Goal: Task Accomplishment & Management: Complete application form

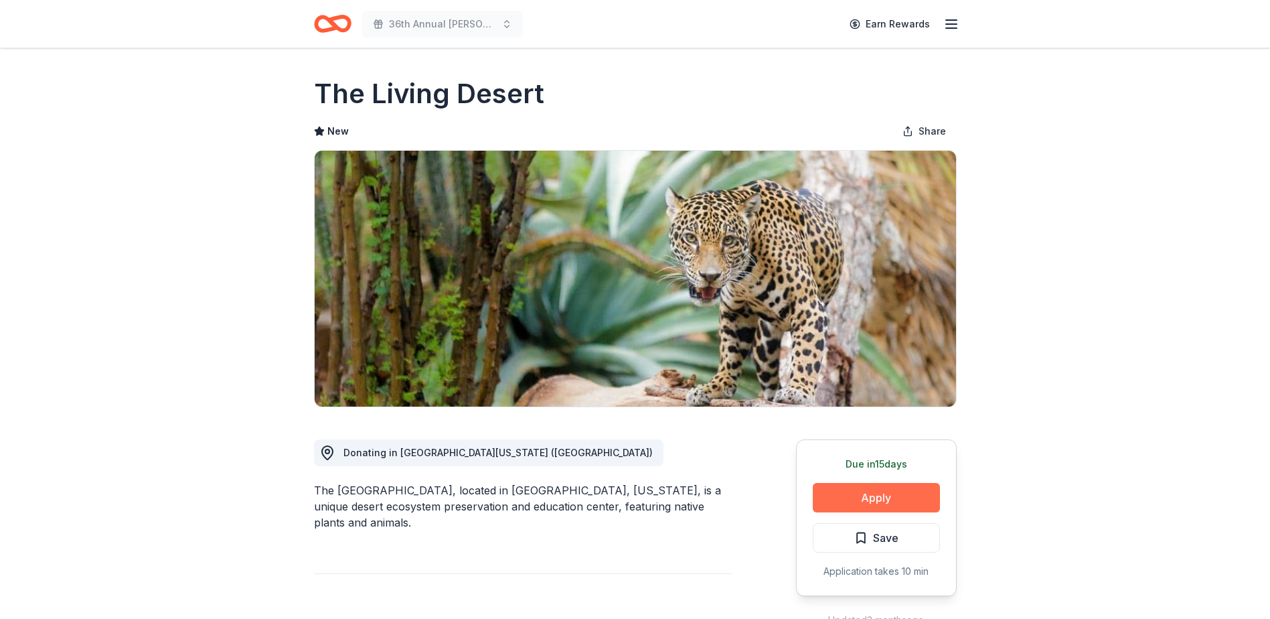
click at [874, 494] on button "Apply" at bounding box center [876, 497] width 127 height 29
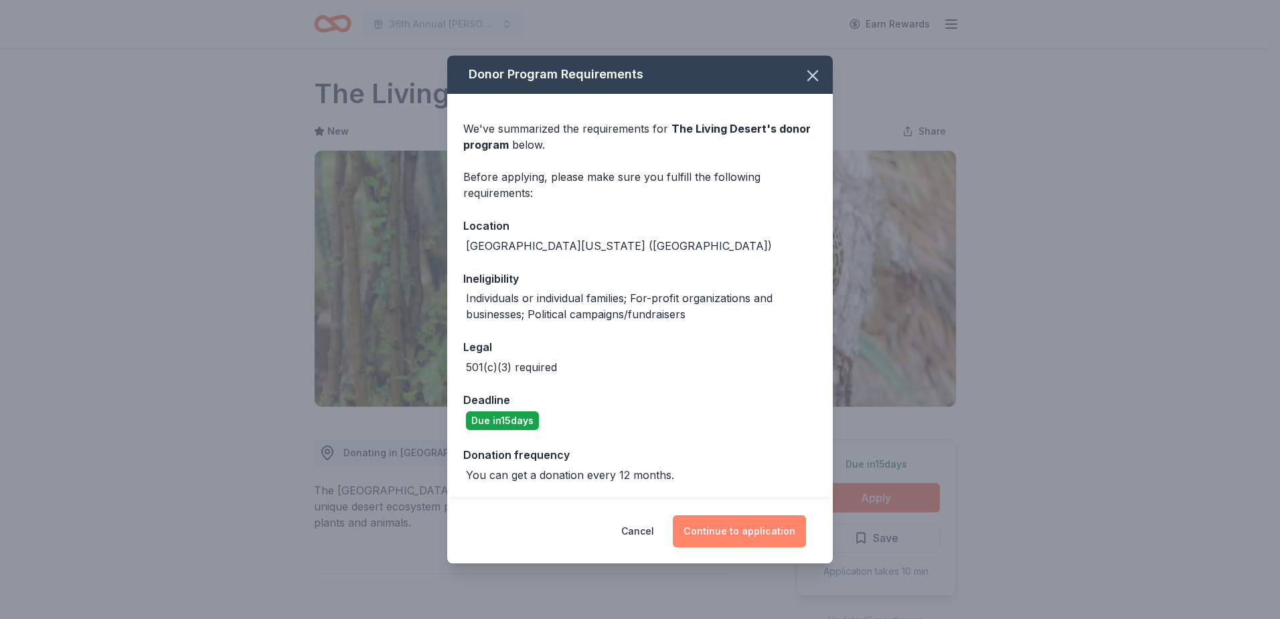
click at [759, 534] on button "Continue to application" at bounding box center [739, 531] width 133 height 32
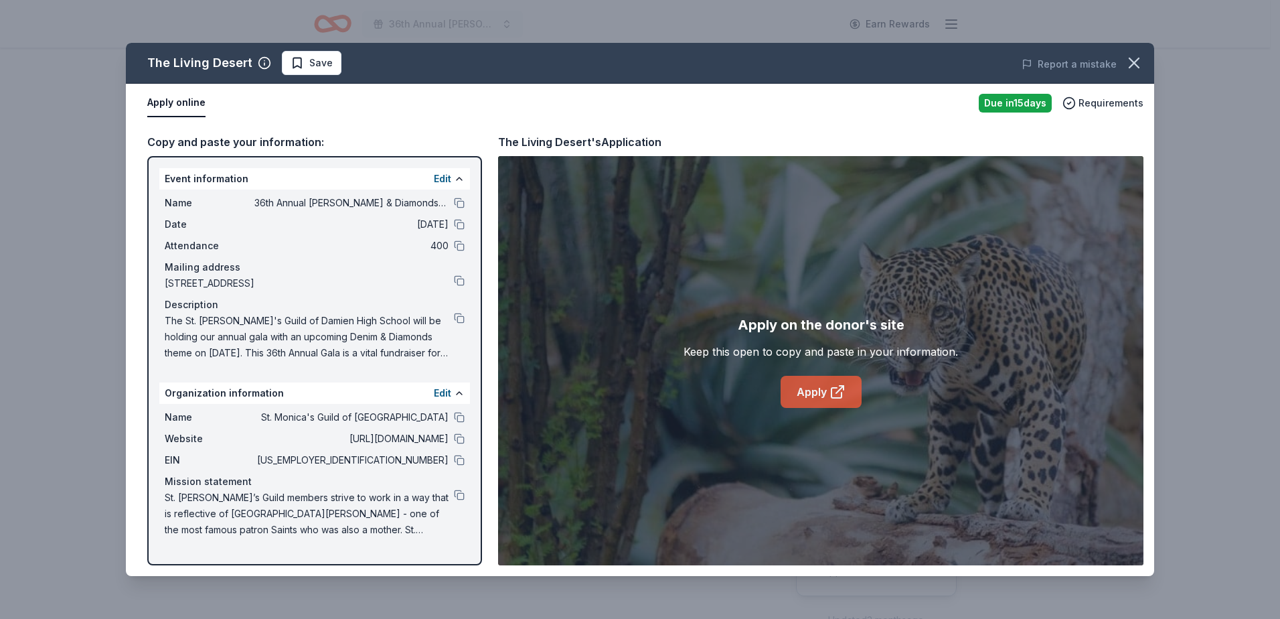
click at [807, 397] on link "Apply" at bounding box center [821, 392] width 81 height 32
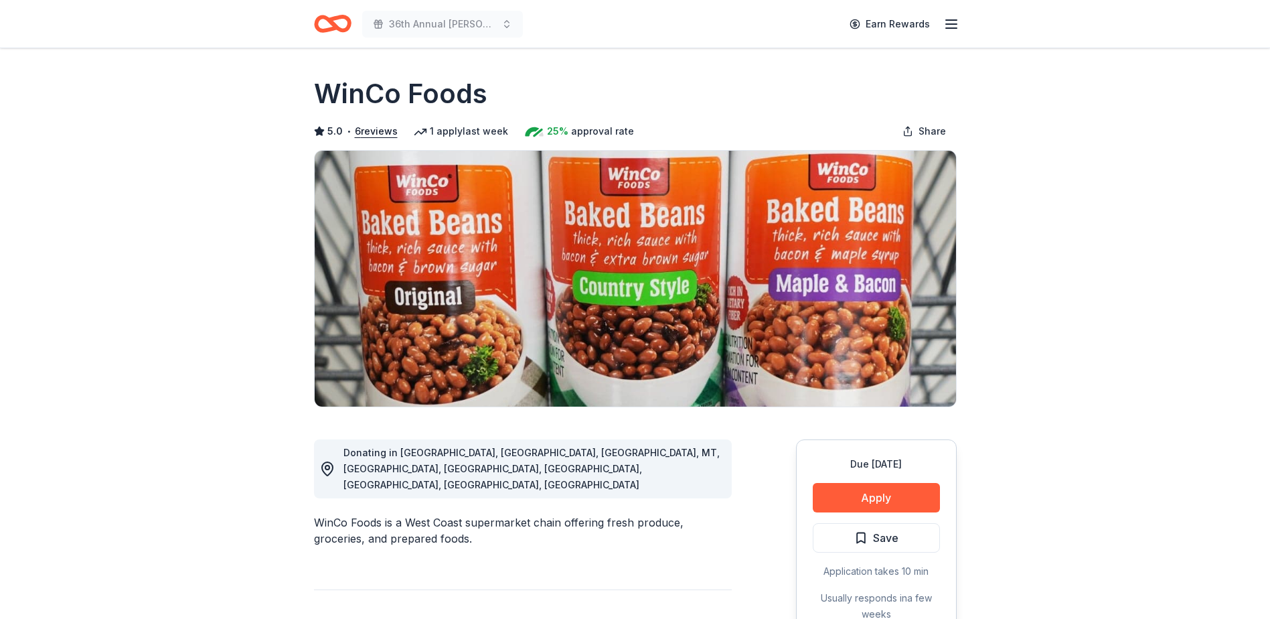
scroll to position [67, 0]
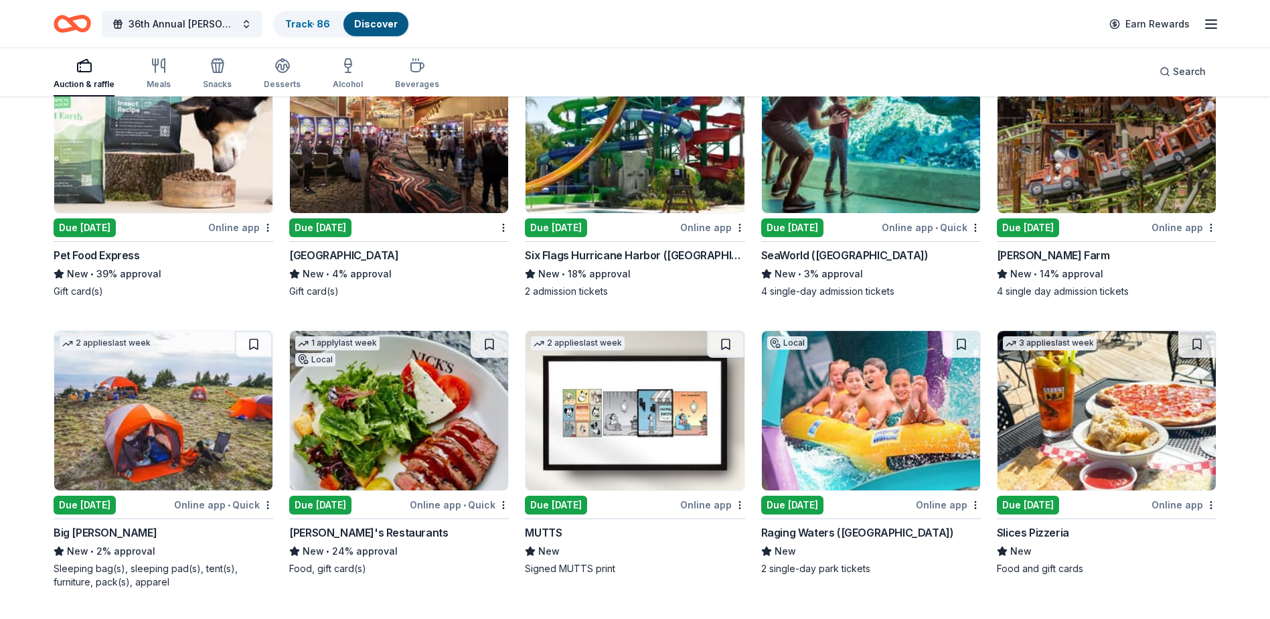
scroll to position [1071, 0]
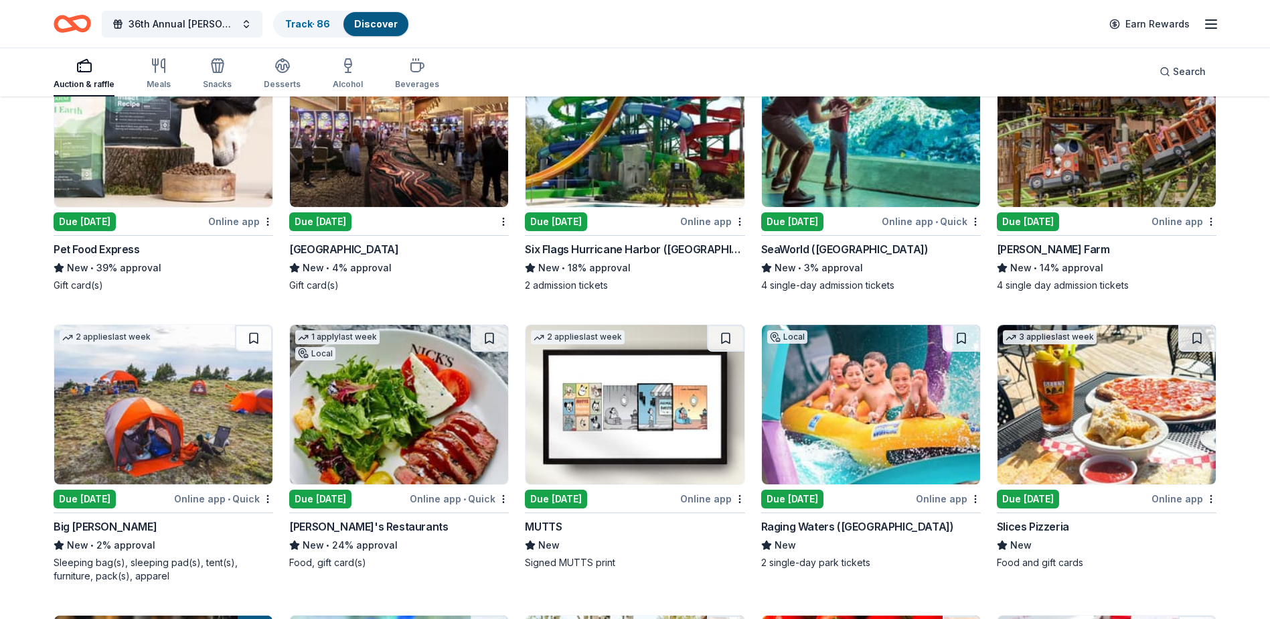
click at [809, 244] on div "SeaWorld (San Diego)" at bounding box center [844, 249] width 167 height 16
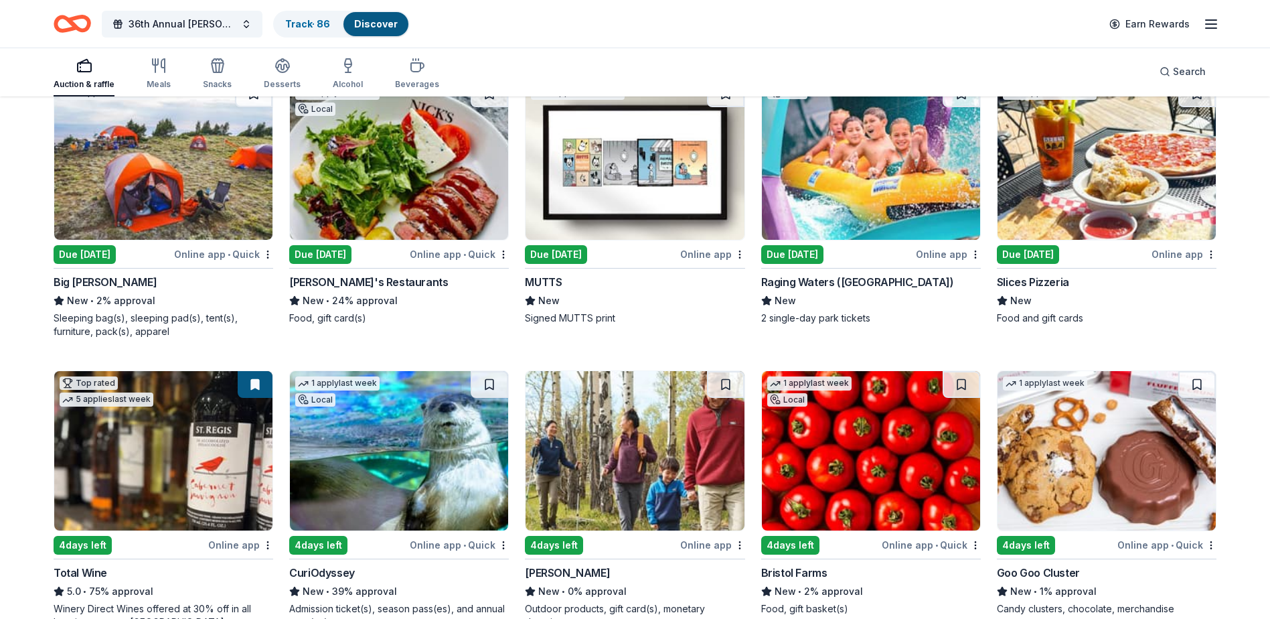
scroll to position [1339, 0]
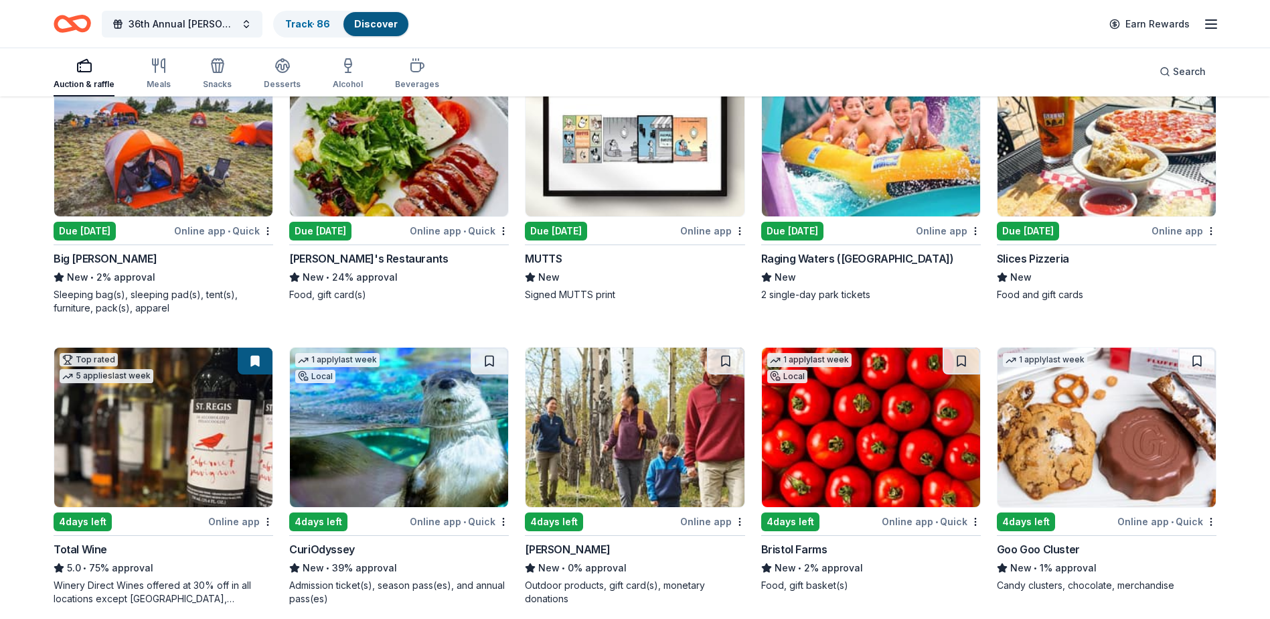
click at [826, 562] on div "New • 2% approval" at bounding box center [871, 568] width 220 height 16
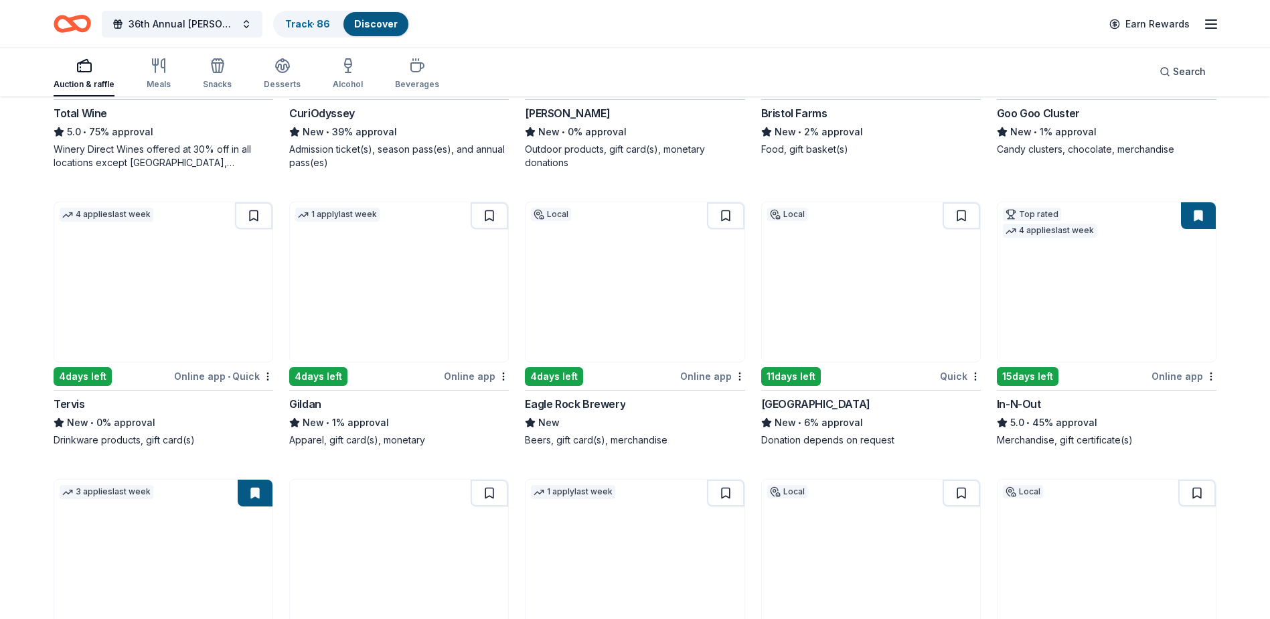
scroll to position [1808, 0]
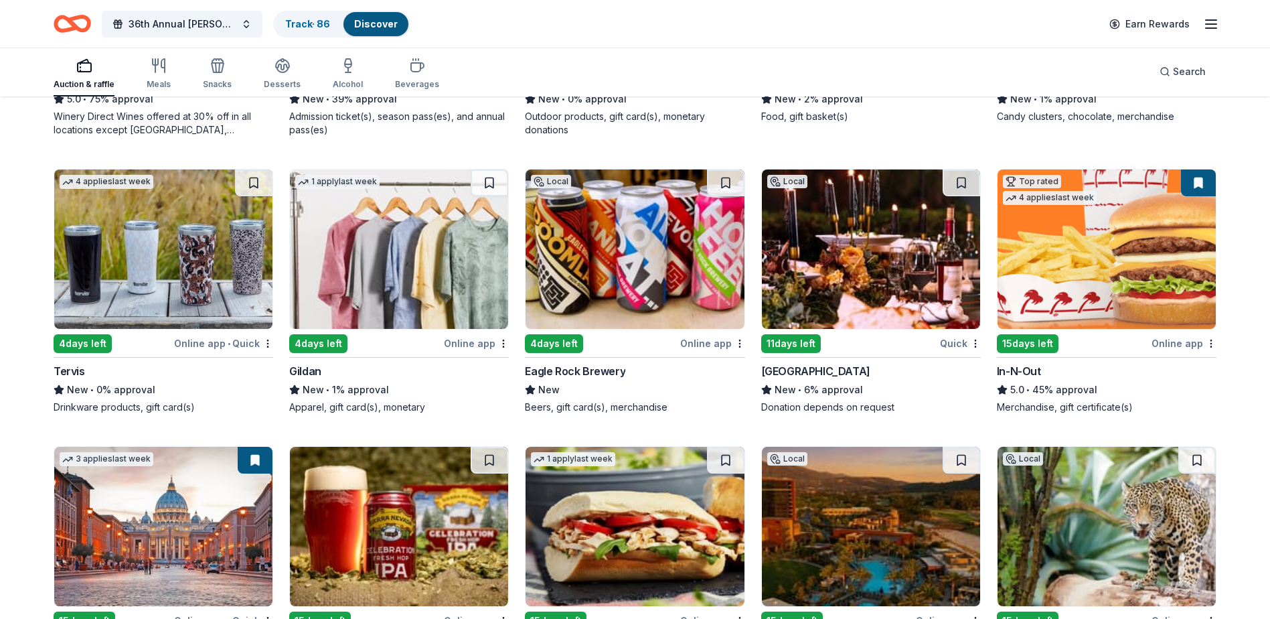
click at [584, 372] on div "Eagle Rock Brewery" at bounding box center [575, 371] width 100 height 16
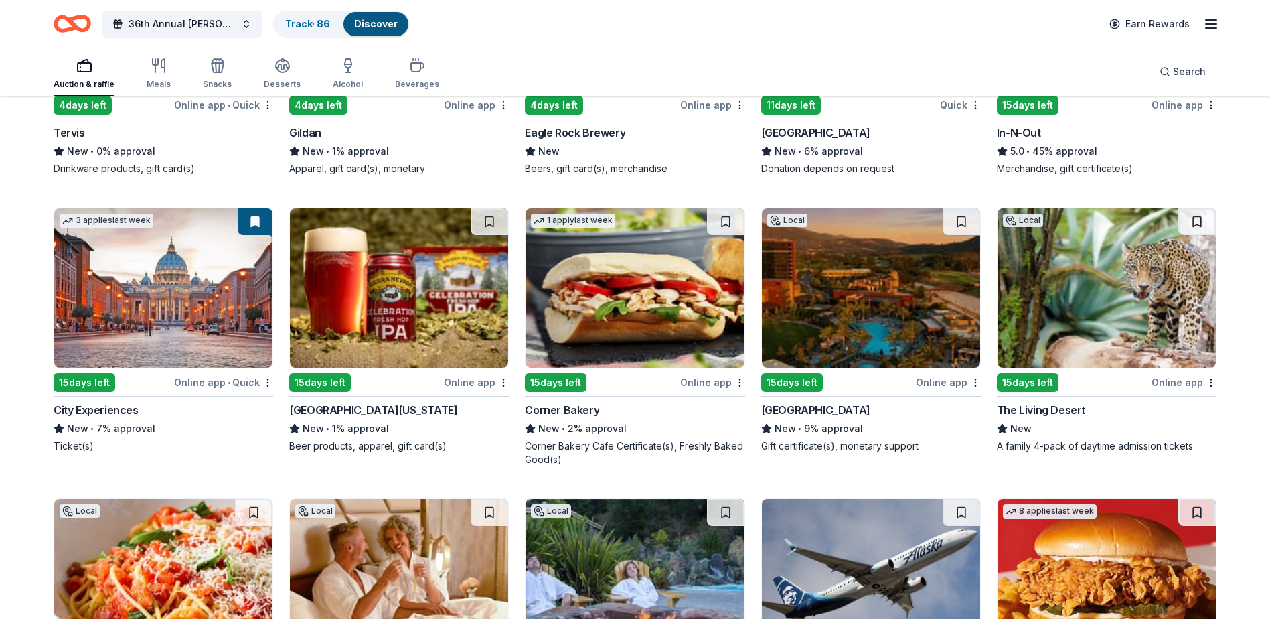
scroll to position [2075, 0]
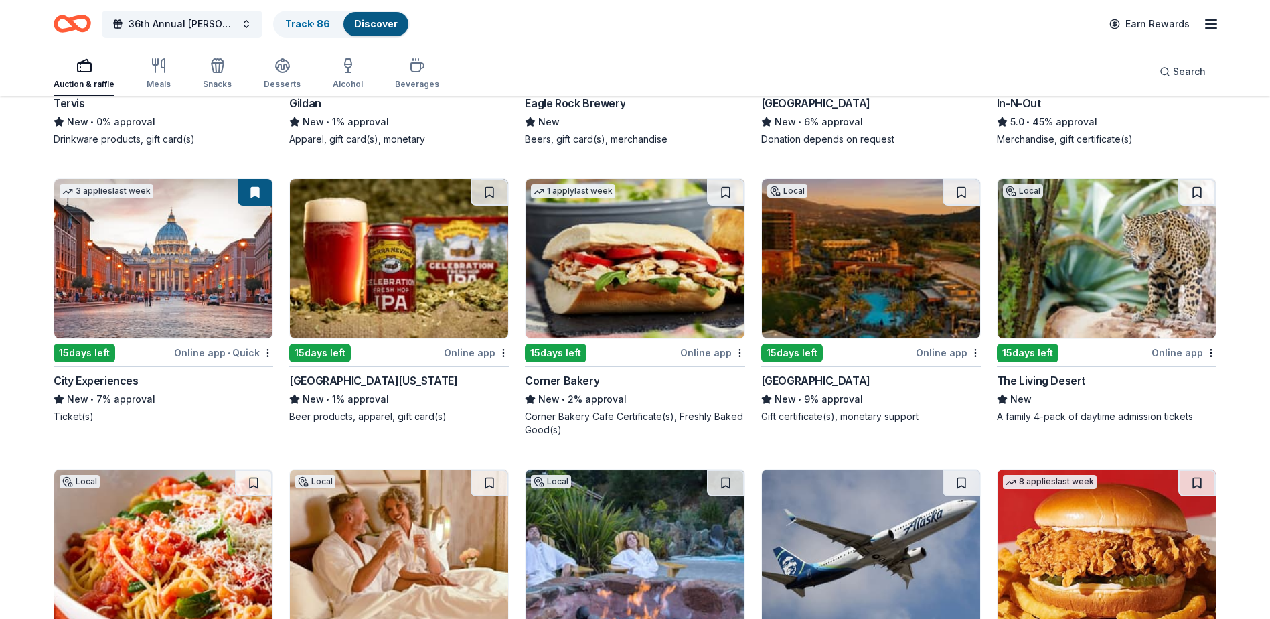
click at [346, 376] on div "Sierra Nevada" at bounding box center [373, 380] width 168 height 16
click at [584, 379] on div "Corner Bakery" at bounding box center [562, 380] width 74 height 16
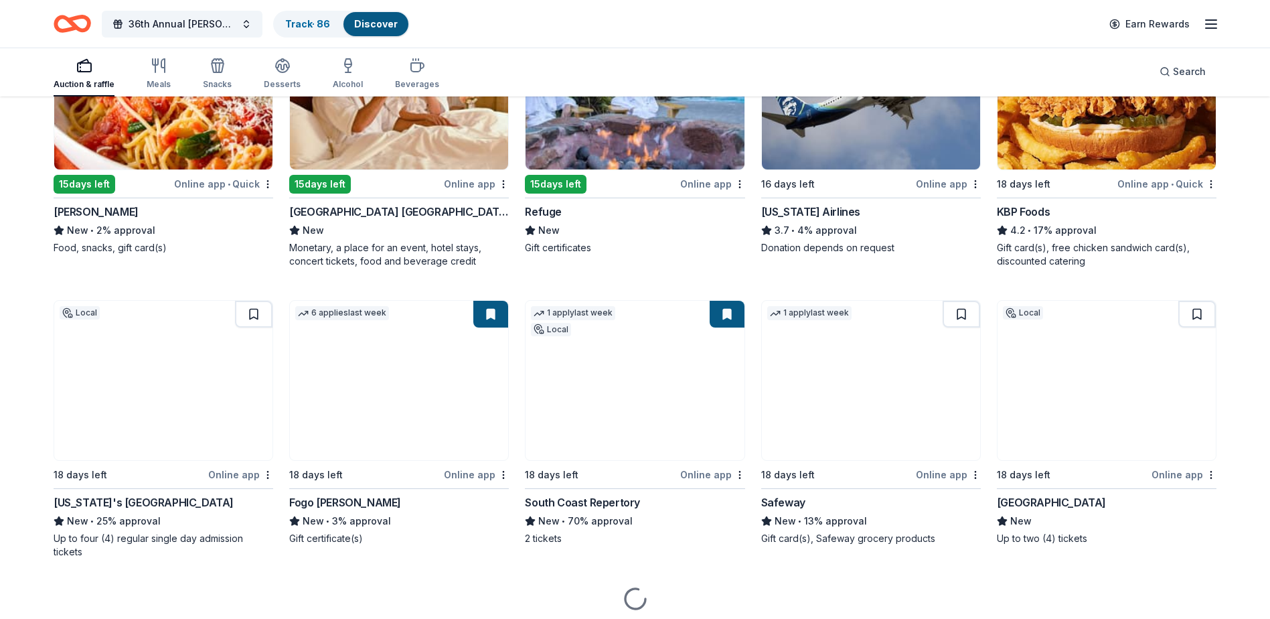
scroll to position [2544, 0]
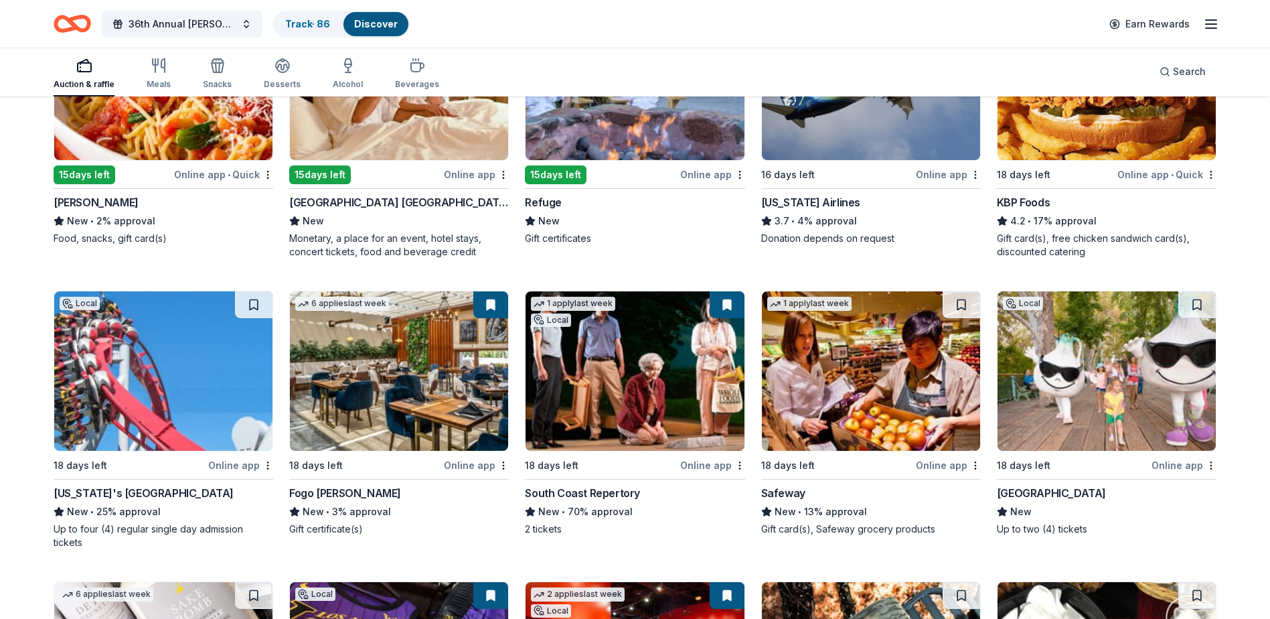
click at [166, 494] on div "California's Great America" at bounding box center [144, 493] width 180 height 16
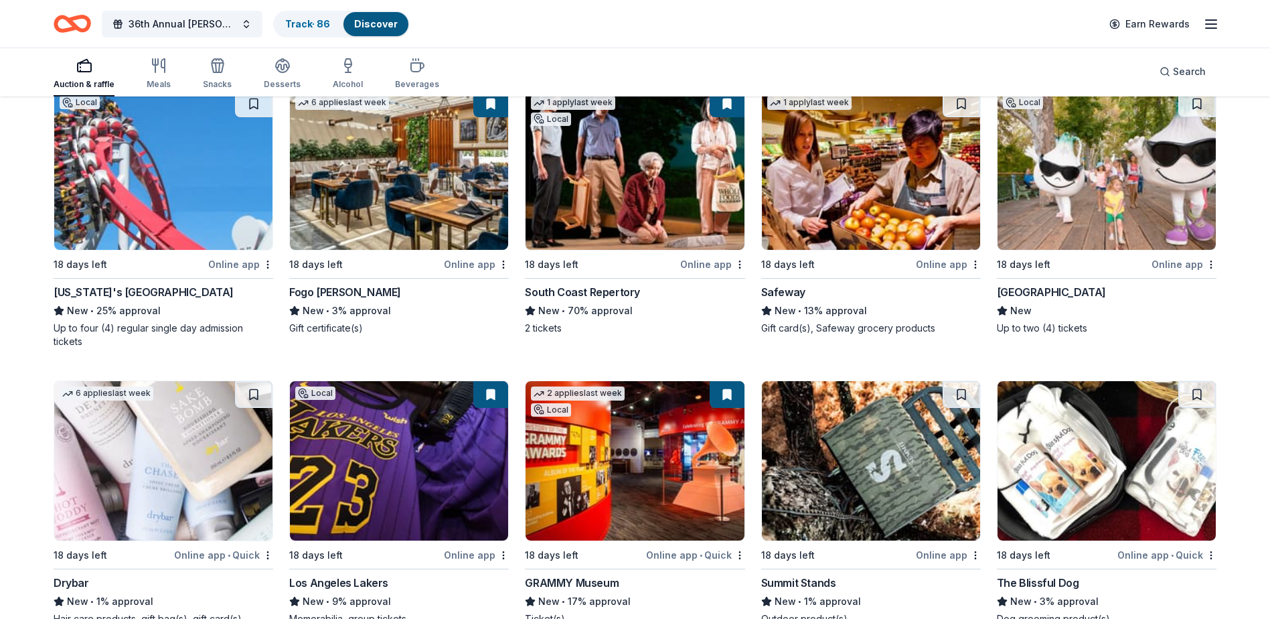
scroll to position [2879, 0]
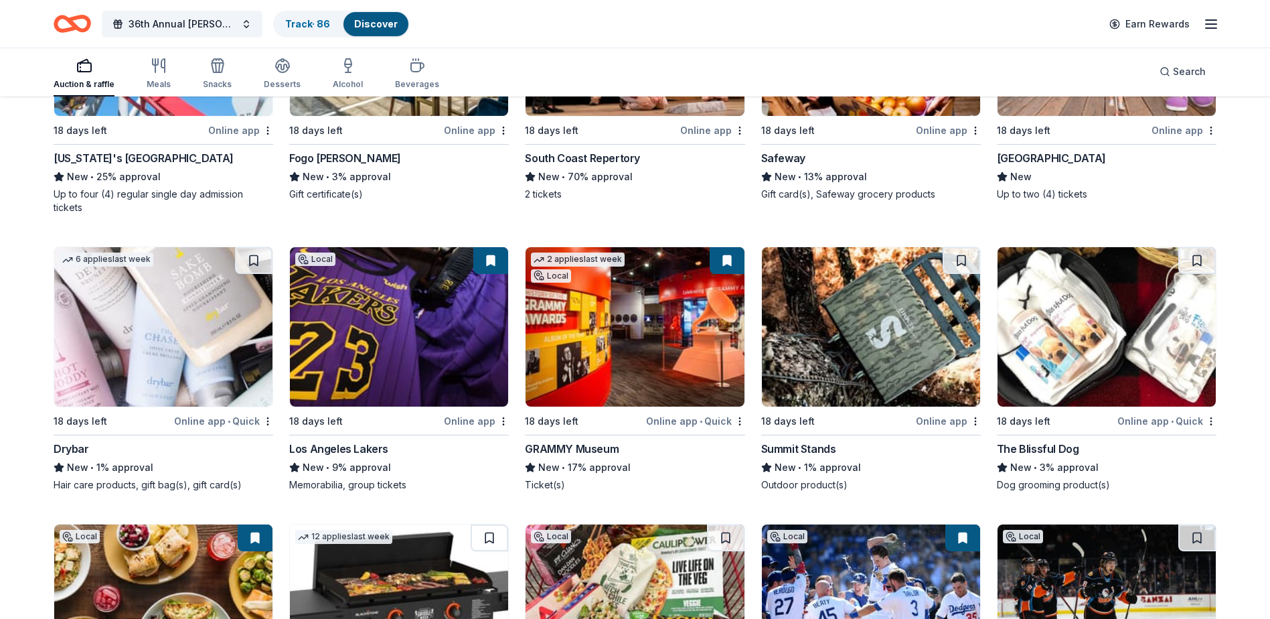
click at [73, 449] on div "Drybar" at bounding box center [71, 449] width 35 height 16
click at [609, 443] on div "GRAMMY Museum" at bounding box center [572, 449] width 94 height 16
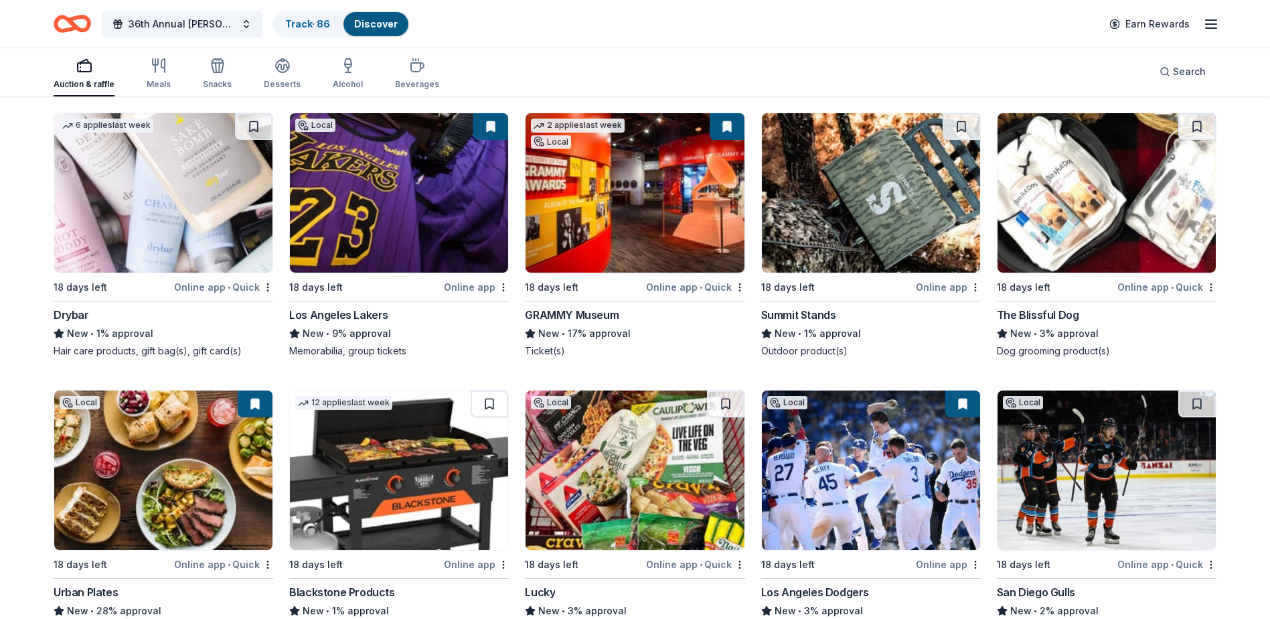
scroll to position [3080, 0]
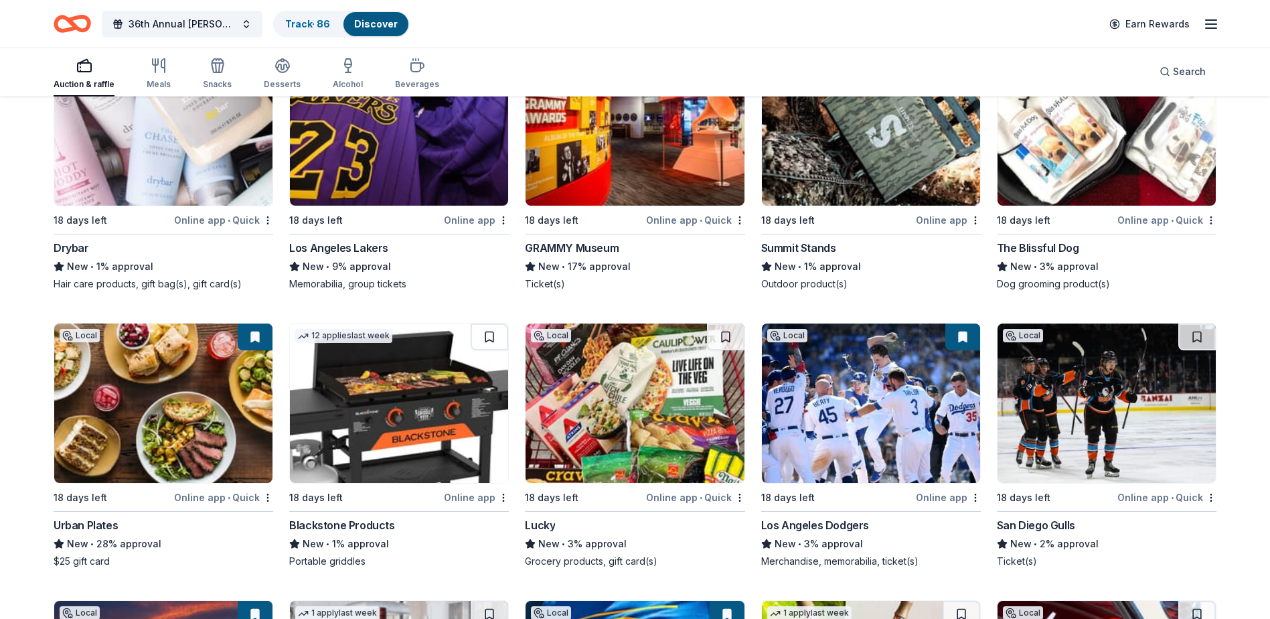
click at [105, 523] on div "Urban Plates" at bounding box center [86, 525] width 64 height 16
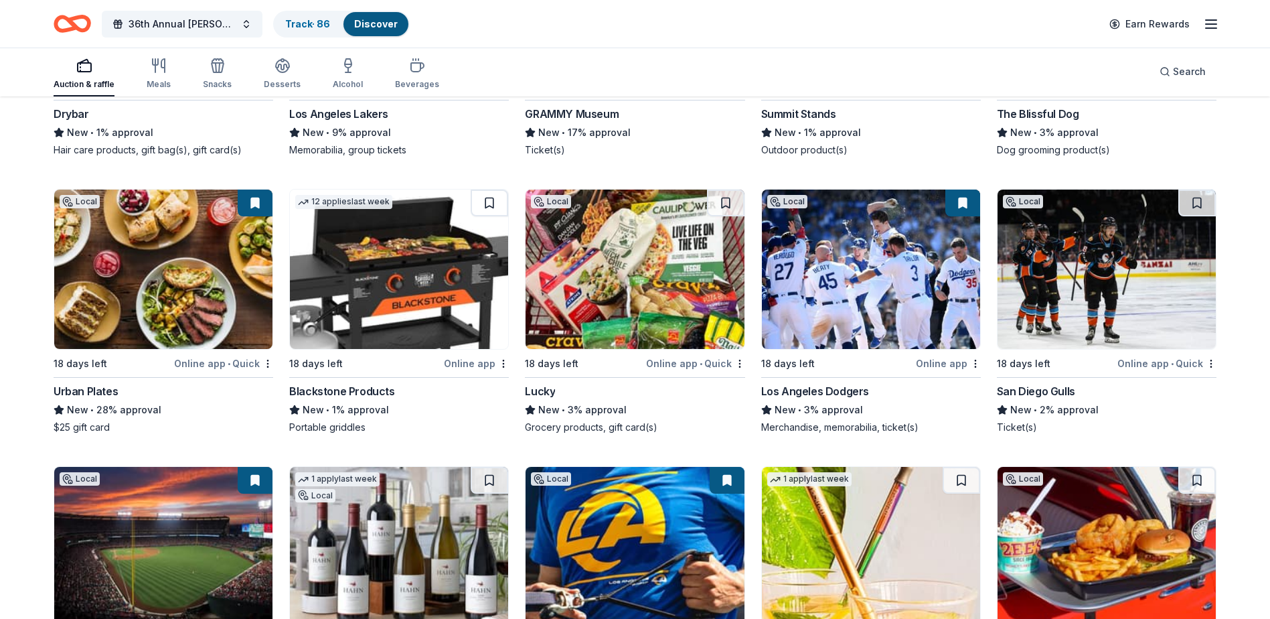
click at [816, 392] on div "Los Angeles Dodgers" at bounding box center [815, 391] width 108 height 16
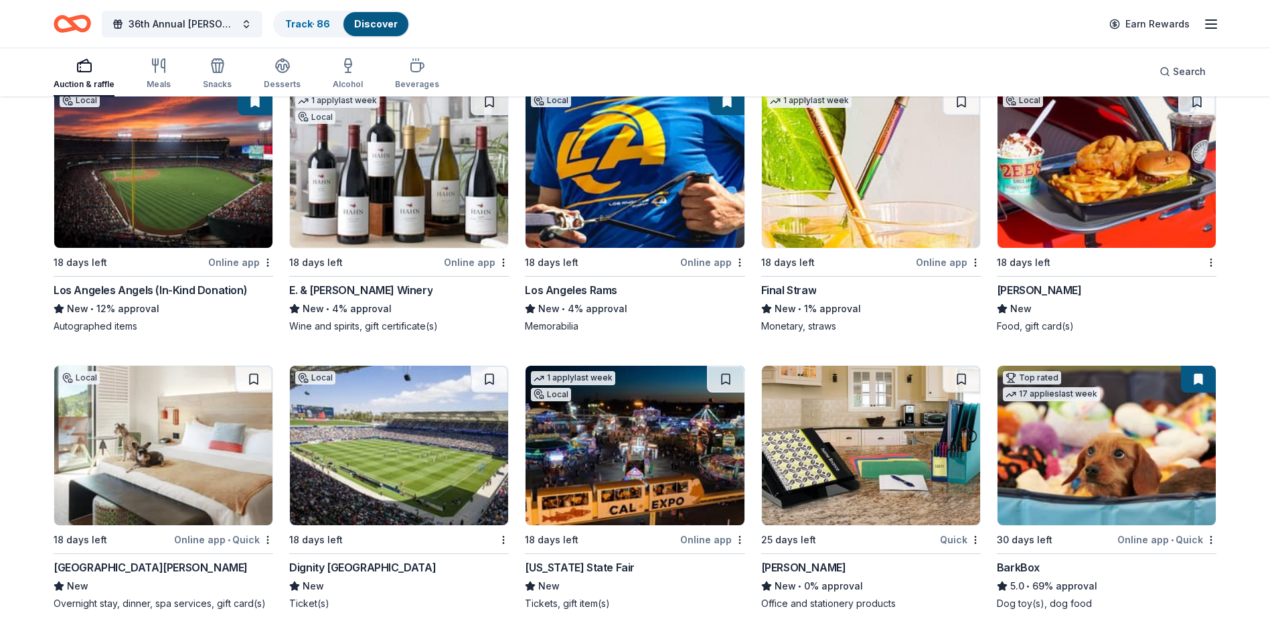
scroll to position [3615, 0]
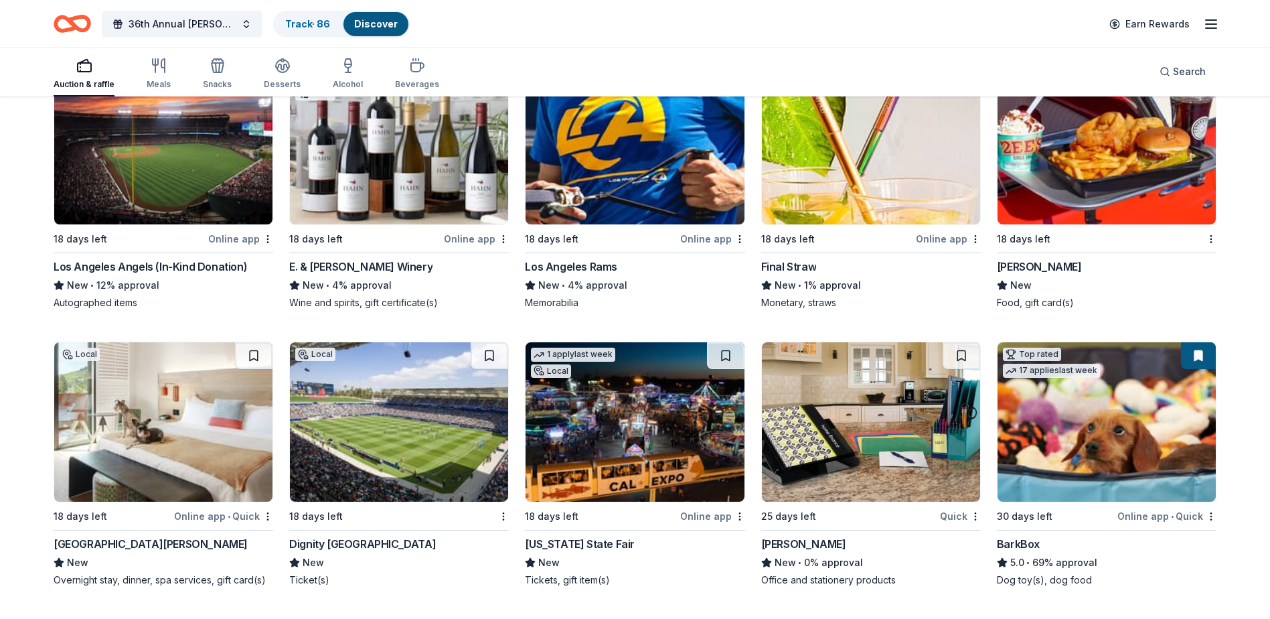
click at [392, 543] on div "Dignity Health Sports Park" at bounding box center [362, 544] width 147 height 16
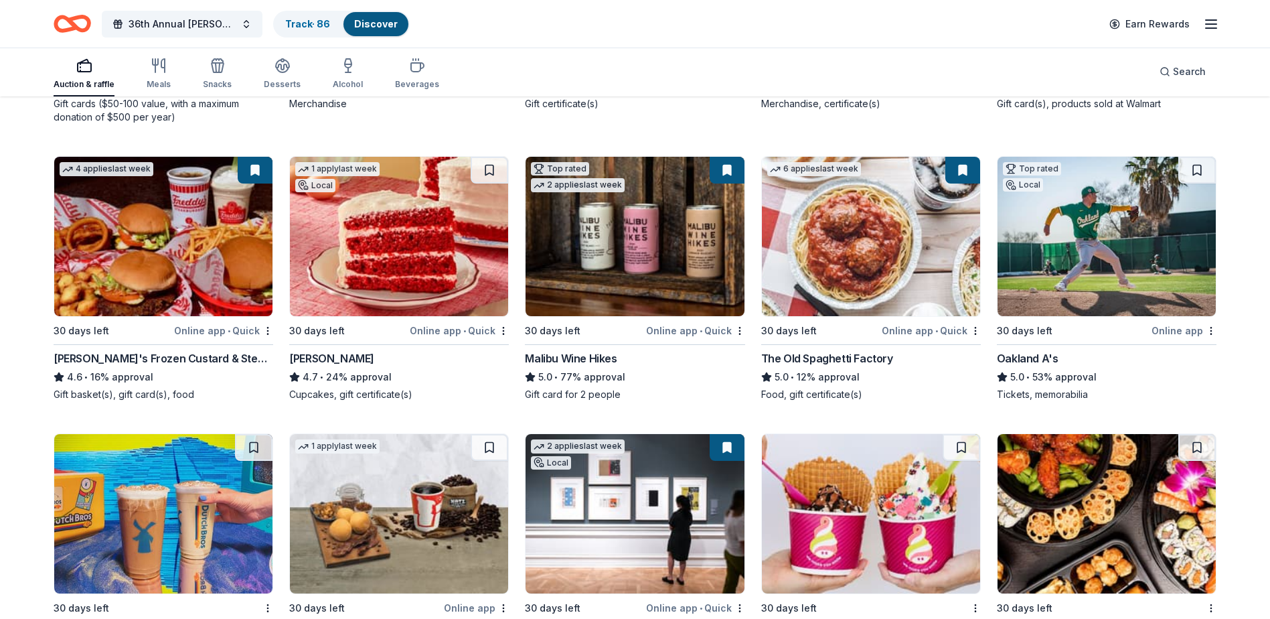
scroll to position [4392, 0]
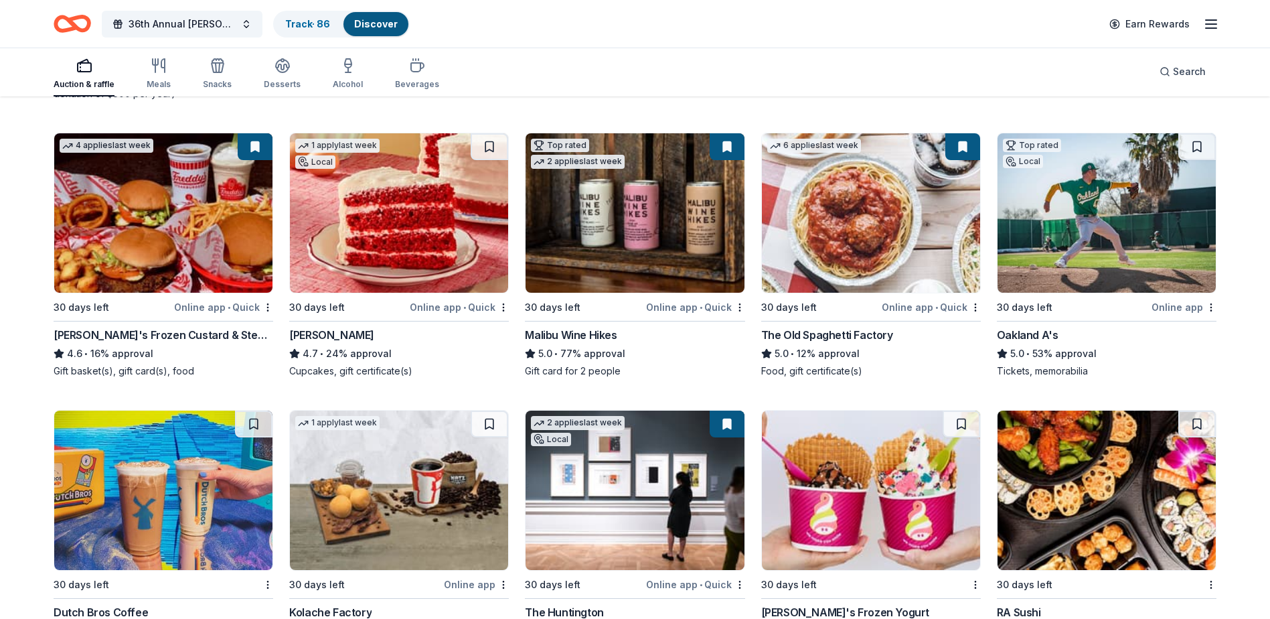
click at [856, 335] on div "The Old Spaghetti Factory" at bounding box center [827, 335] width 132 height 16
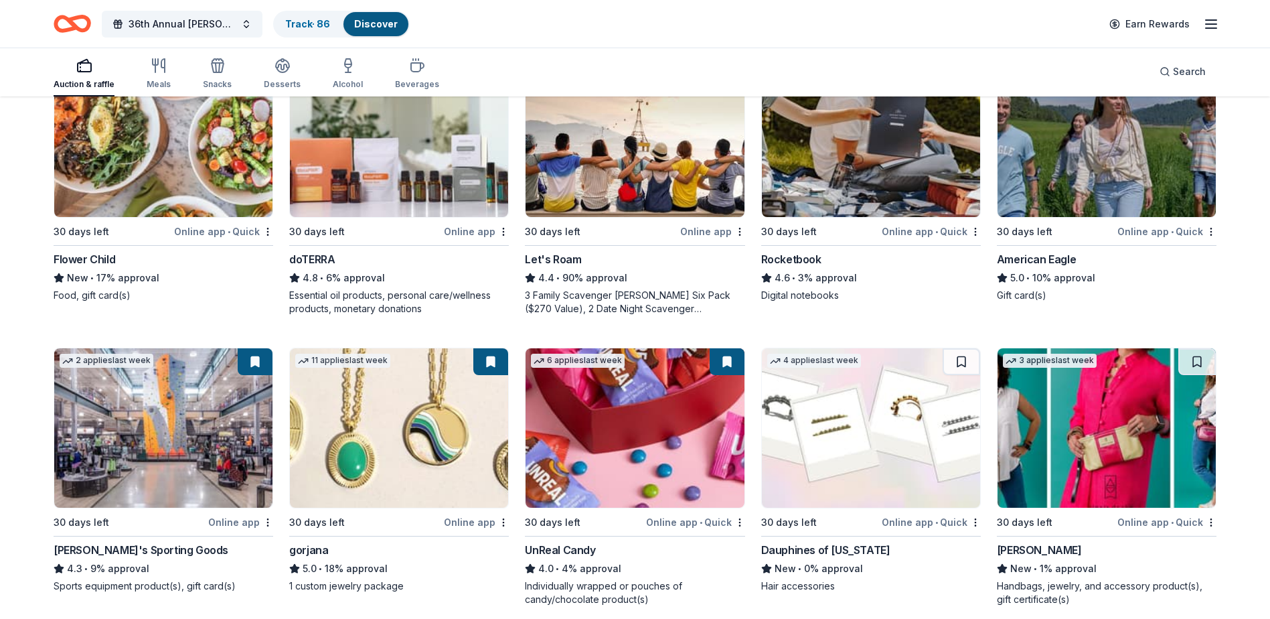
scroll to position [5093, 0]
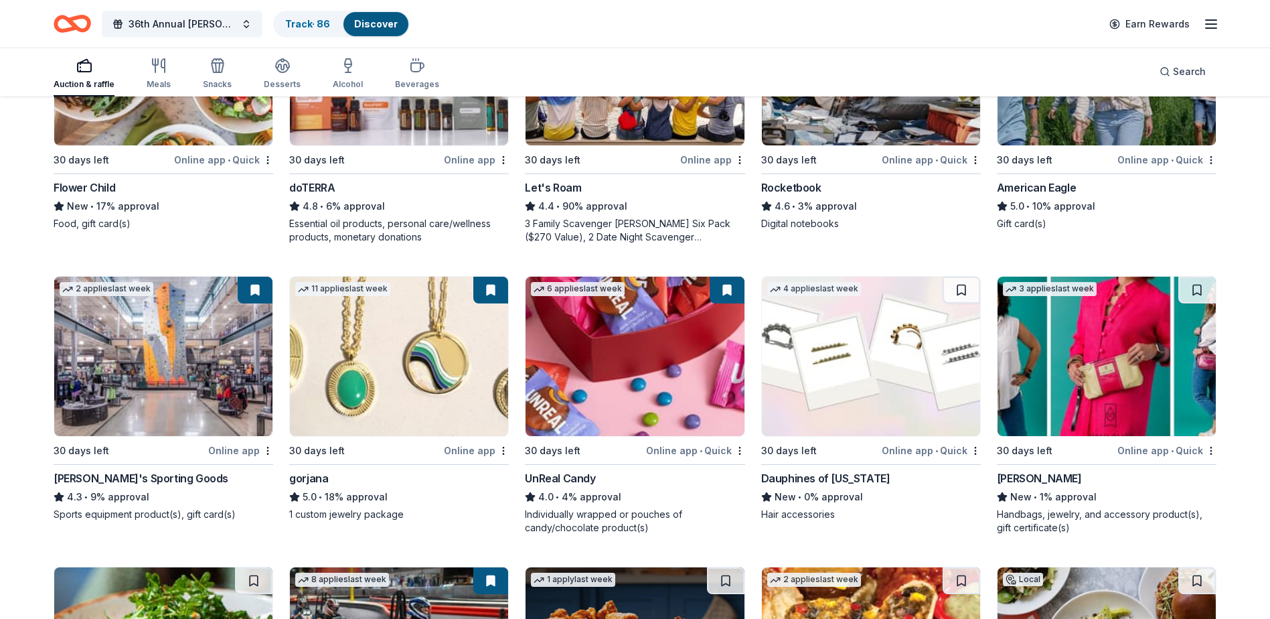
click at [135, 478] on div "Dick's Sporting Goods" at bounding box center [141, 478] width 175 height 16
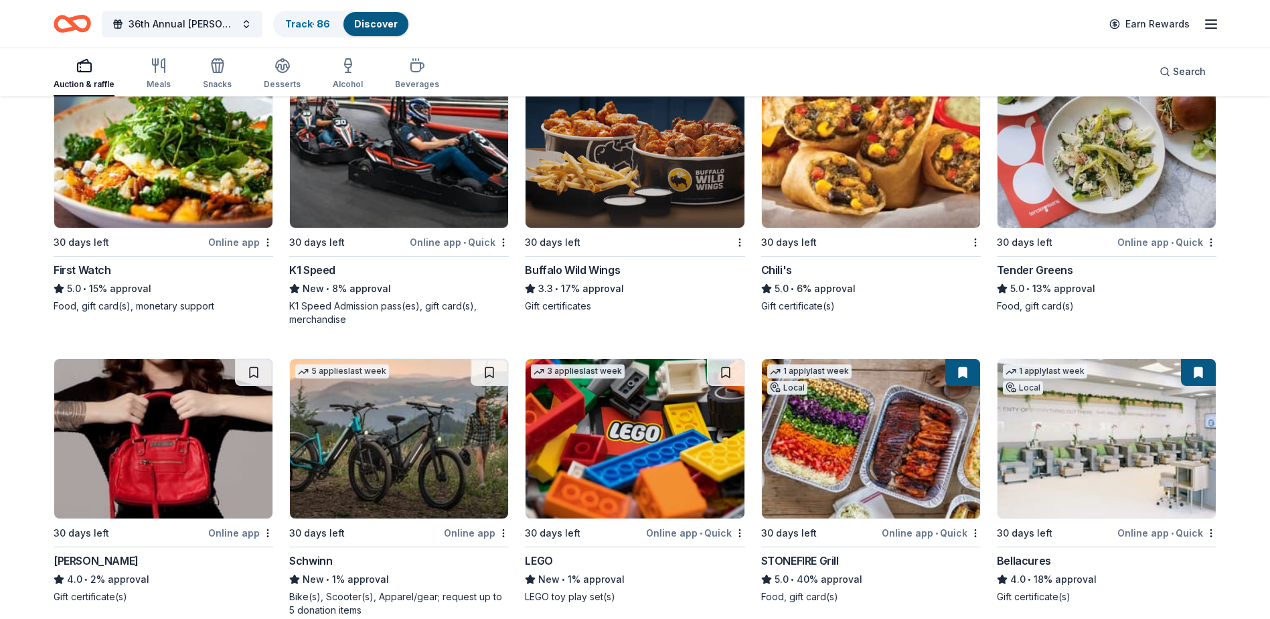
scroll to position [5674, 0]
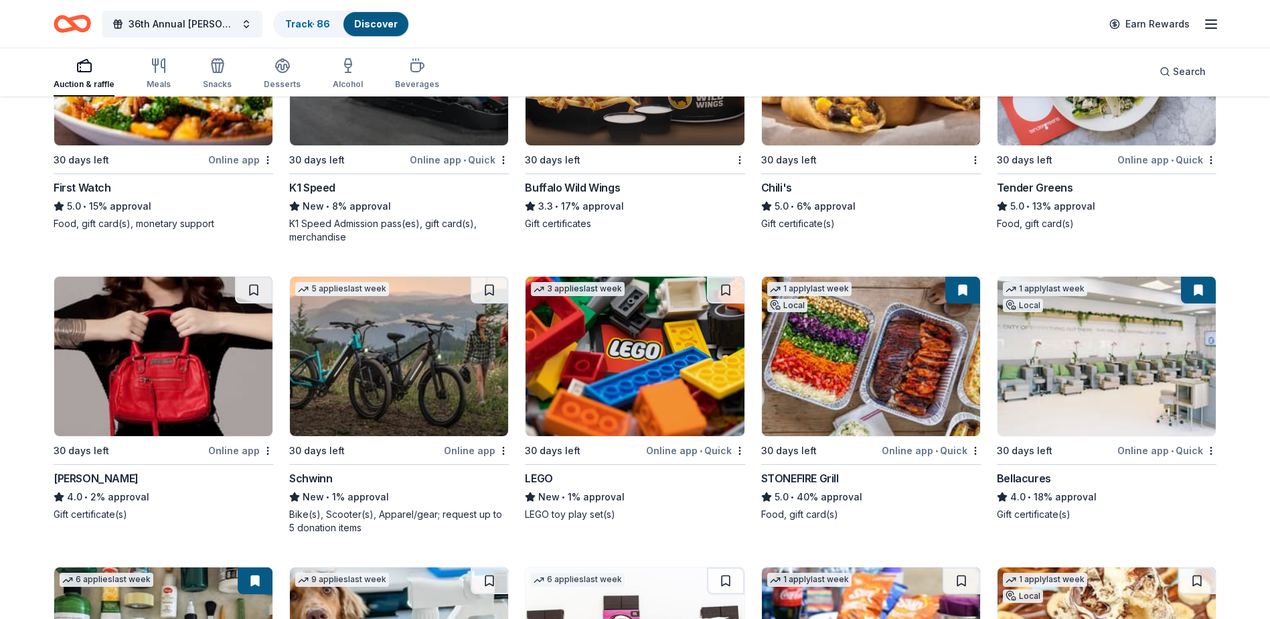
click at [1049, 189] on div "Tender Greens" at bounding box center [1035, 187] width 76 height 16
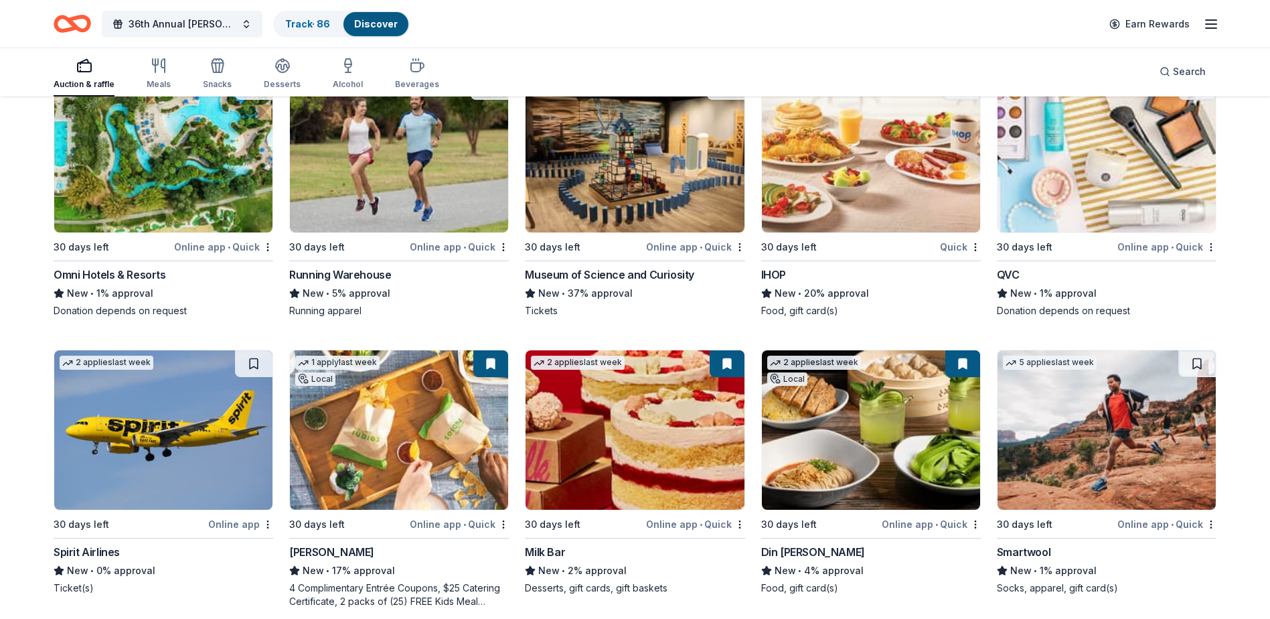
scroll to position [7110, 0]
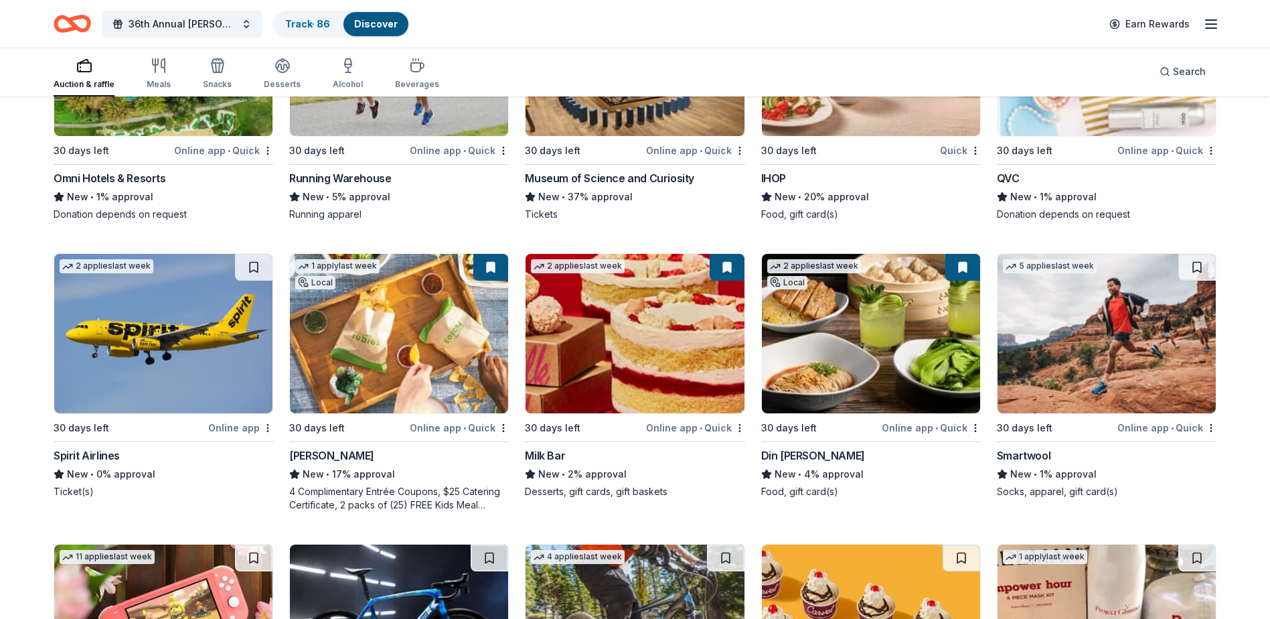
click at [305, 452] on div "Rubio's" at bounding box center [331, 455] width 85 height 16
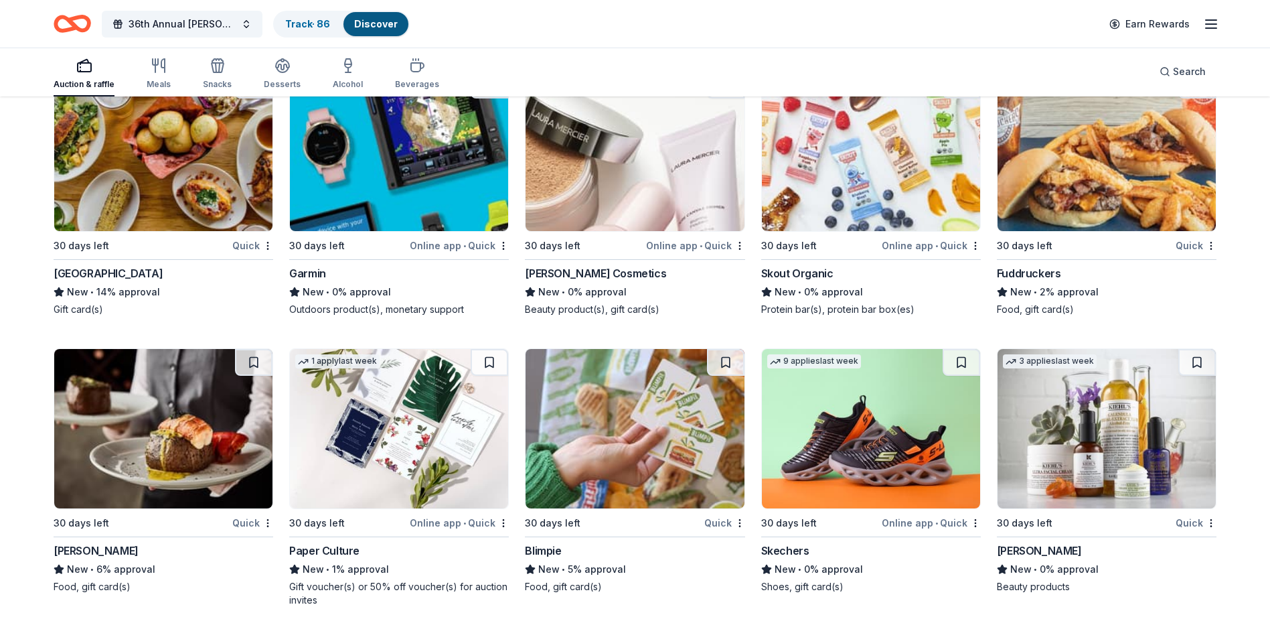
scroll to position [9921, 0]
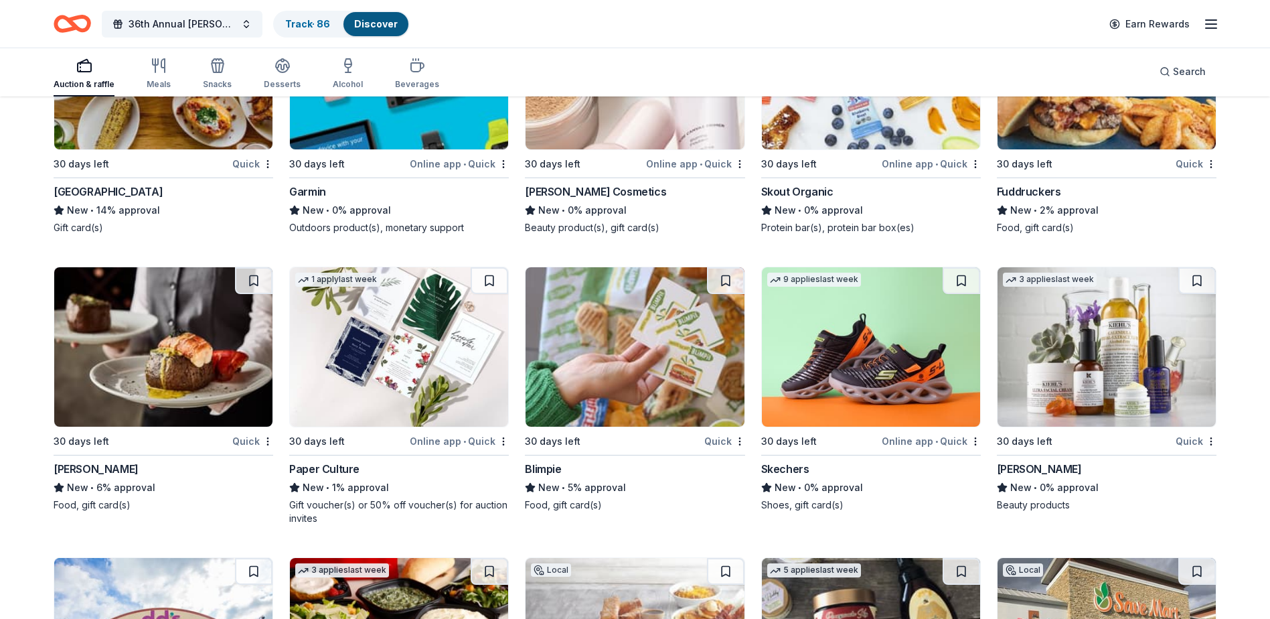
click at [1019, 471] on div "Kiehl's" at bounding box center [1039, 469] width 85 height 16
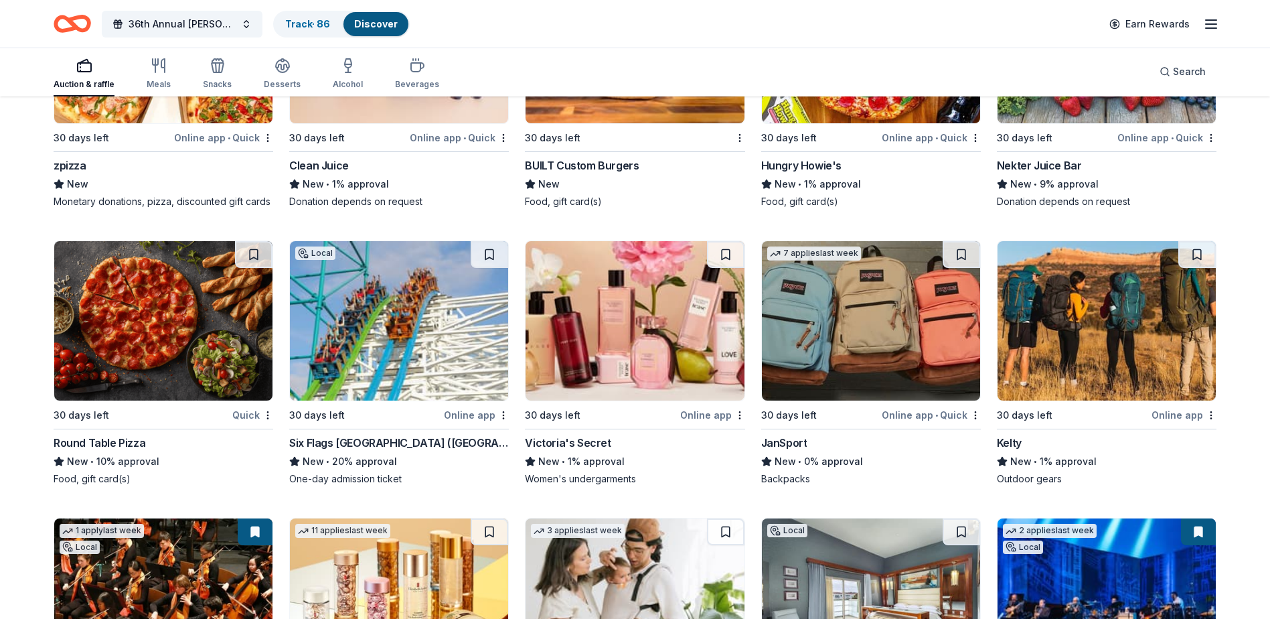
scroll to position [10837, 0]
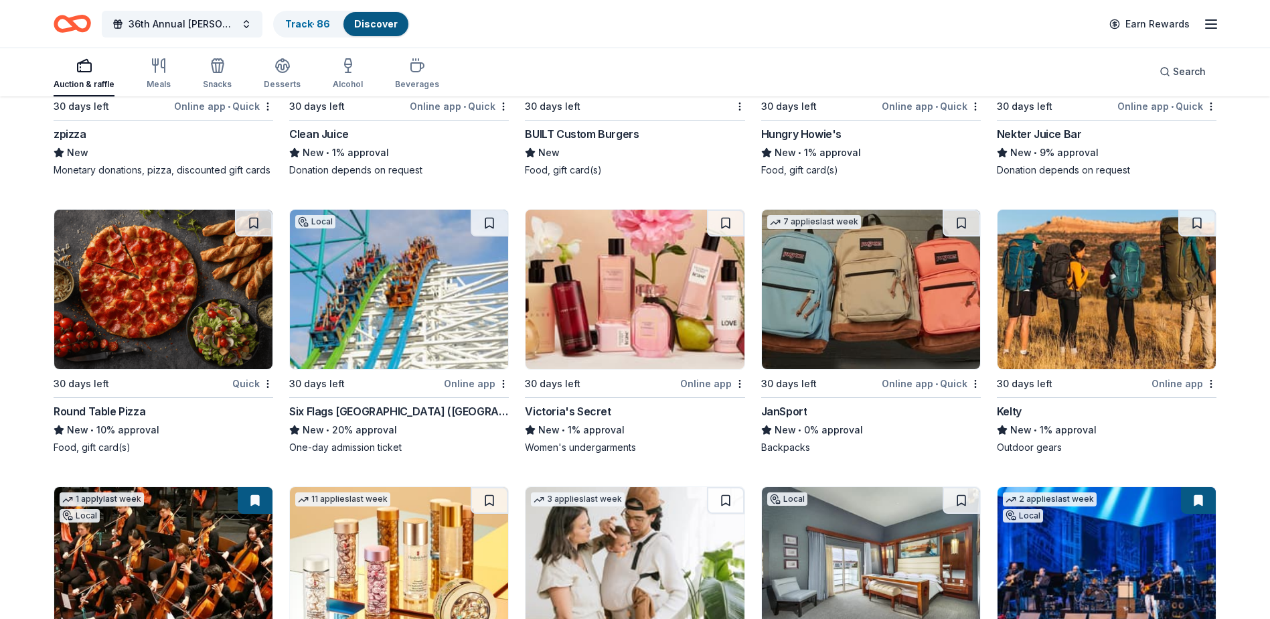
click at [435, 409] on div "Six Flags Magic Mountain (Valencia)" at bounding box center [399, 411] width 220 height 16
click at [1012, 407] on div "Kelty" at bounding box center [1009, 411] width 25 height 16
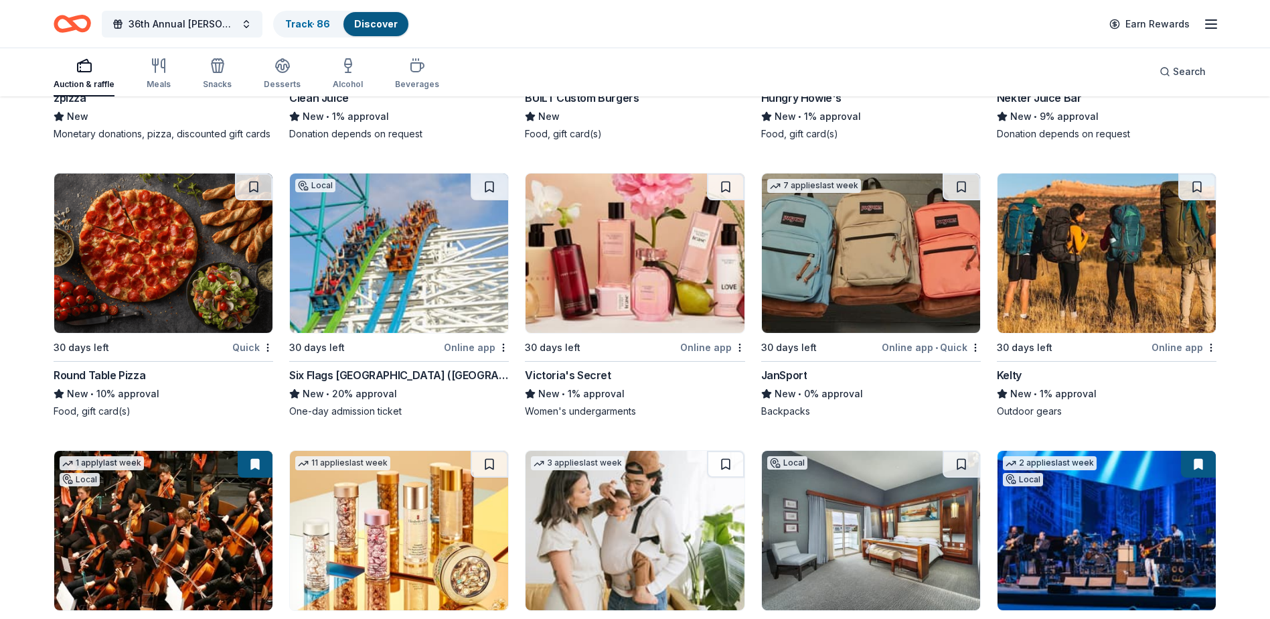
scroll to position [10971, 0]
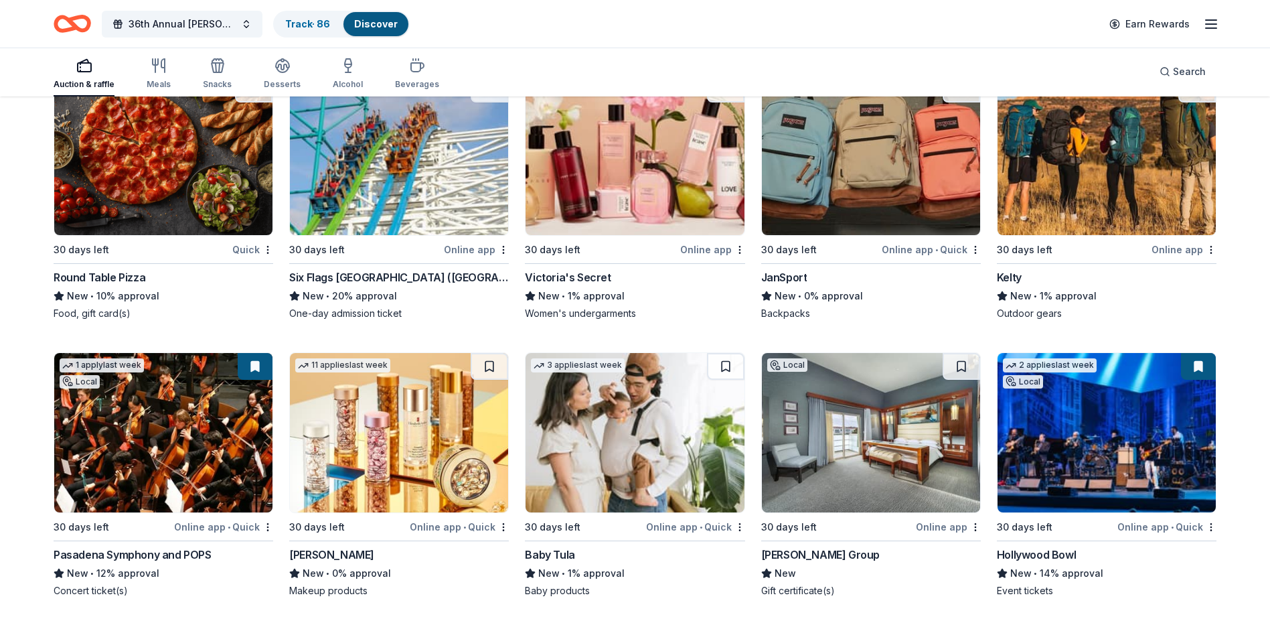
click at [794, 279] on div "JanSport" at bounding box center [784, 277] width 46 height 16
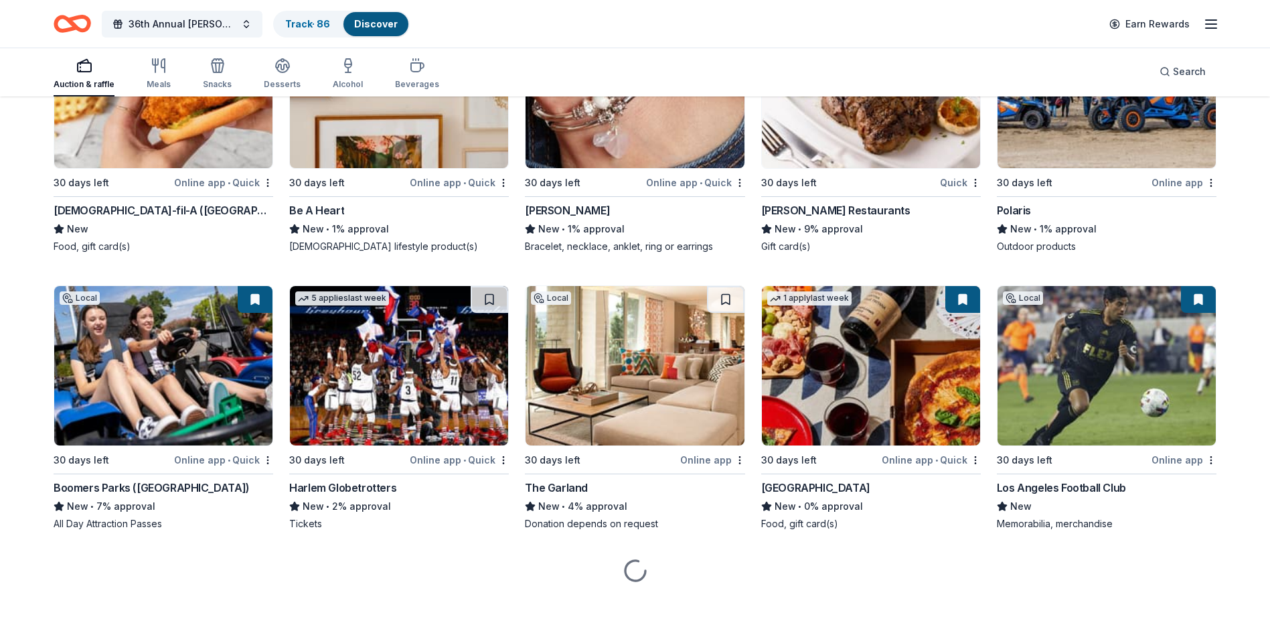
scroll to position [11611, 0]
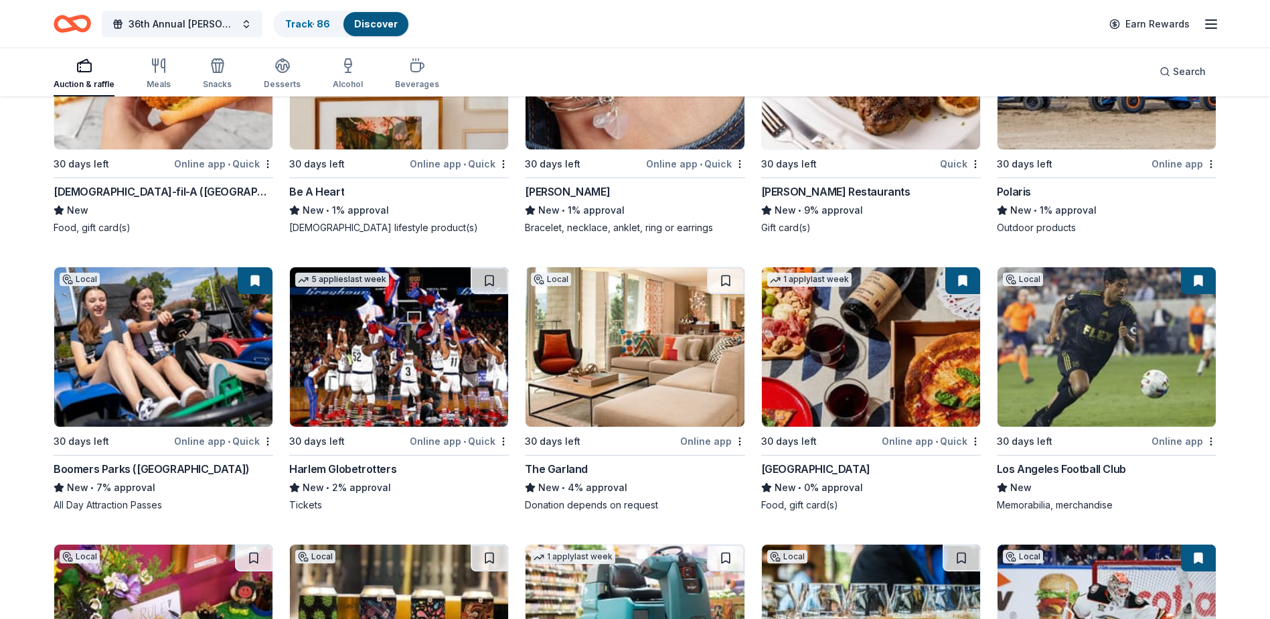
click at [172, 469] on div "Boomers Parks (Los Angeles)" at bounding box center [152, 469] width 196 height 16
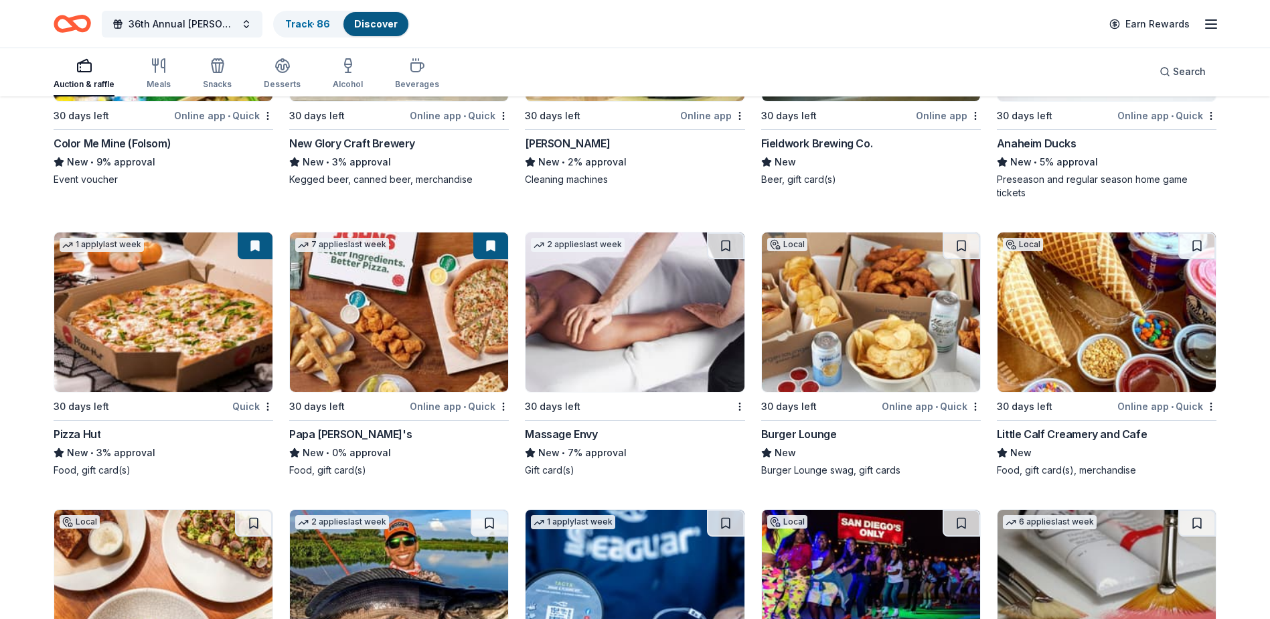
scroll to position [12147, 0]
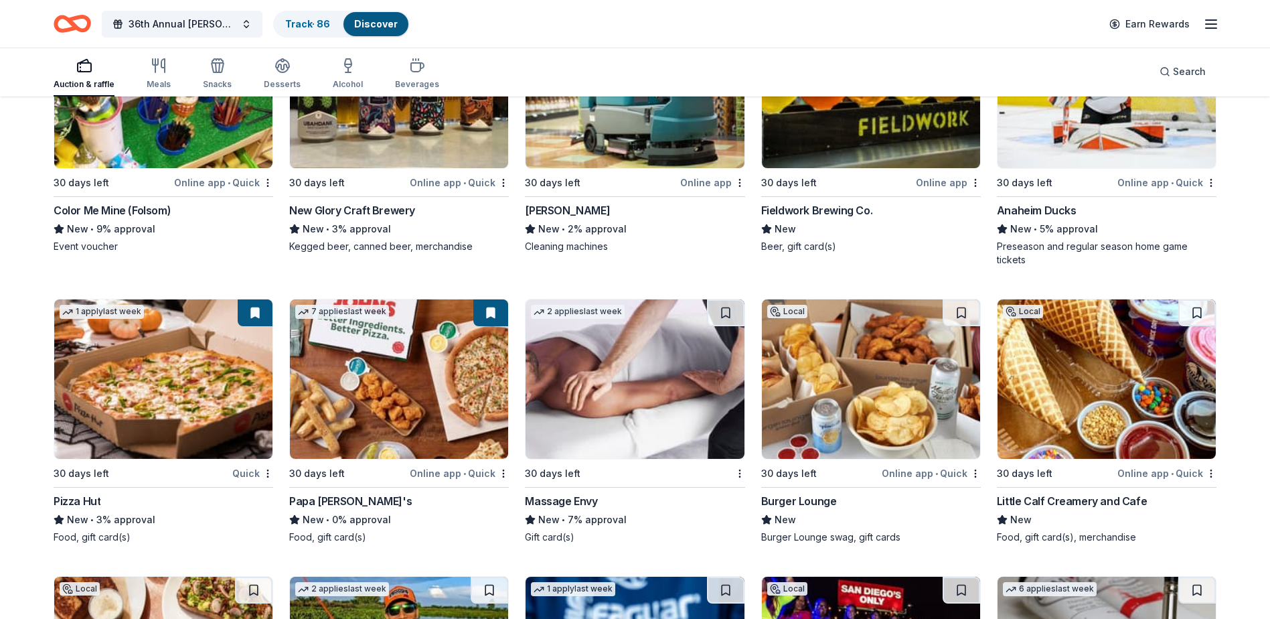
click at [1040, 211] on div "Anaheim Ducks" at bounding box center [1037, 210] width 80 height 16
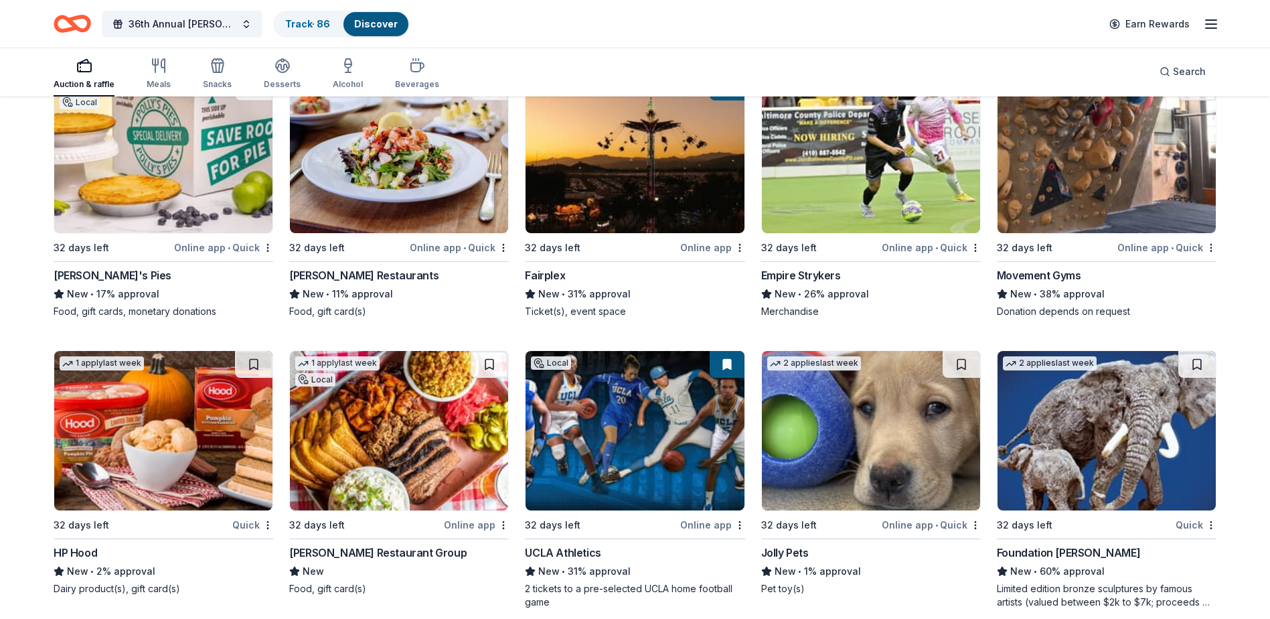
scroll to position [14624, 0]
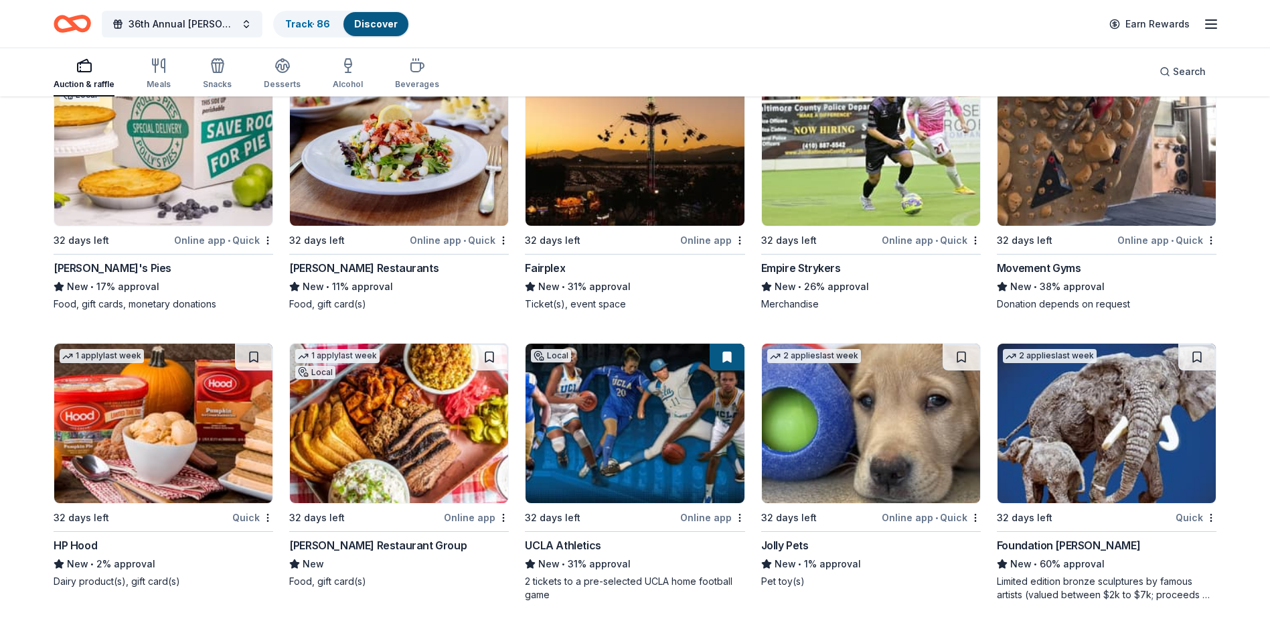
click at [549, 276] on div "Fairplex" at bounding box center [545, 268] width 40 height 16
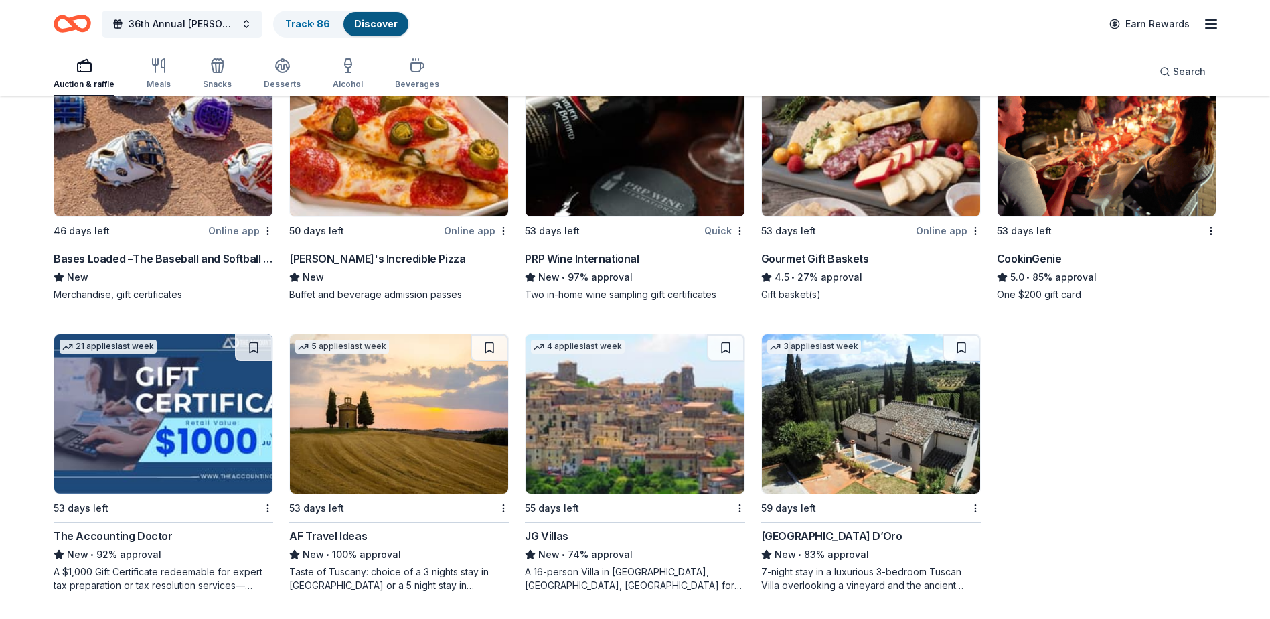
scroll to position [16627, 0]
click at [228, 262] on div "Bases Loaded –The Baseball and Softball Superstore" at bounding box center [164, 258] width 220 height 16
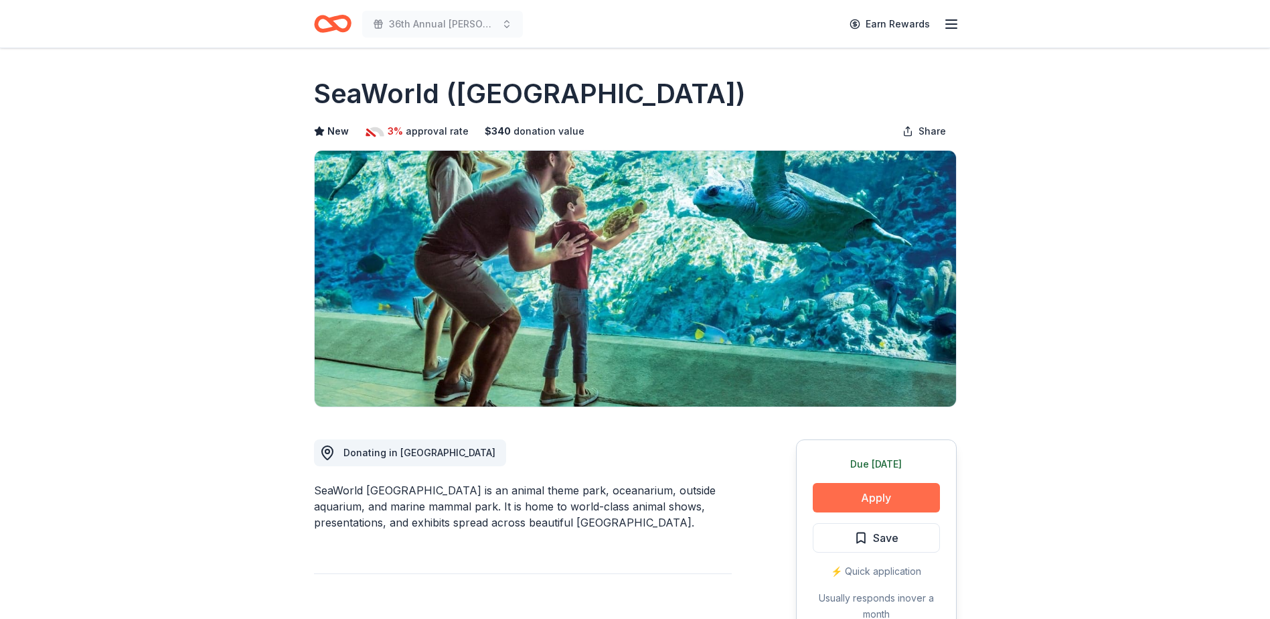
click at [862, 497] on button "Apply" at bounding box center [876, 497] width 127 height 29
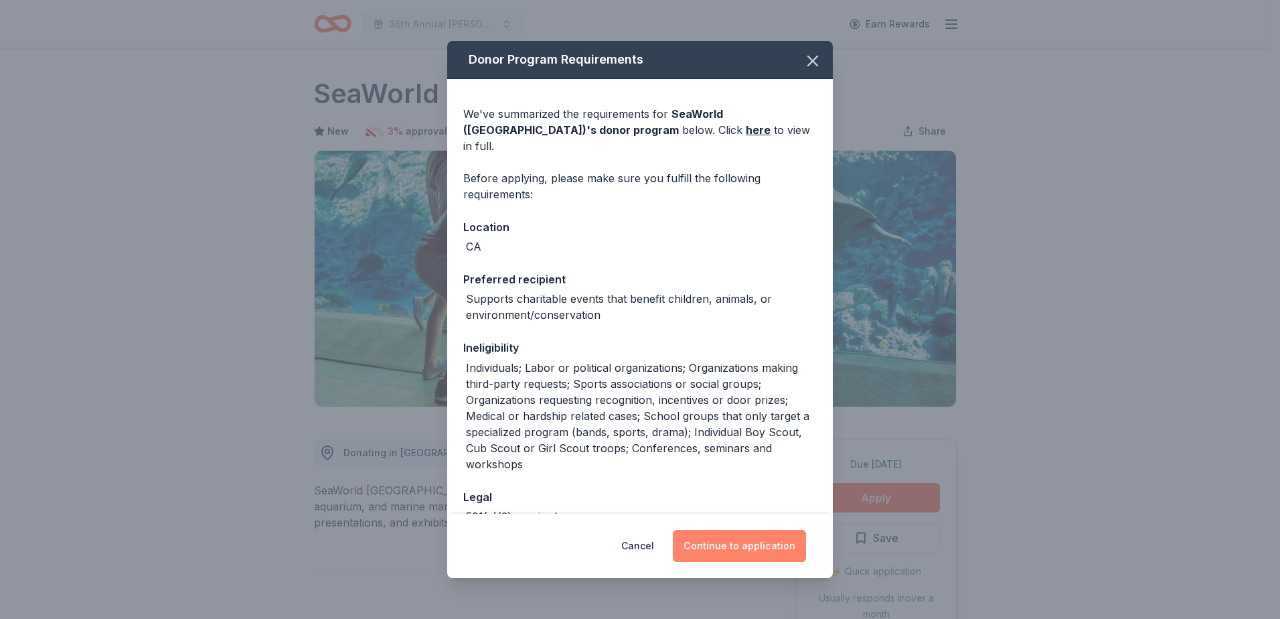
click at [756, 542] on button "Continue to application" at bounding box center [739, 546] width 133 height 32
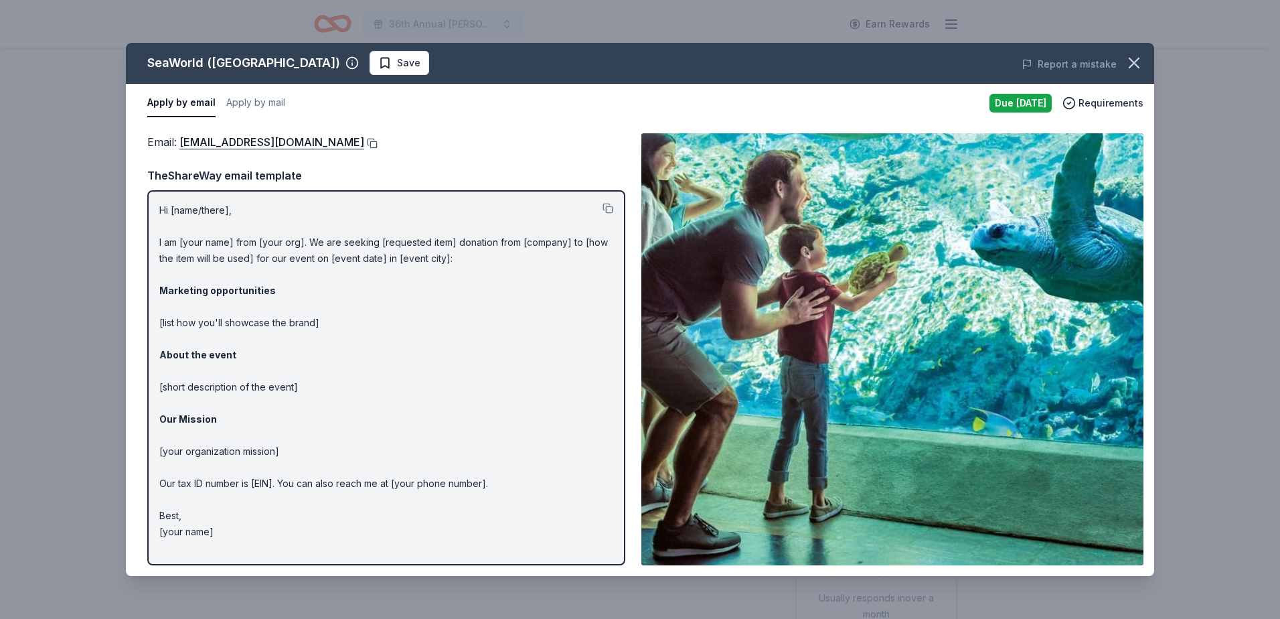
click at [378, 142] on button at bounding box center [370, 143] width 13 height 11
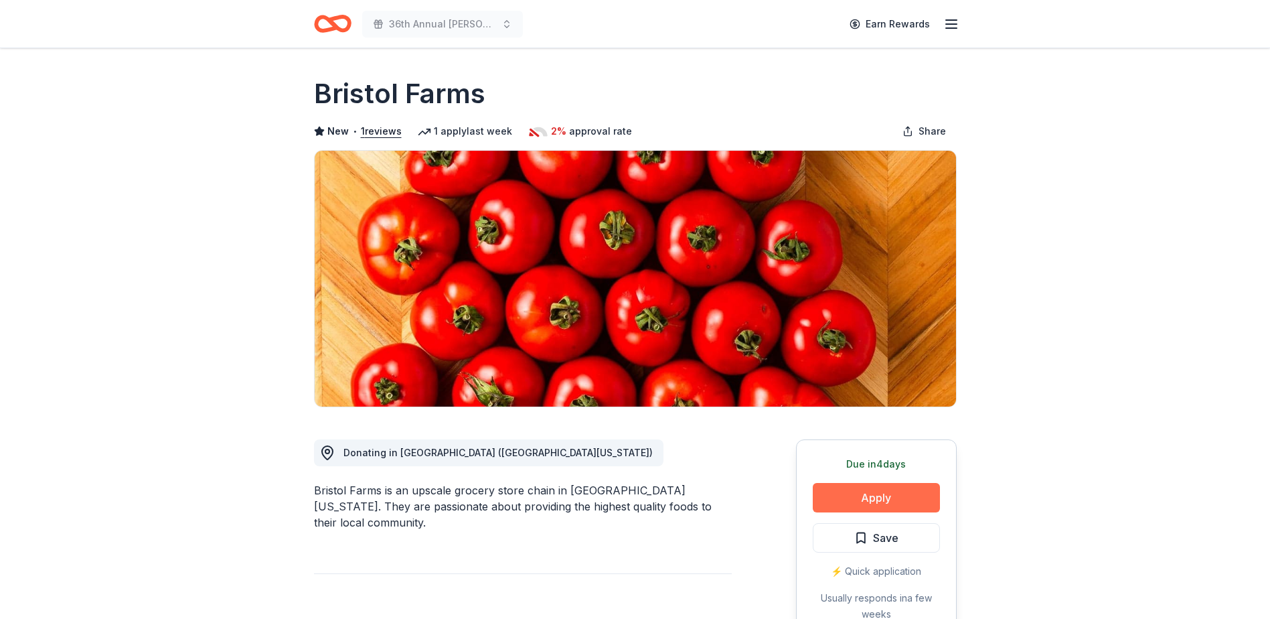
click at [862, 499] on button "Apply" at bounding box center [876, 497] width 127 height 29
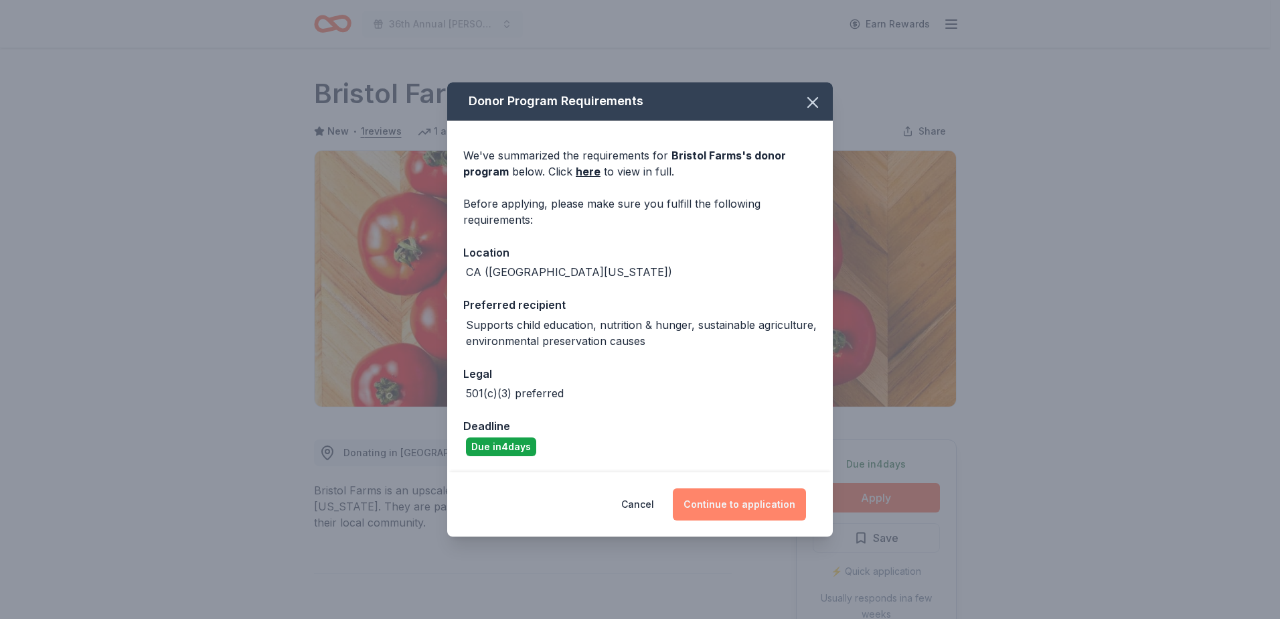
click at [761, 508] on button "Continue to application" at bounding box center [739, 504] width 133 height 32
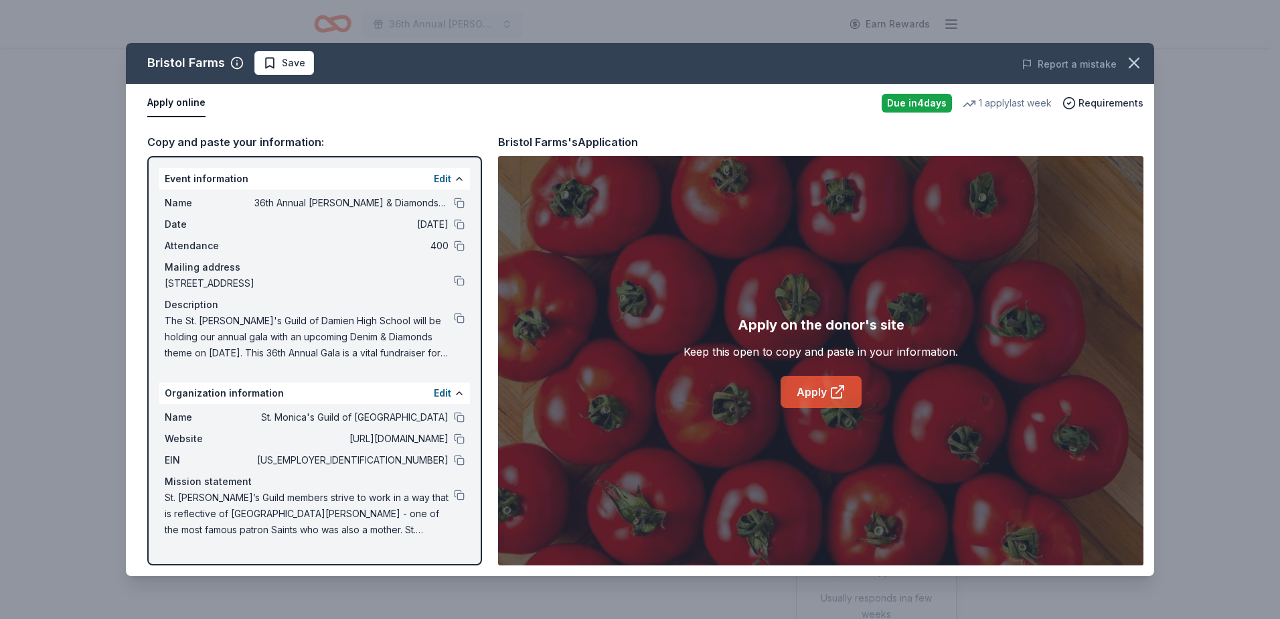
click at [852, 396] on link "Apply" at bounding box center [821, 392] width 81 height 32
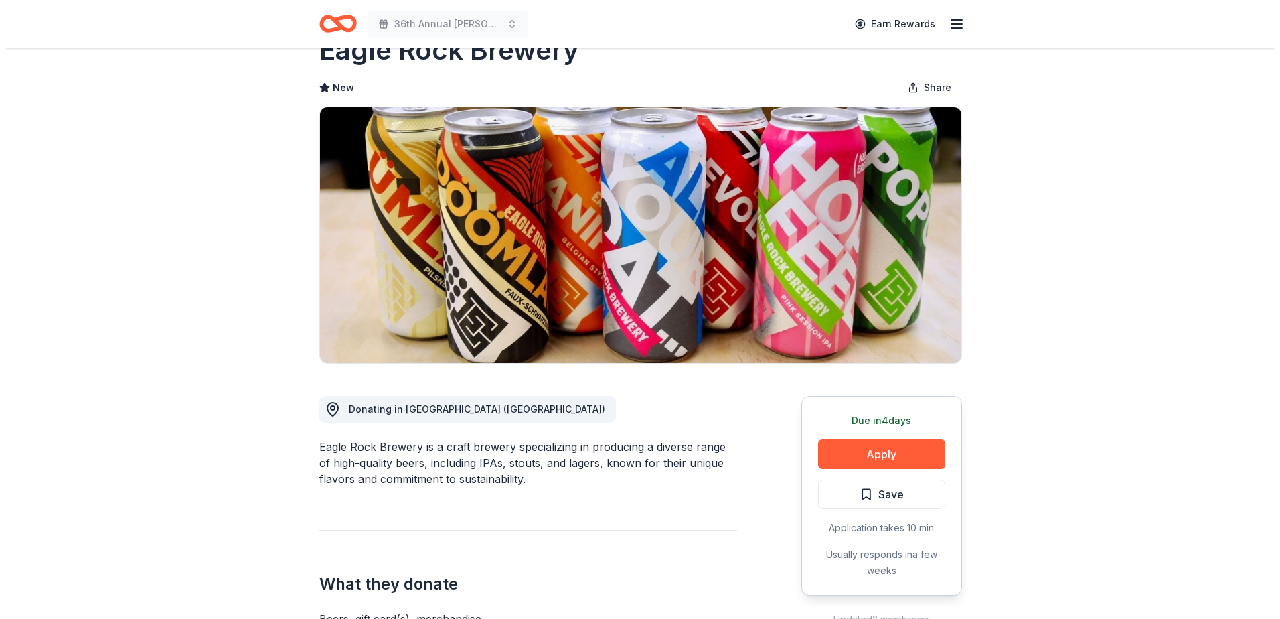
scroll to position [67, 0]
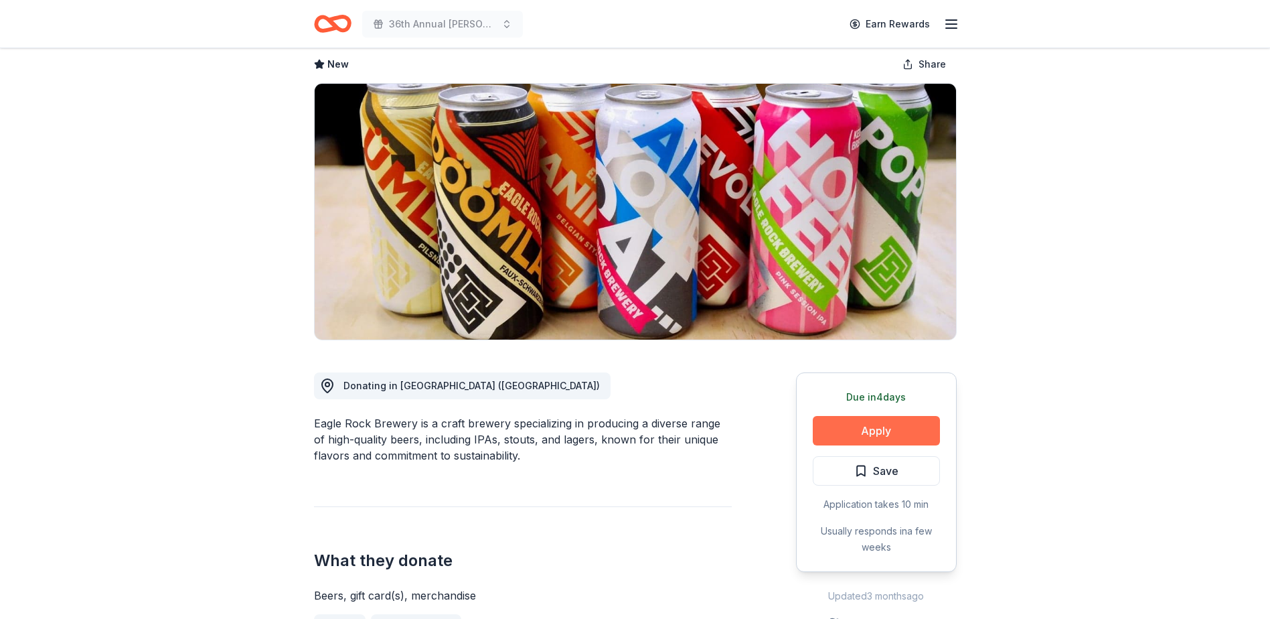
click at [854, 426] on button "Apply" at bounding box center [876, 430] width 127 height 29
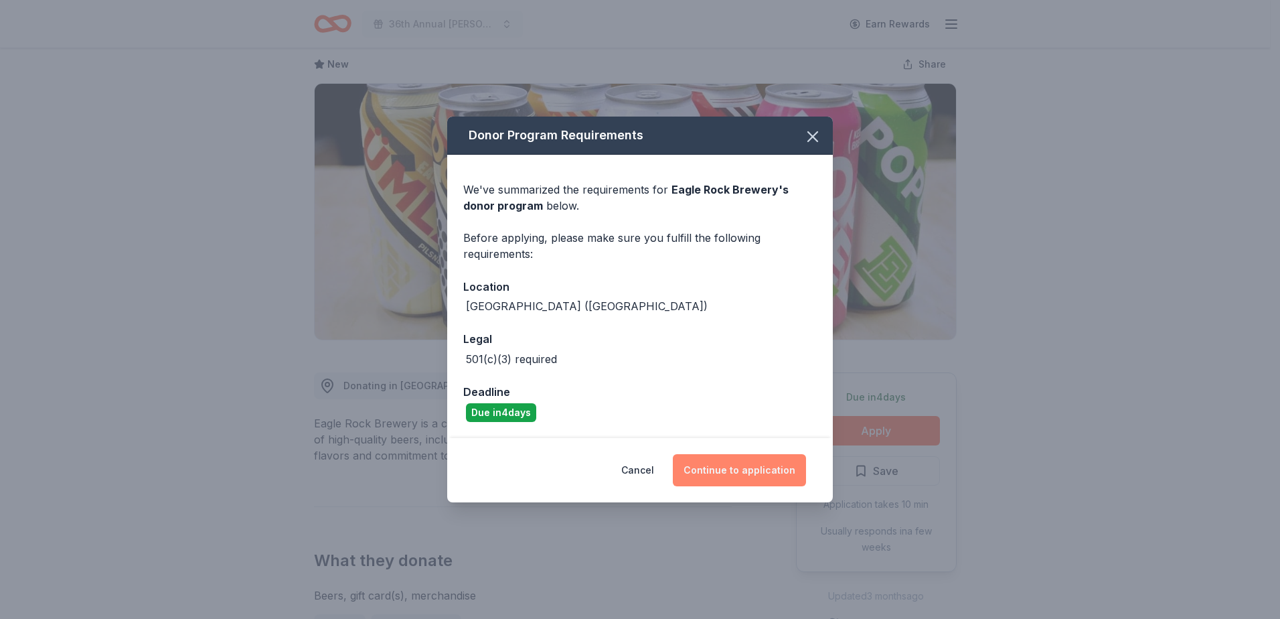
click at [755, 465] on button "Continue to application" at bounding box center [739, 470] width 133 height 32
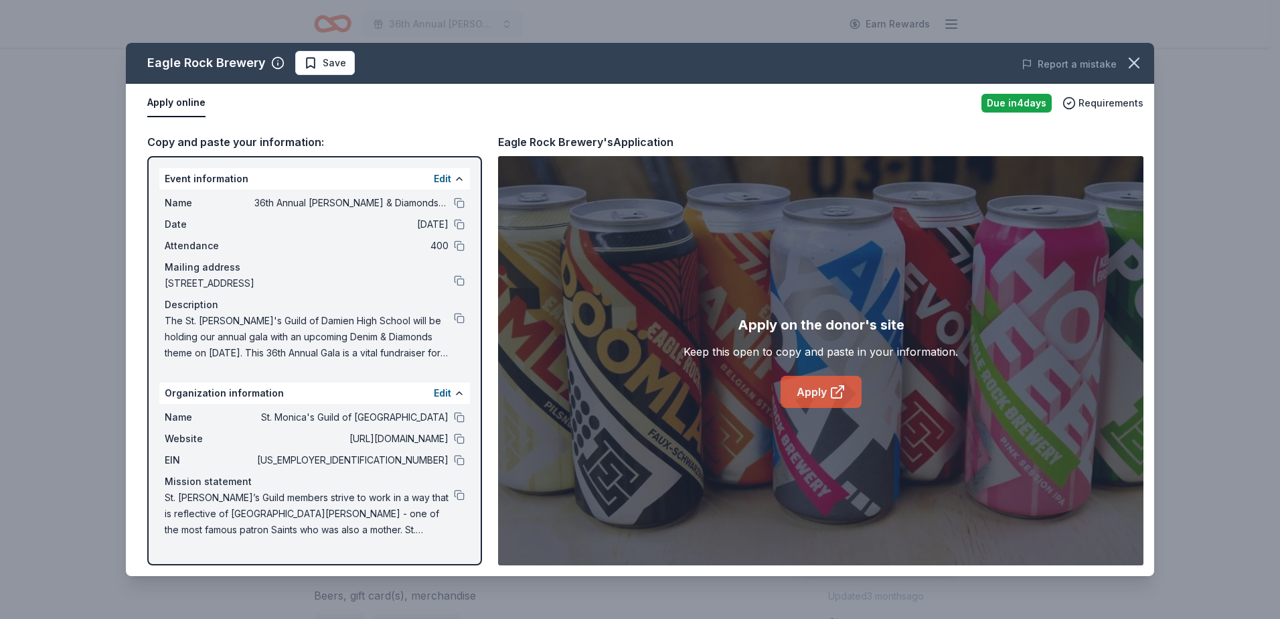
click at [844, 388] on icon at bounding box center [842, 388] width 4 height 4
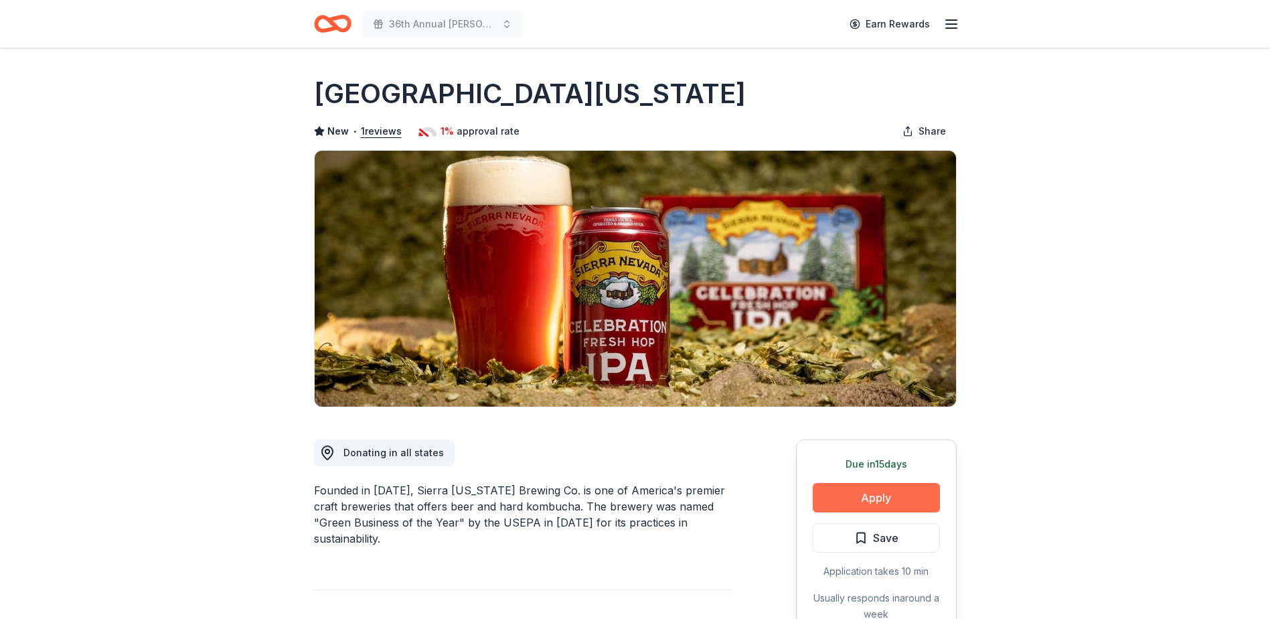
click at [856, 494] on button "Apply" at bounding box center [876, 497] width 127 height 29
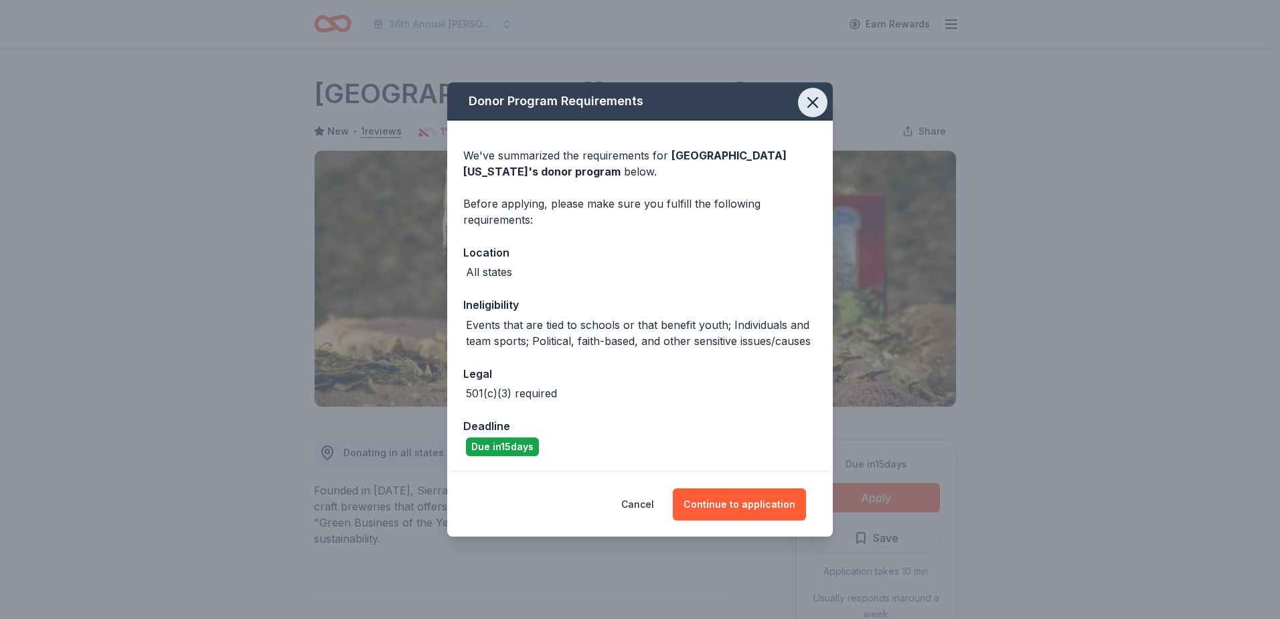
click at [810, 103] on icon "button" at bounding box center [812, 102] width 19 height 19
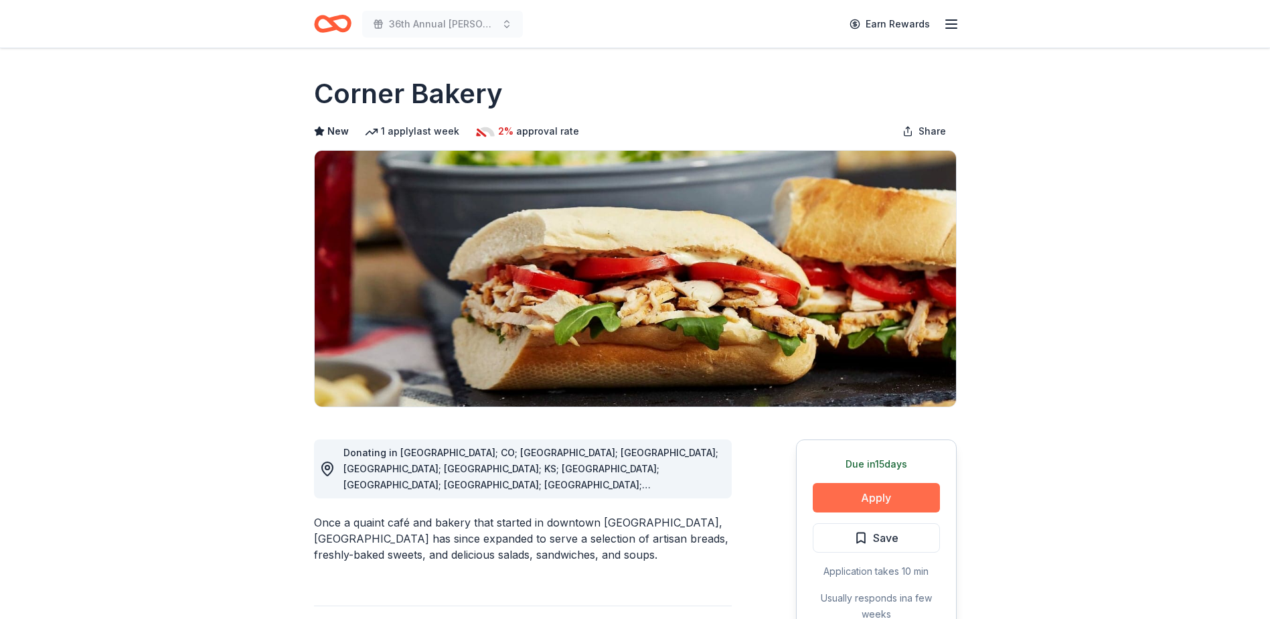
click at [895, 489] on button "Apply" at bounding box center [876, 497] width 127 height 29
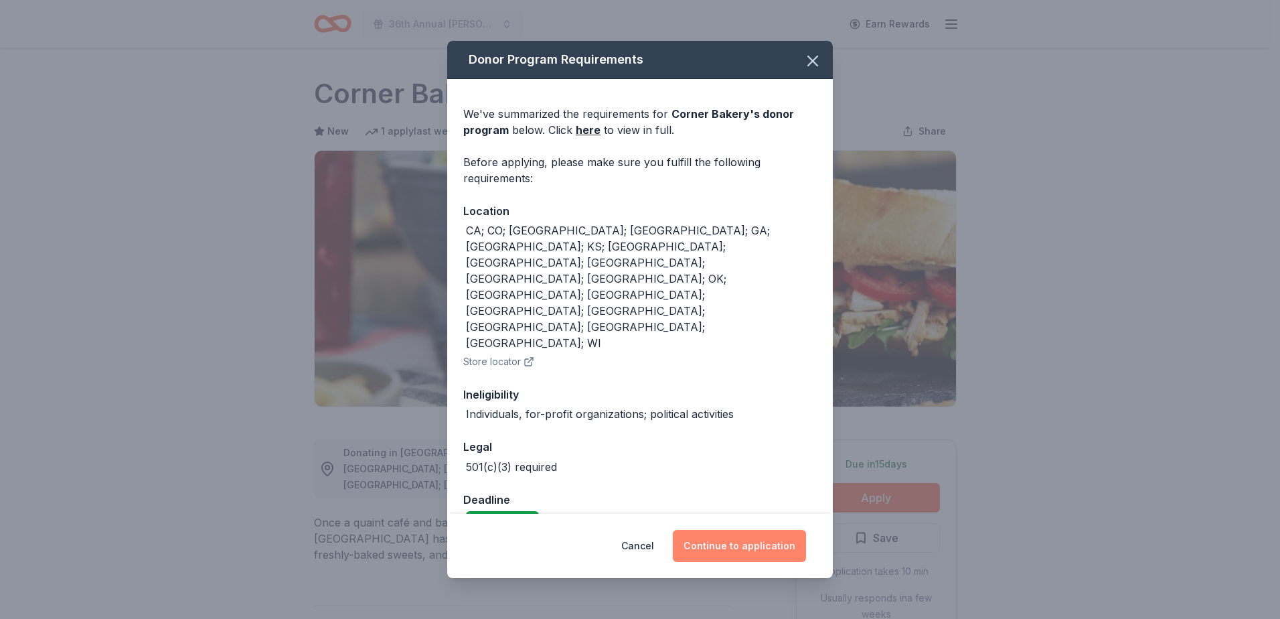
click at [750, 530] on button "Continue to application" at bounding box center [739, 546] width 133 height 32
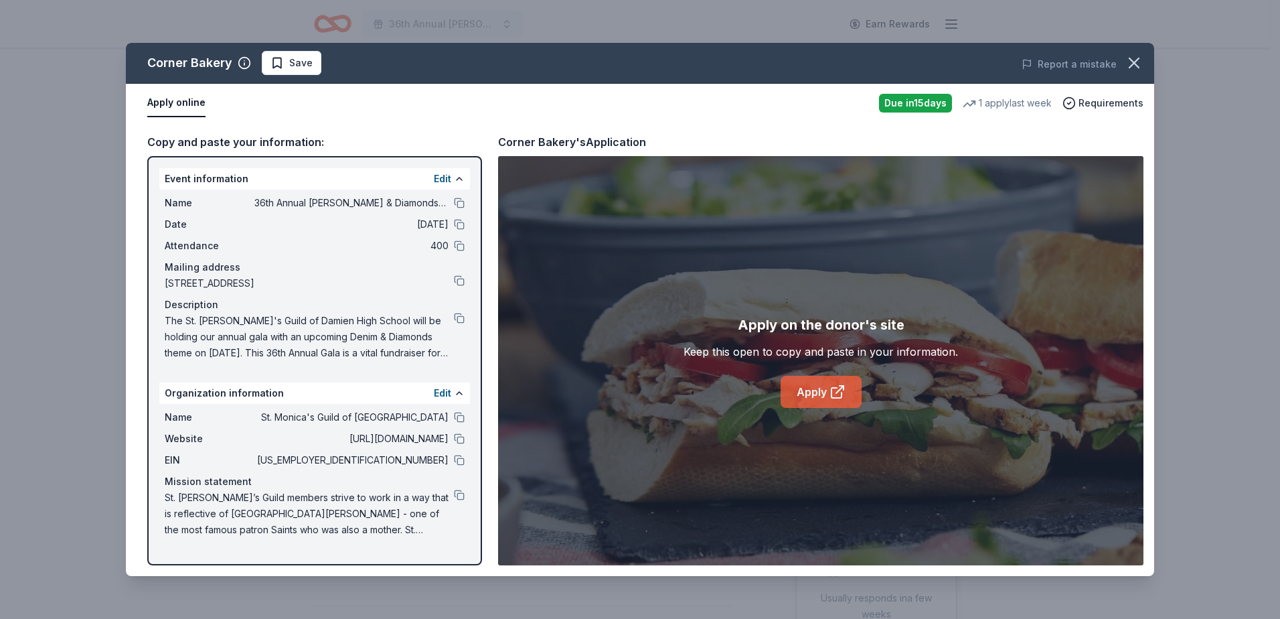
click at [820, 398] on link "Apply" at bounding box center [821, 392] width 81 height 32
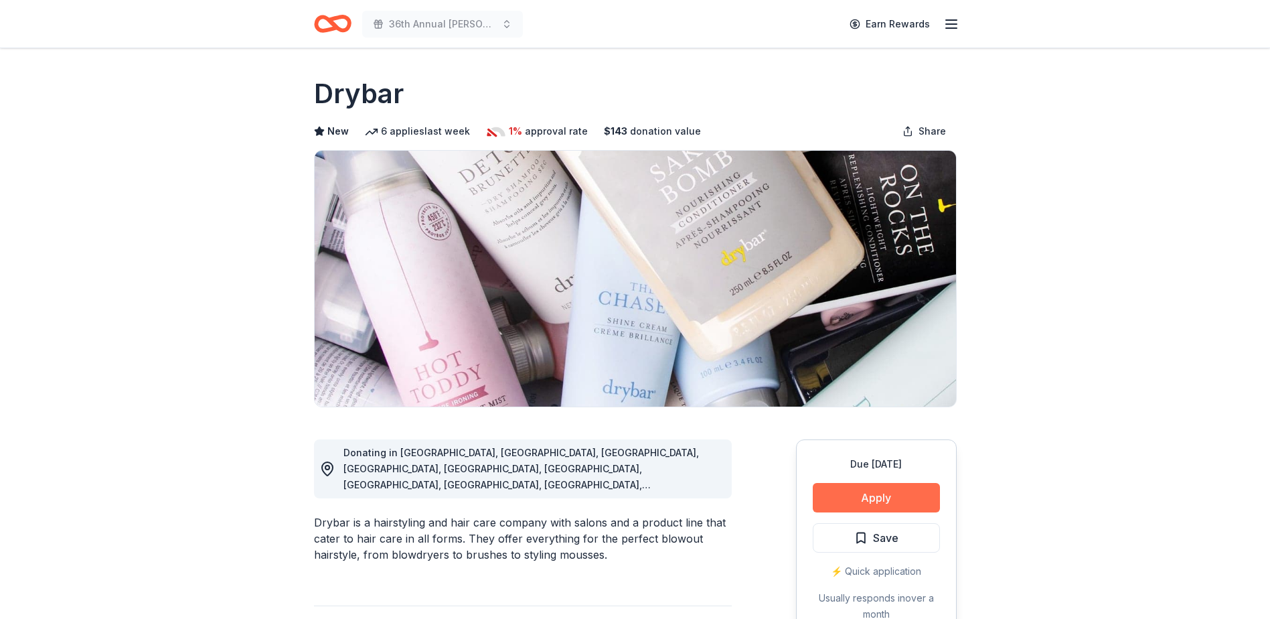
click at [825, 492] on button "Apply" at bounding box center [876, 497] width 127 height 29
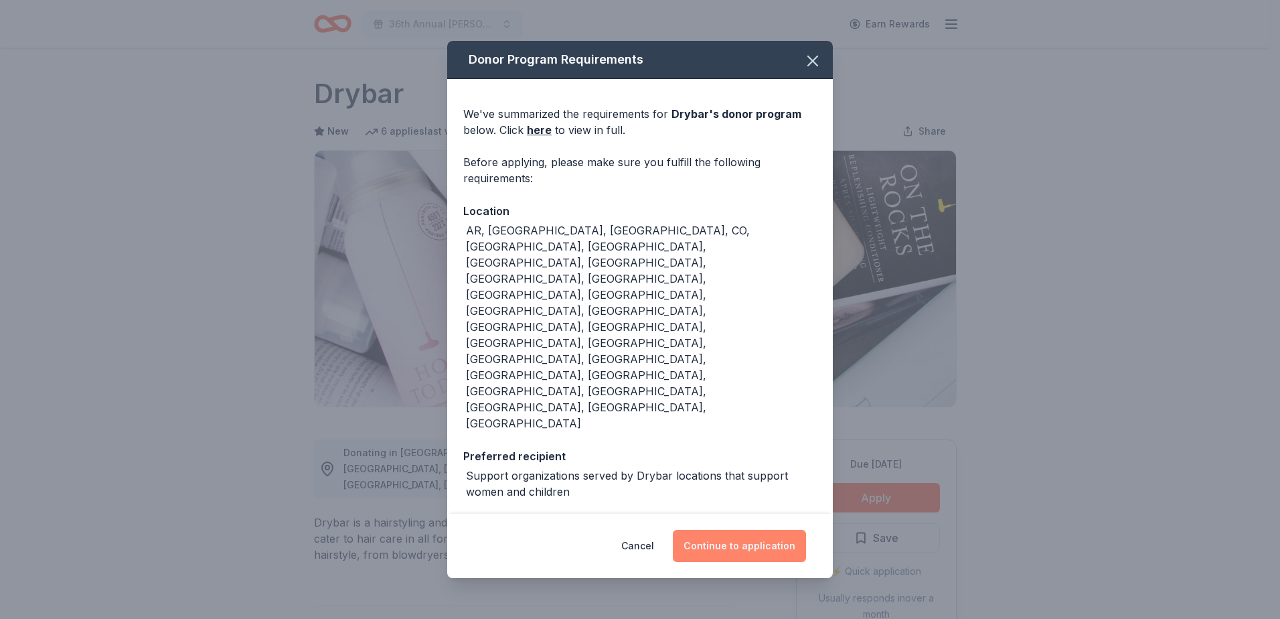
click at [759, 530] on button "Continue to application" at bounding box center [739, 546] width 133 height 32
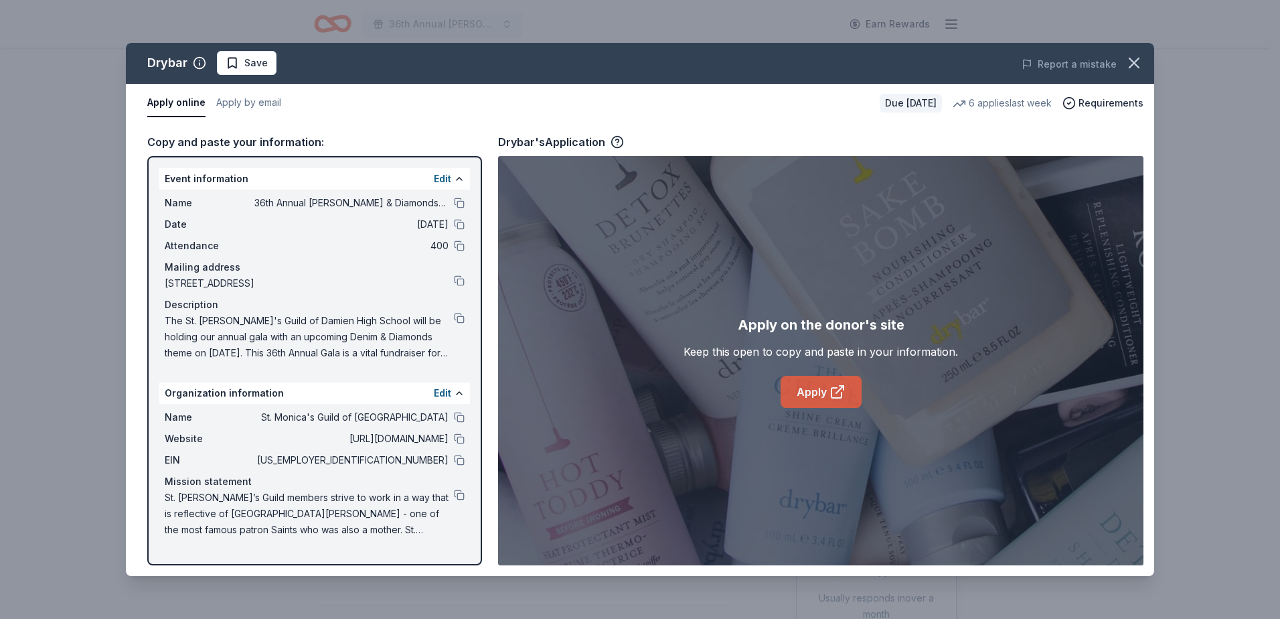
click at [820, 392] on link "Apply" at bounding box center [821, 392] width 81 height 32
click at [1131, 61] on icon "button" at bounding box center [1134, 63] width 19 height 19
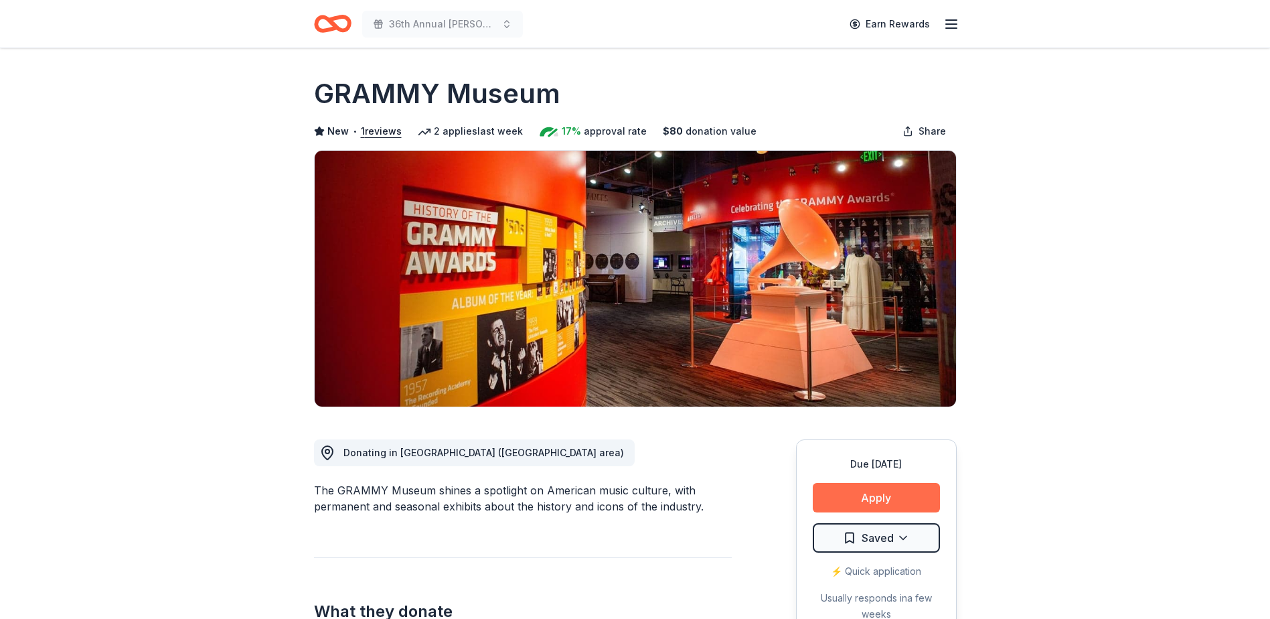
click at [864, 497] on button "Apply" at bounding box center [876, 497] width 127 height 29
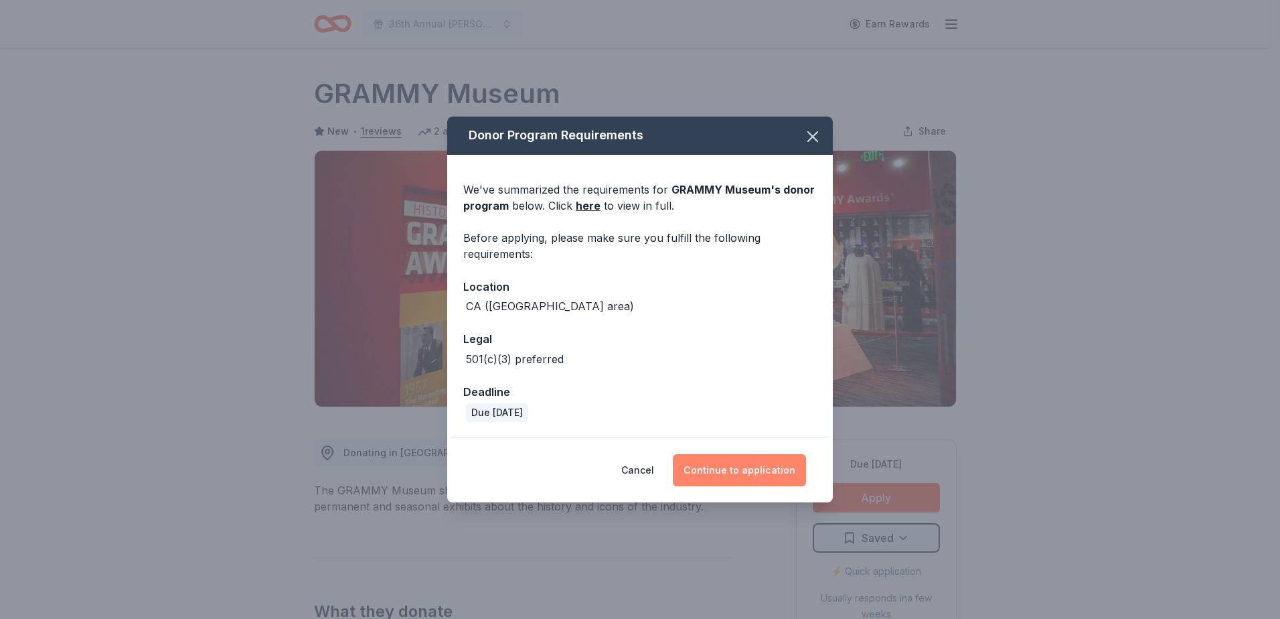
click at [765, 463] on button "Continue to application" at bounding box center [739, 470] width 133 height 32
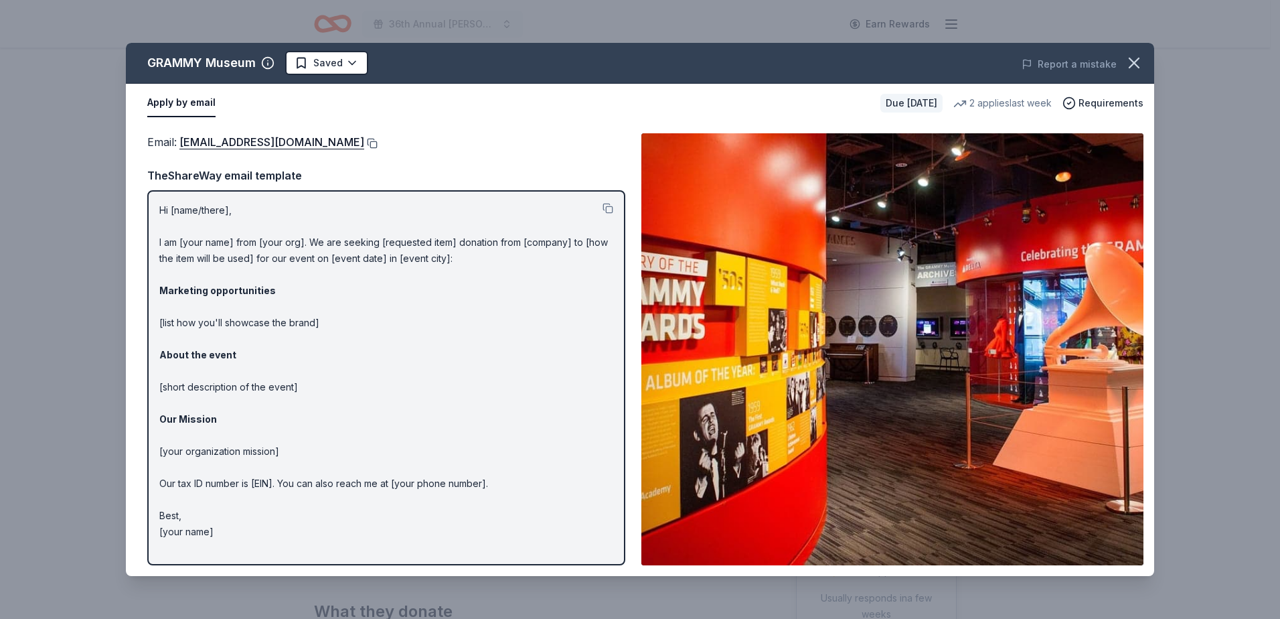
click at [378, 147] on button at bounding box center [370, 143] width 13 height 11
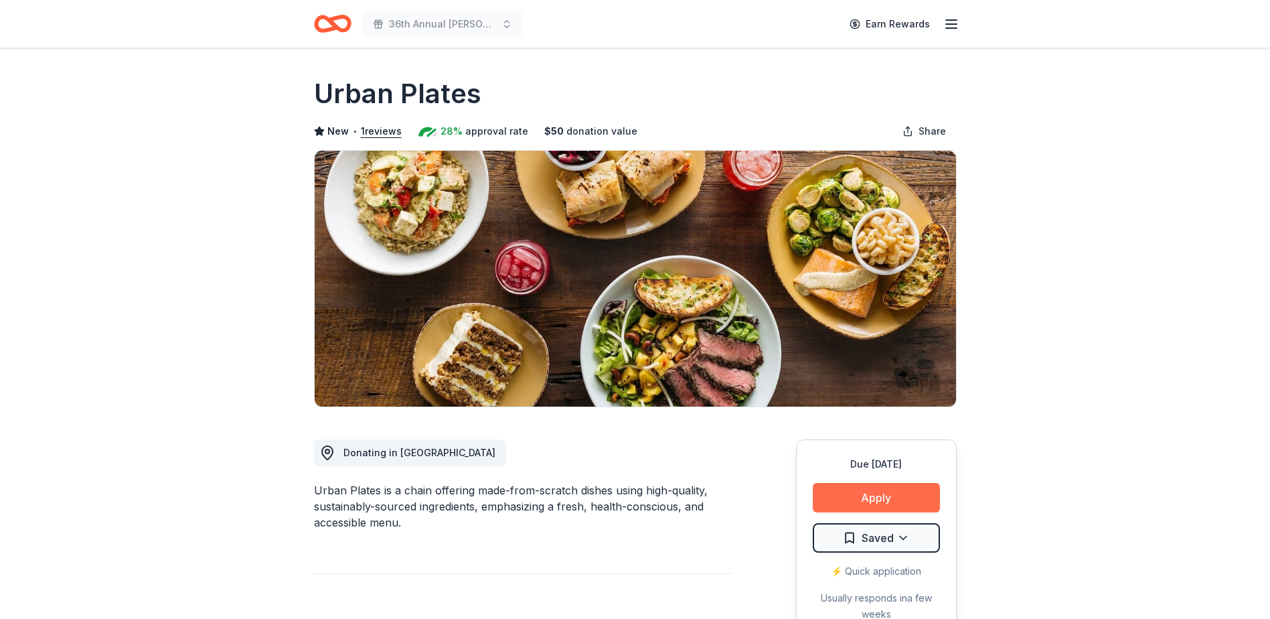
click at [879, 503] on button "Apply" at bounding box center [876, 497] width 127 height 29
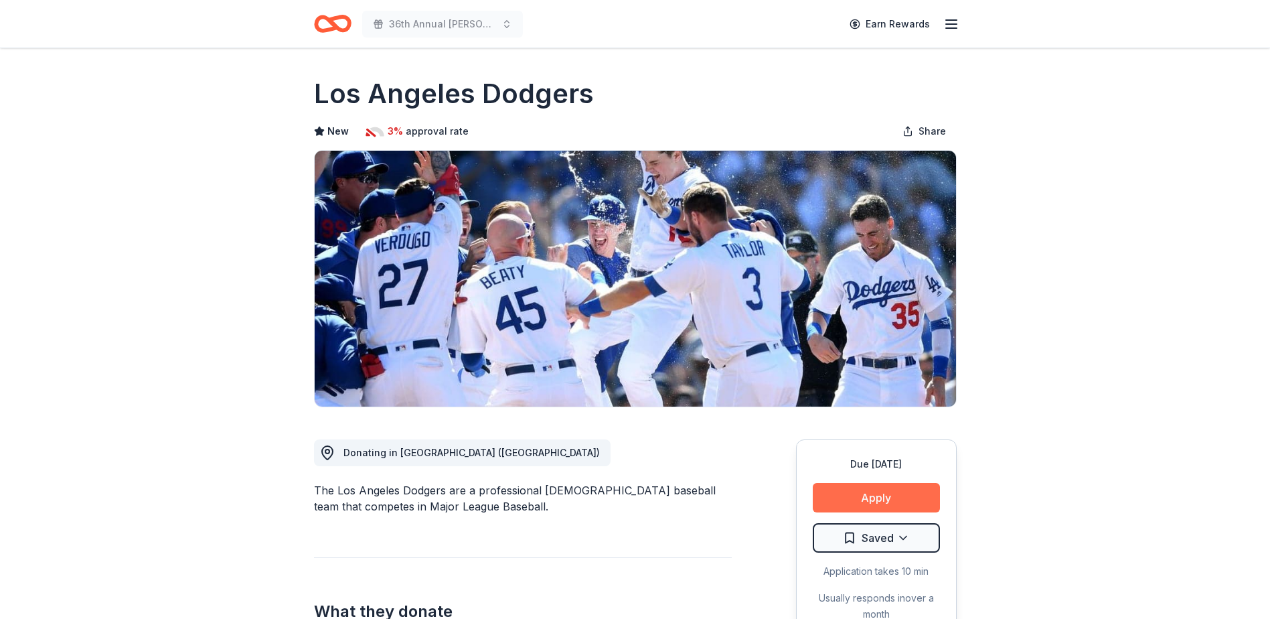
click at [860, 501] on button "Apply" at bounding box center [876, 497] width 127 height 29
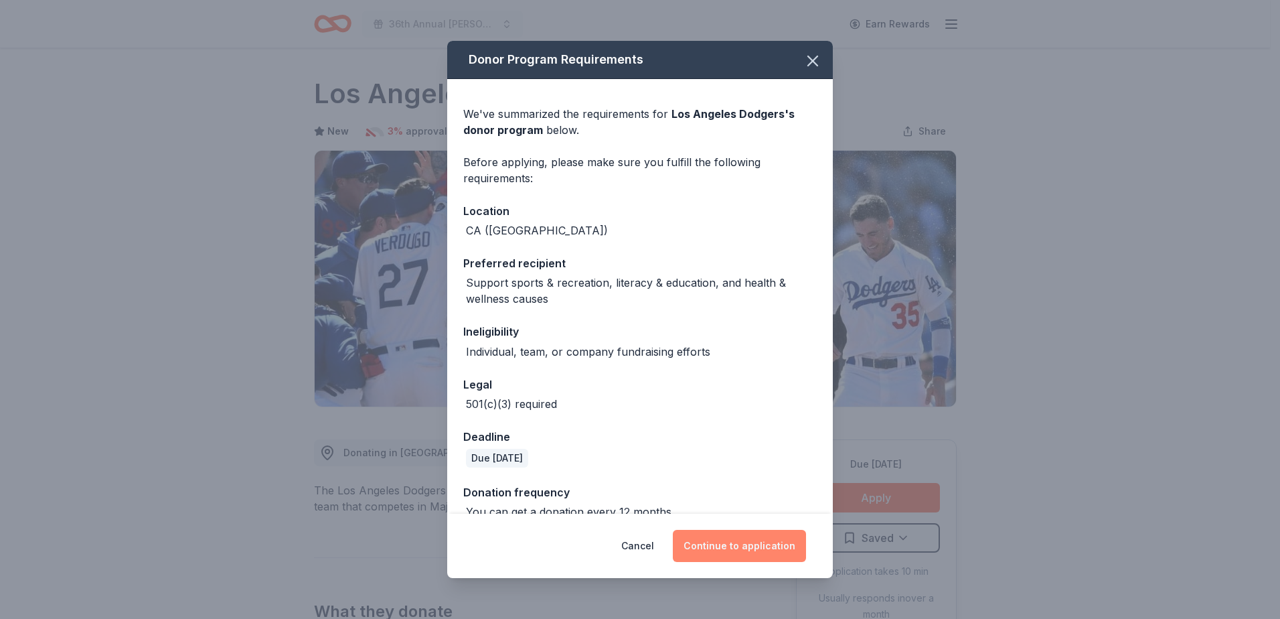
click at [754, 546] on button "Continue to application" at bounding box center [739, 546] width 133 height 32
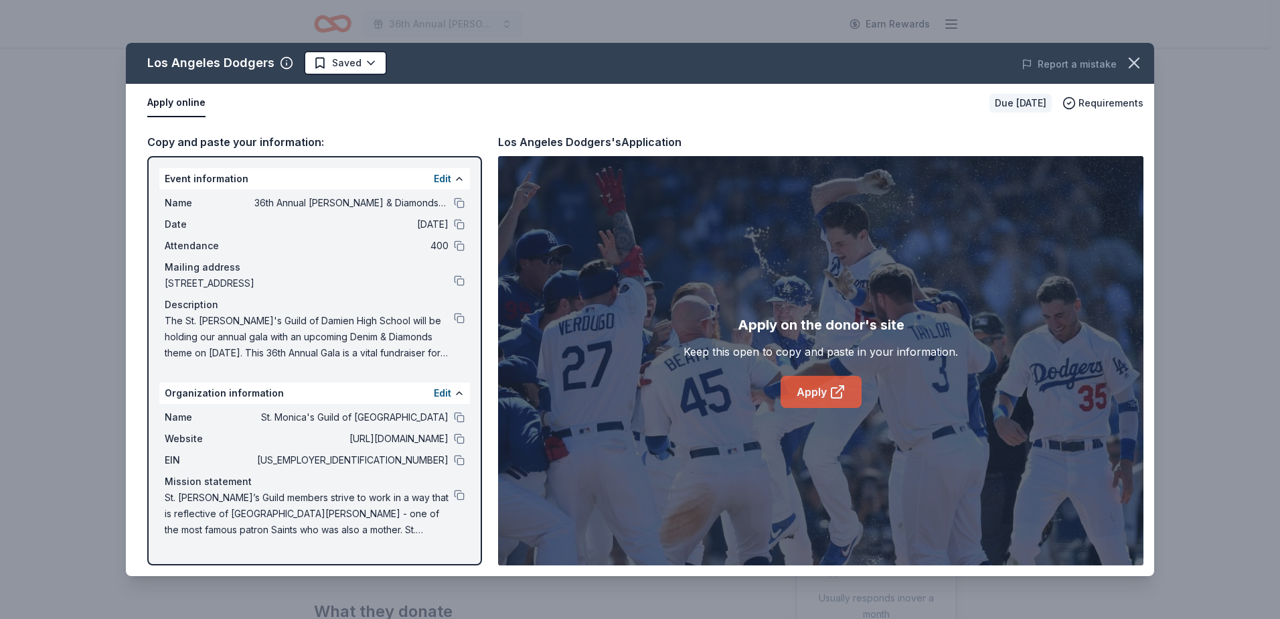
click at [820, 397] on link "Apply" at bounding box center [821, 392] width 81 height 32
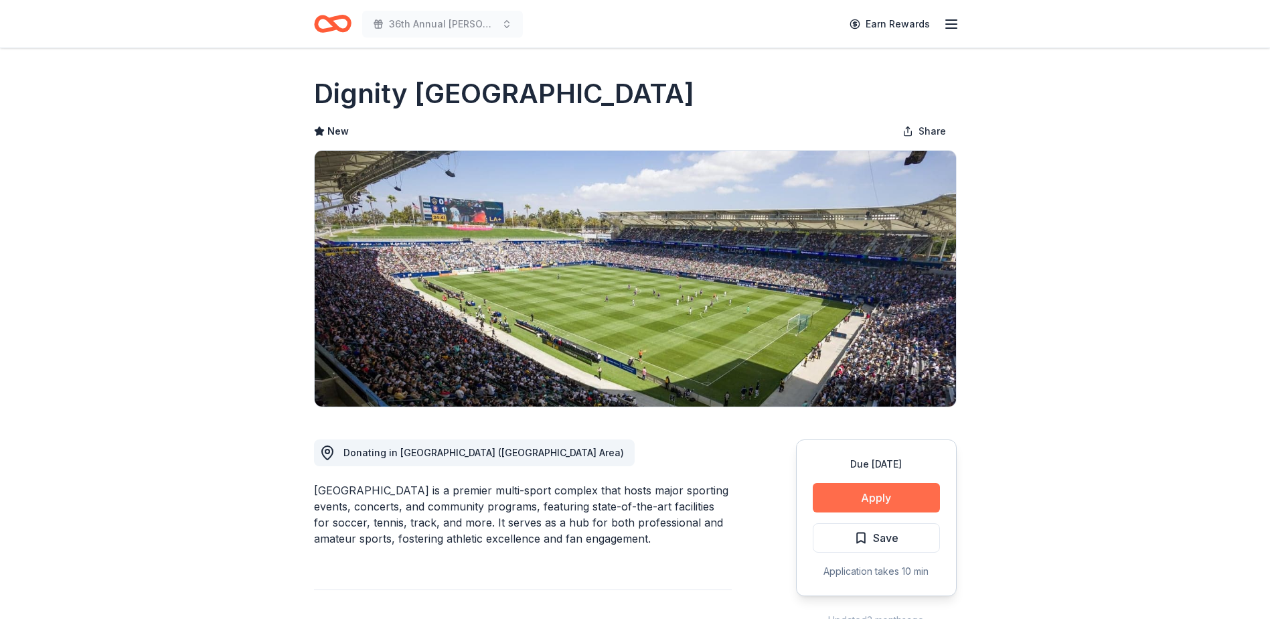
click at [882, 498] on button "Apply" at bounding box center [876, 497] width 127 height 29
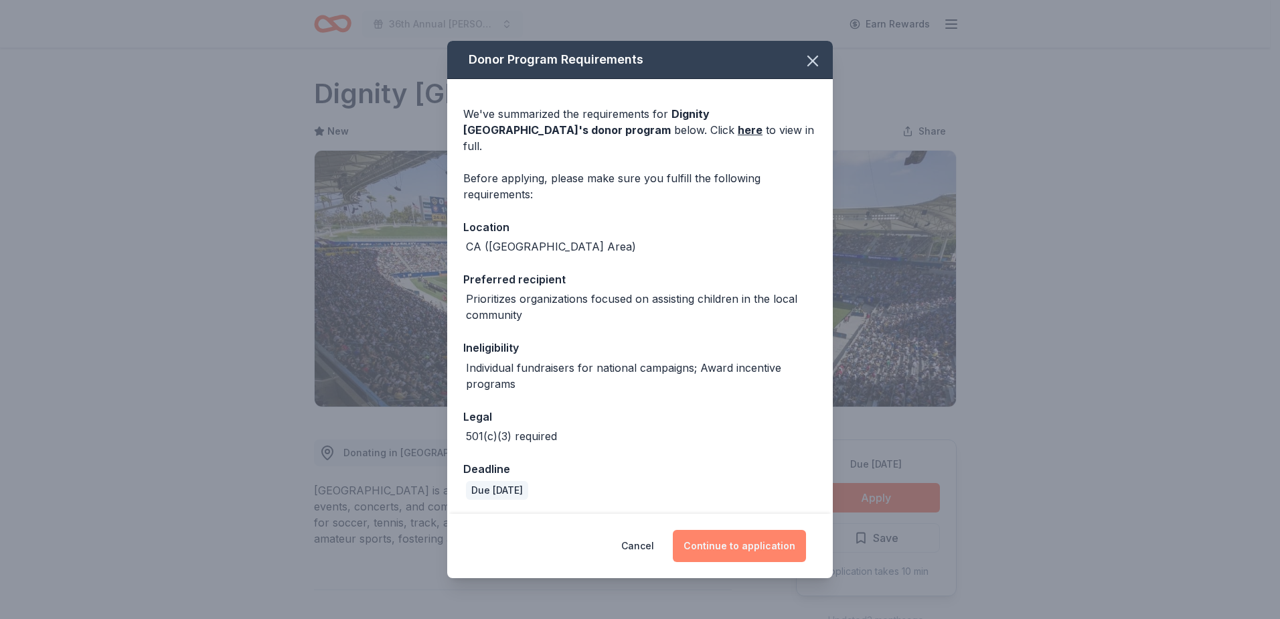
click at [743, 538] on button "Continue to application" at bounding box center [739, 546] width 133 height 32
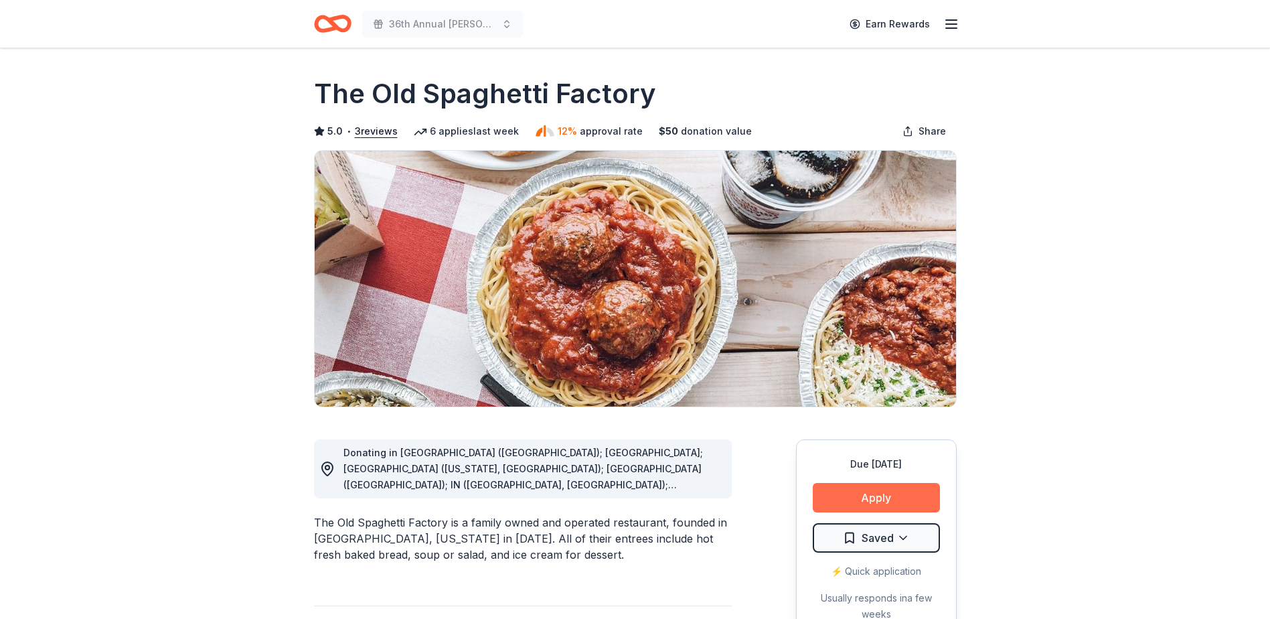
click at [864, 499] on button "Apply" at bounding box center [876, 497] width 127 height 29
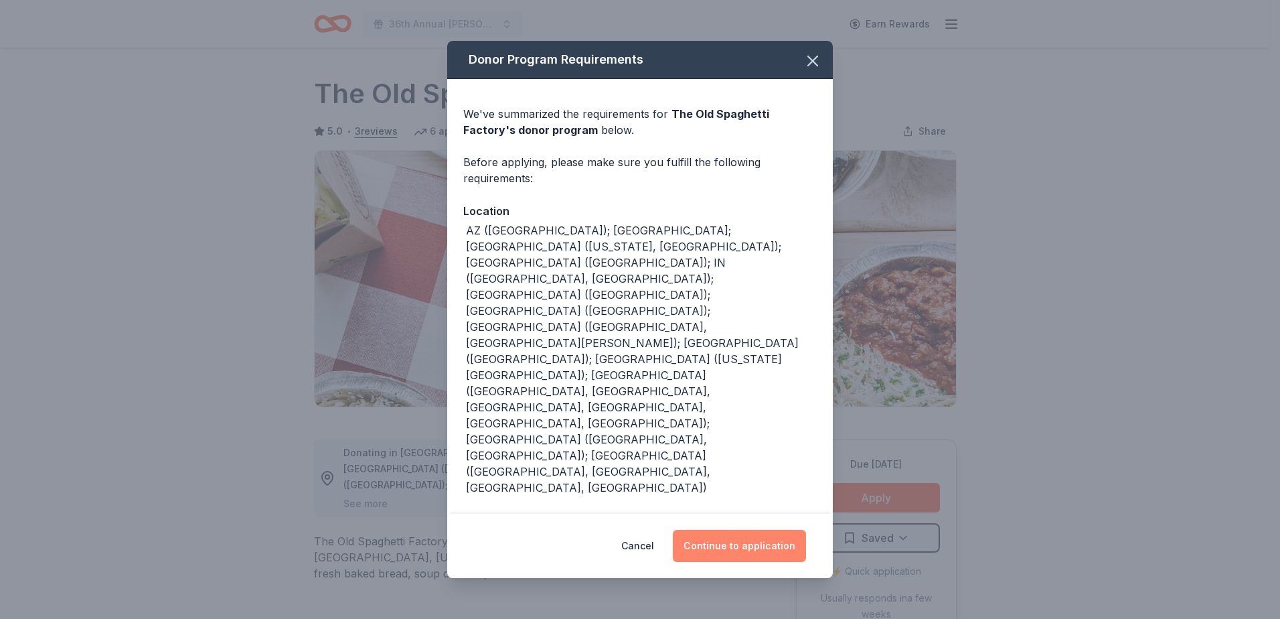
click at [718, 530] on button "Continue to application" at bounding box center [739, 546] width 133 height 32
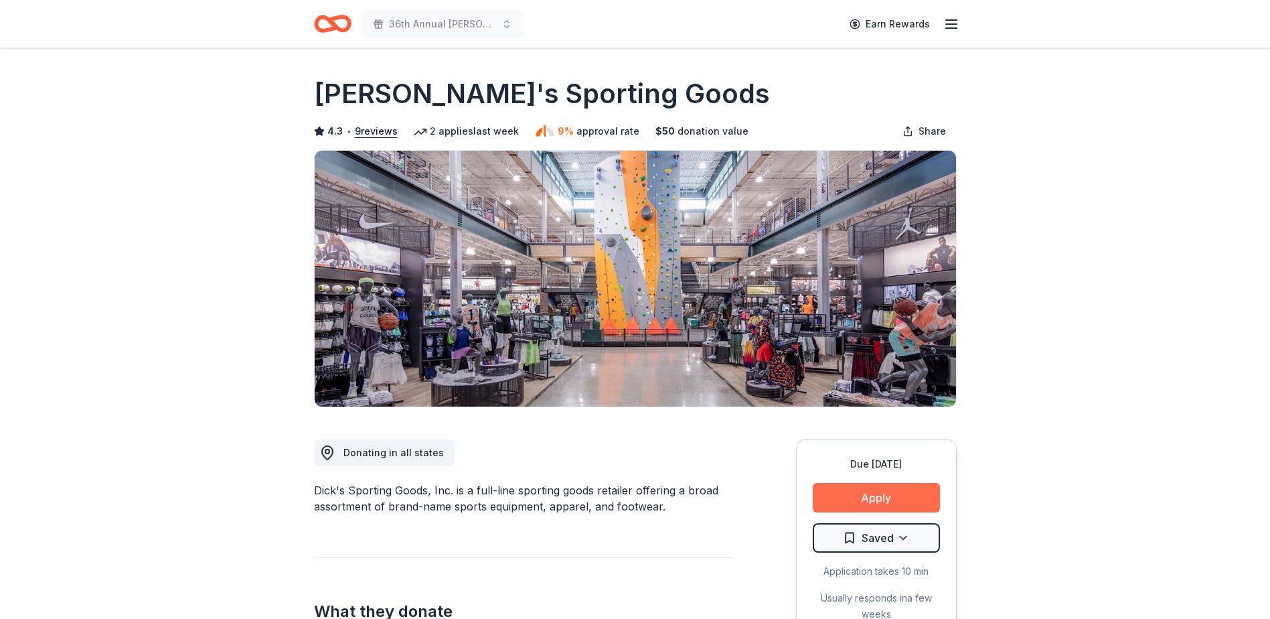
click at [864, 501] on button "Apply" at bounding box center [876, 497] width 127 height 29
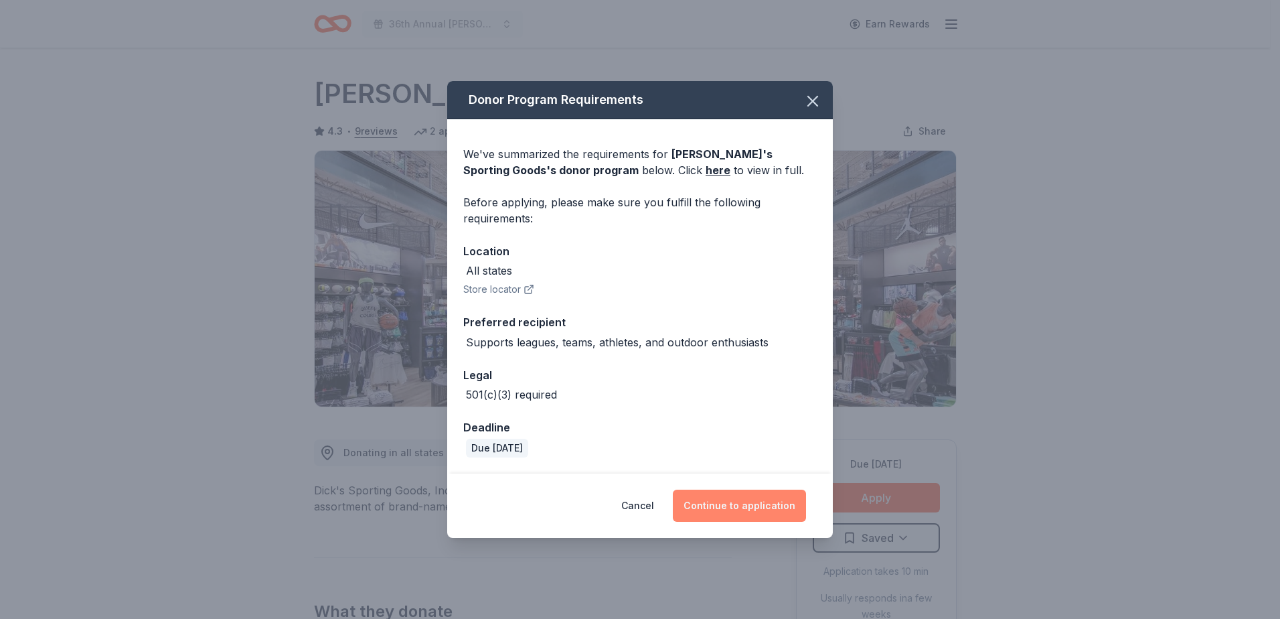
click at [730, 509] on button "Continue to application" at bounding box center [739, 505] width 133 height 32
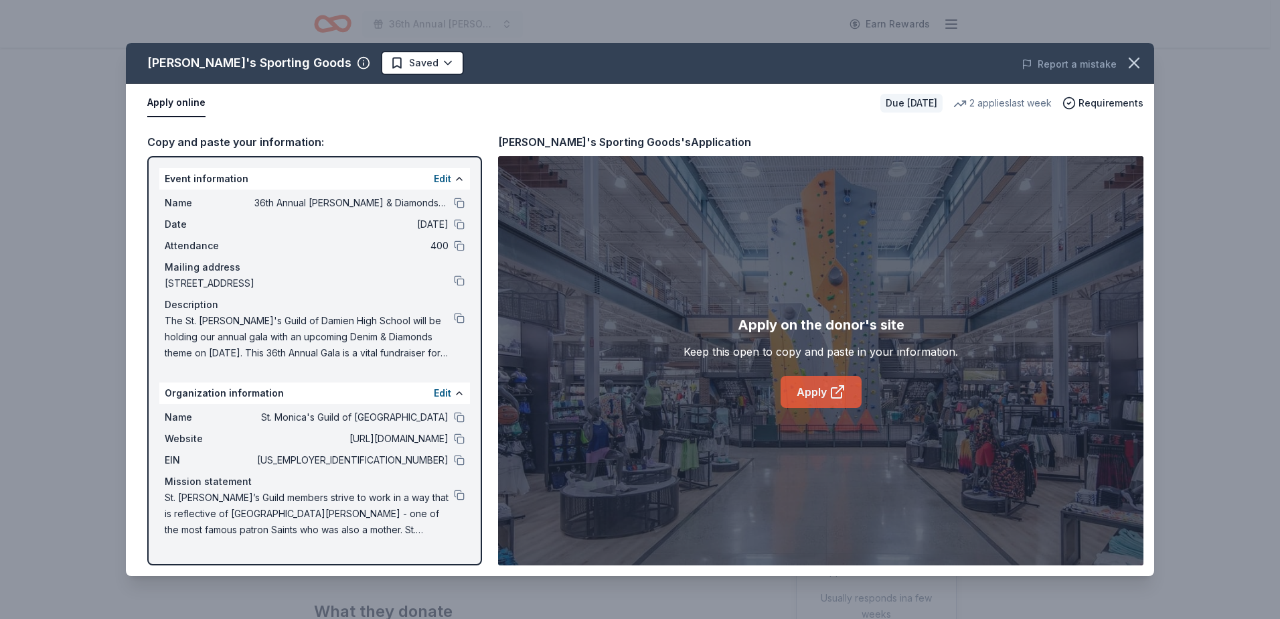
click at [831, 400] on link "Apply" at bounding box center [821, 392] width 81 height 32
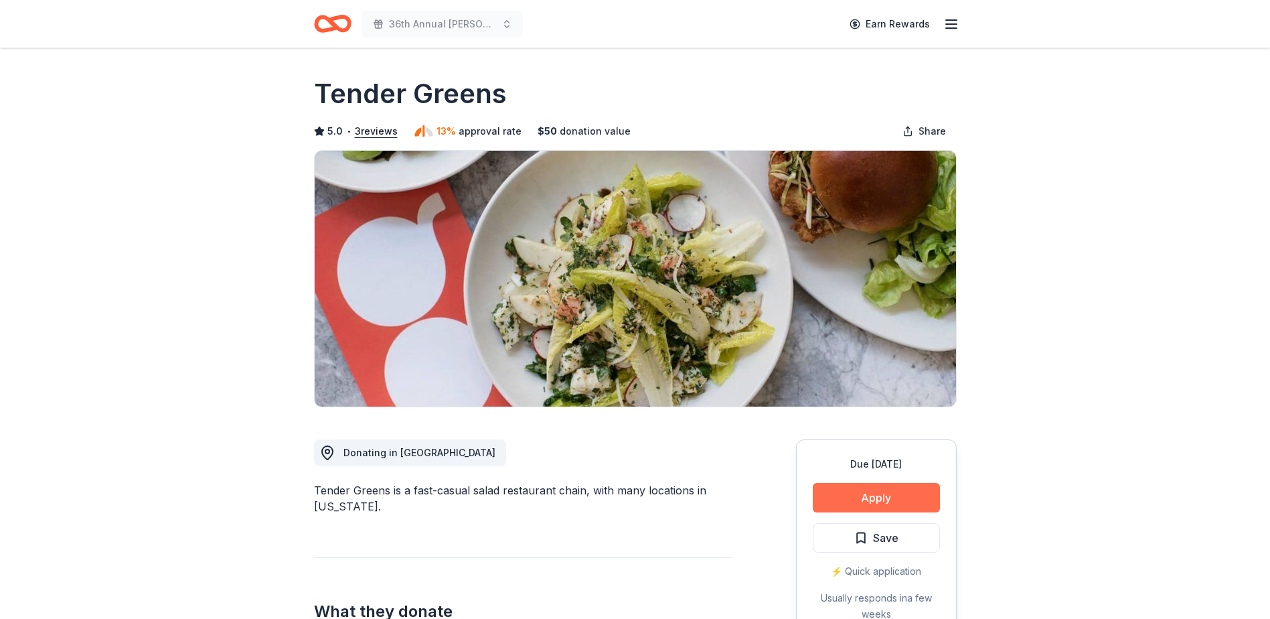
click at [889, 503] on button "Apply" at bounding box center [876, 497] width 127 height 29
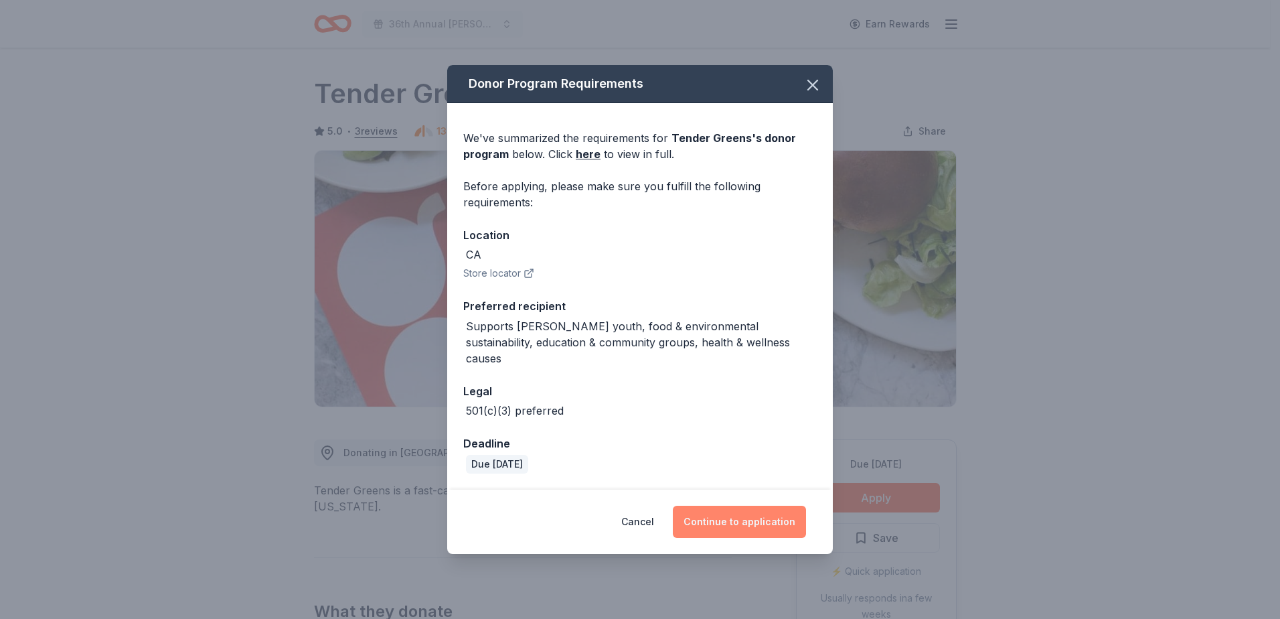
click at [781, 508] on button "Continue to application" at bounding box center [739, 521] width 133 height 32
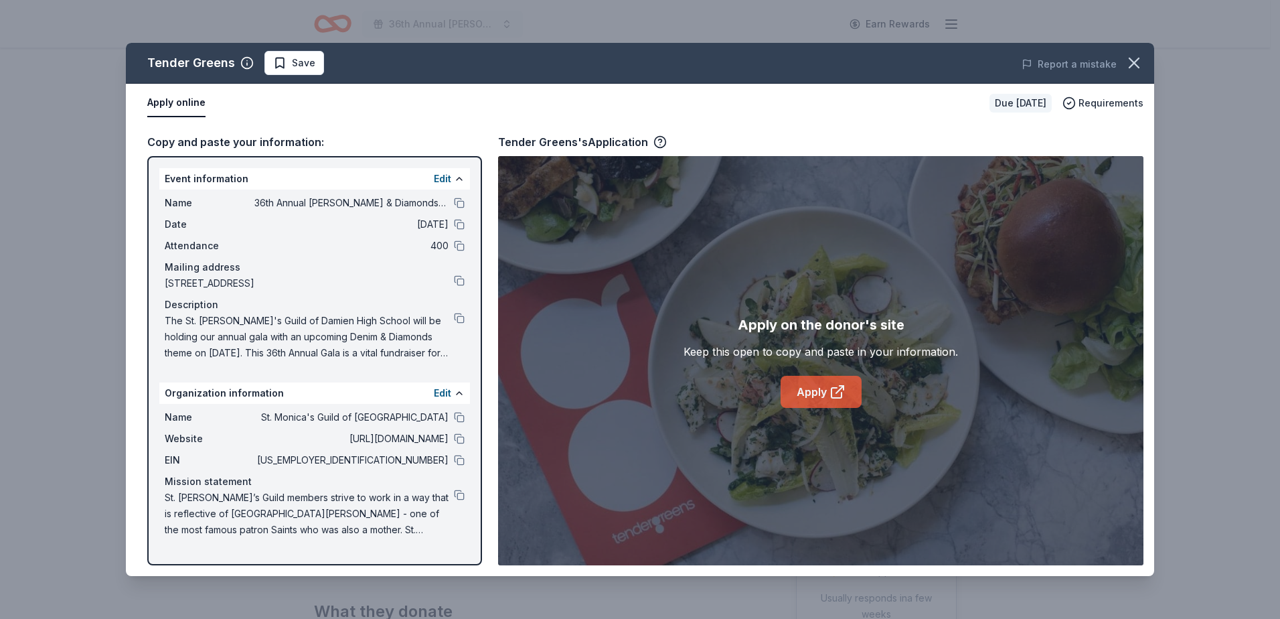
click at [840, 398] on icon at bounding box center [836, 393] width 10 height 10
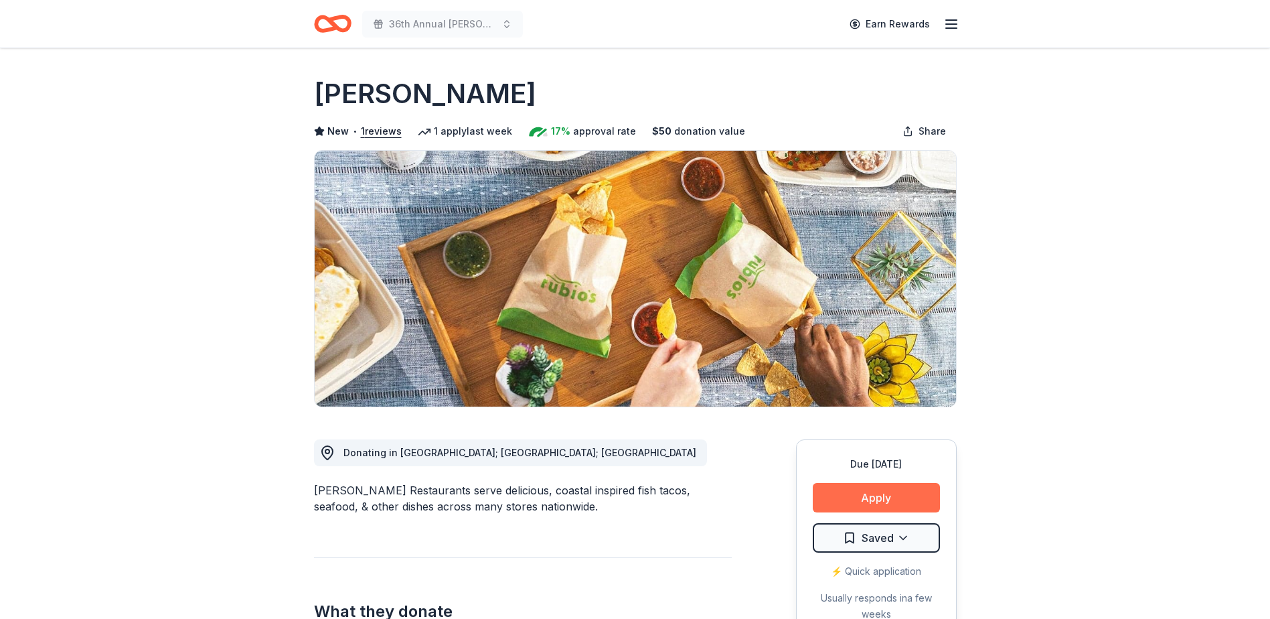
click at [894, 501] on button "Apply" at bounding box center [876, 497] width 127 height 29
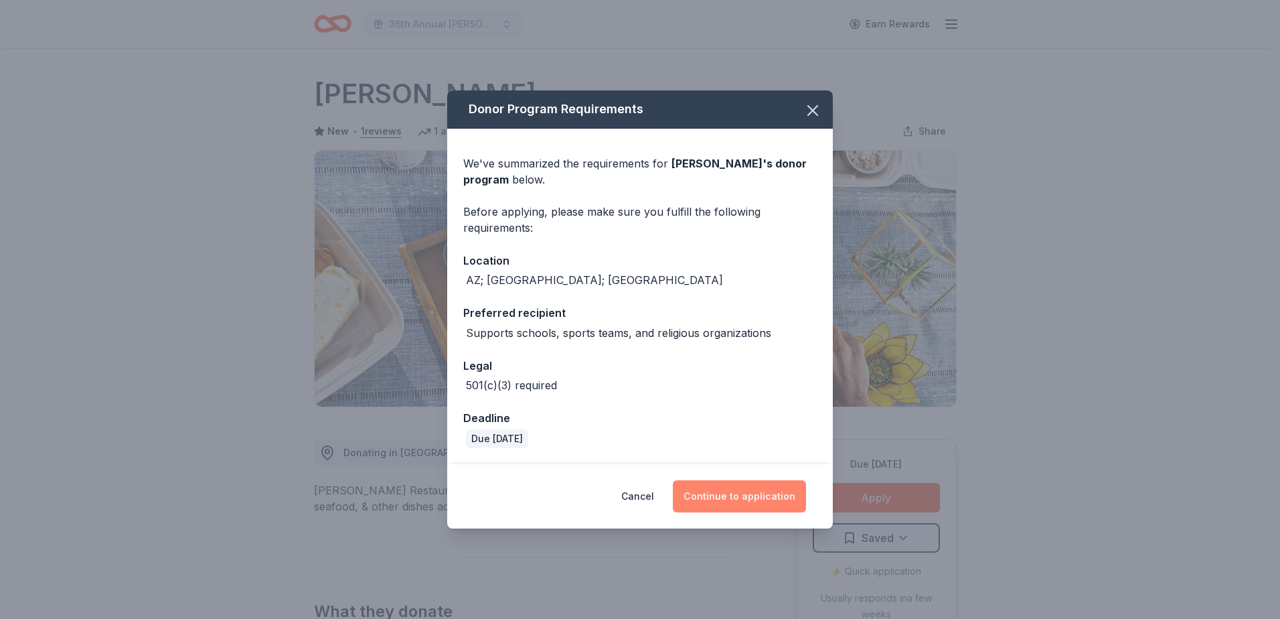
click at [755, 489] on button "Continue to application" at bounding box center [739, 496] width 133 height 32
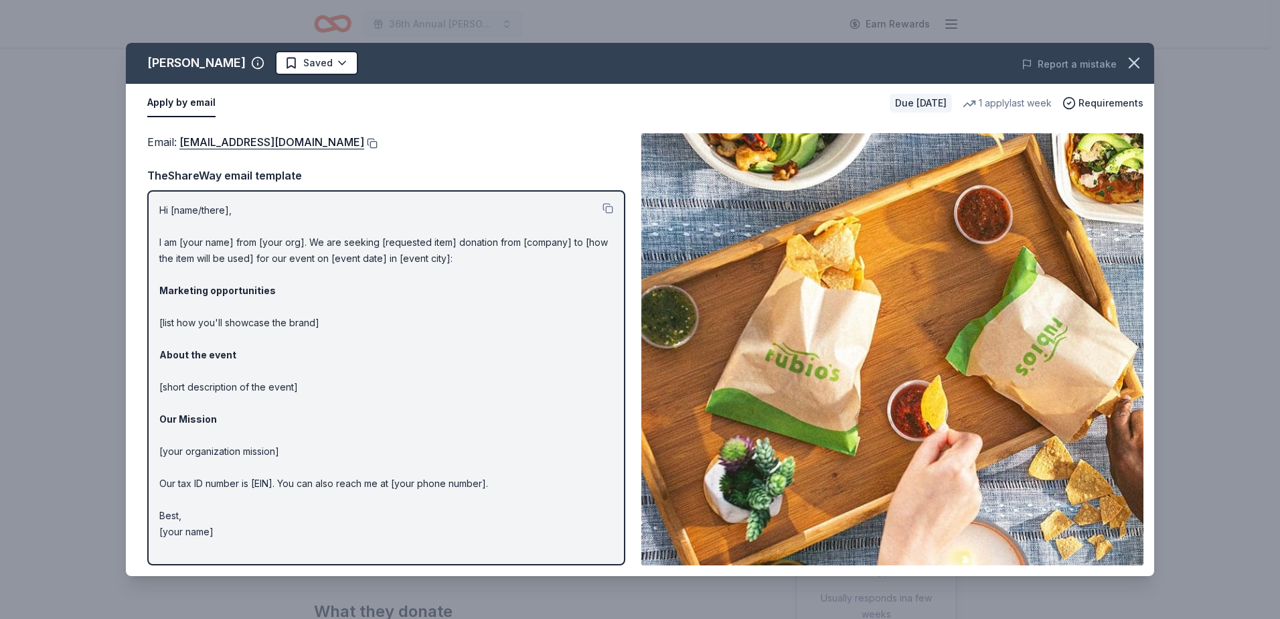
click at [364, 144] on button at bounding box center [370, 143] width 13 height 11
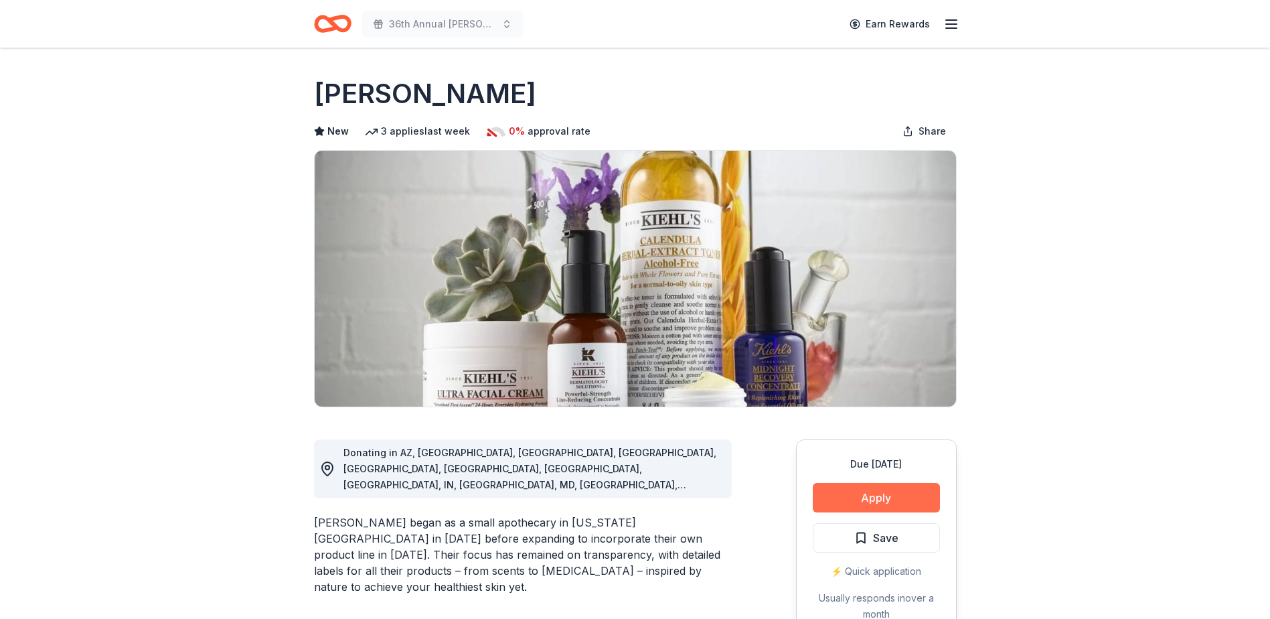
click at [892, 498] on button "Apply" at bounding box center [876, 497] width 127 height 29
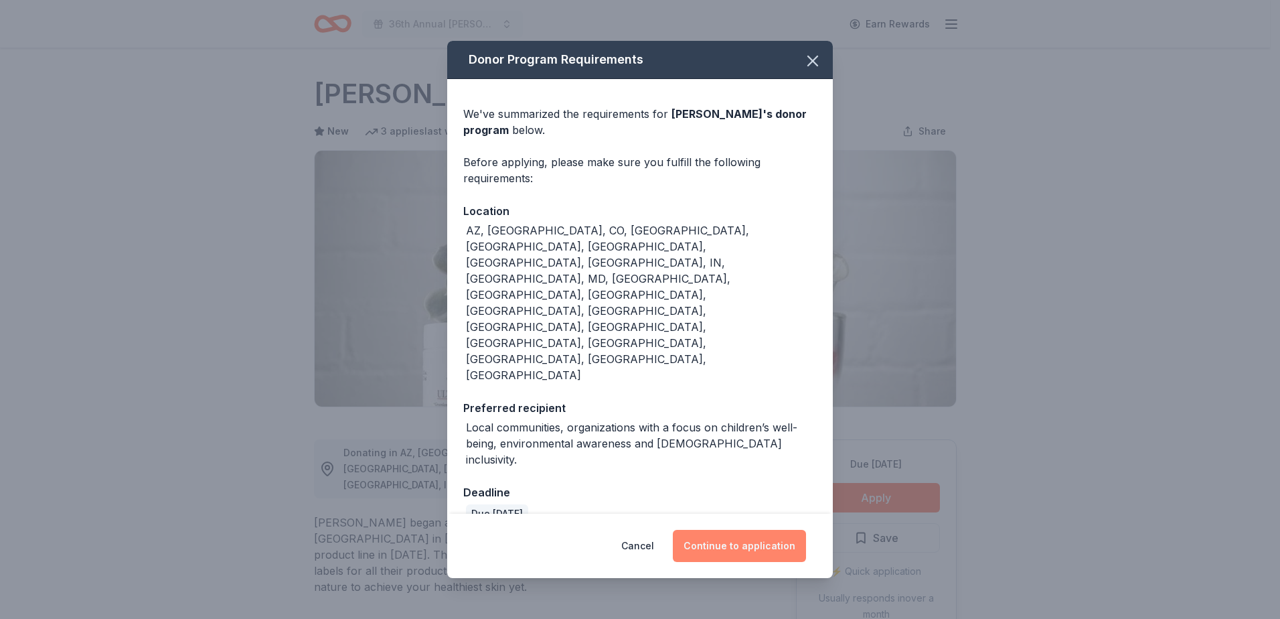
click at [748, 530] on button "Continue to application" at bounding box center [739, 546] width 133 height 32
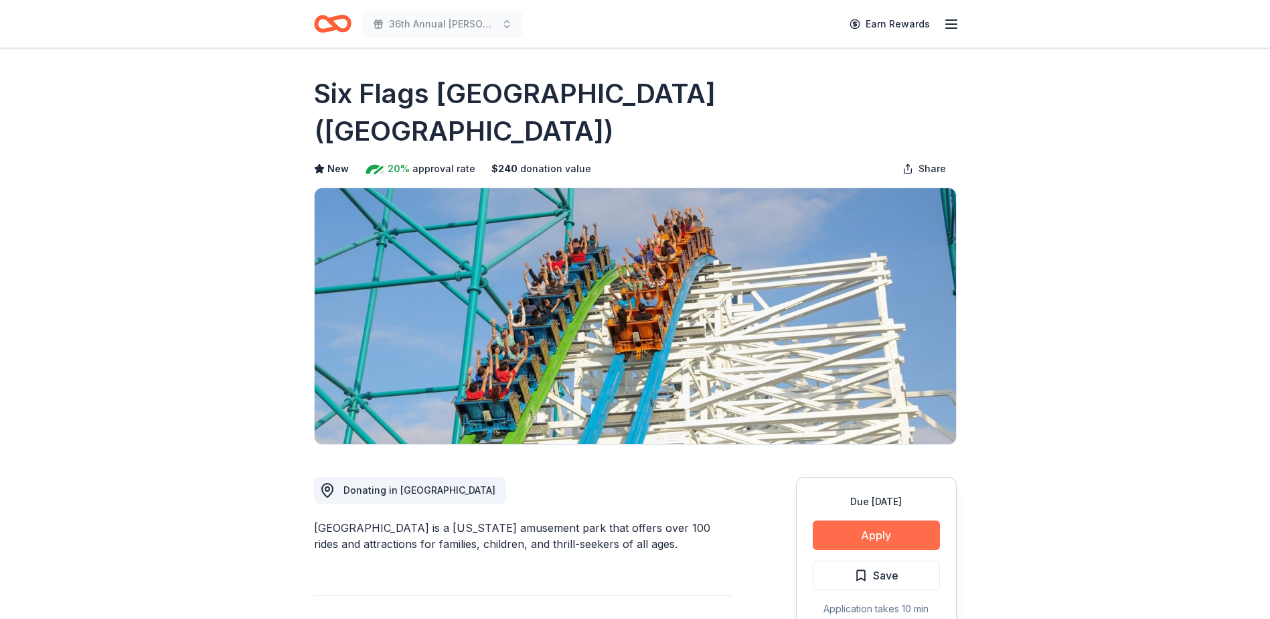
click at [888, 520] on button "Apply" at bounding box center [876, 534] width 127 height 29
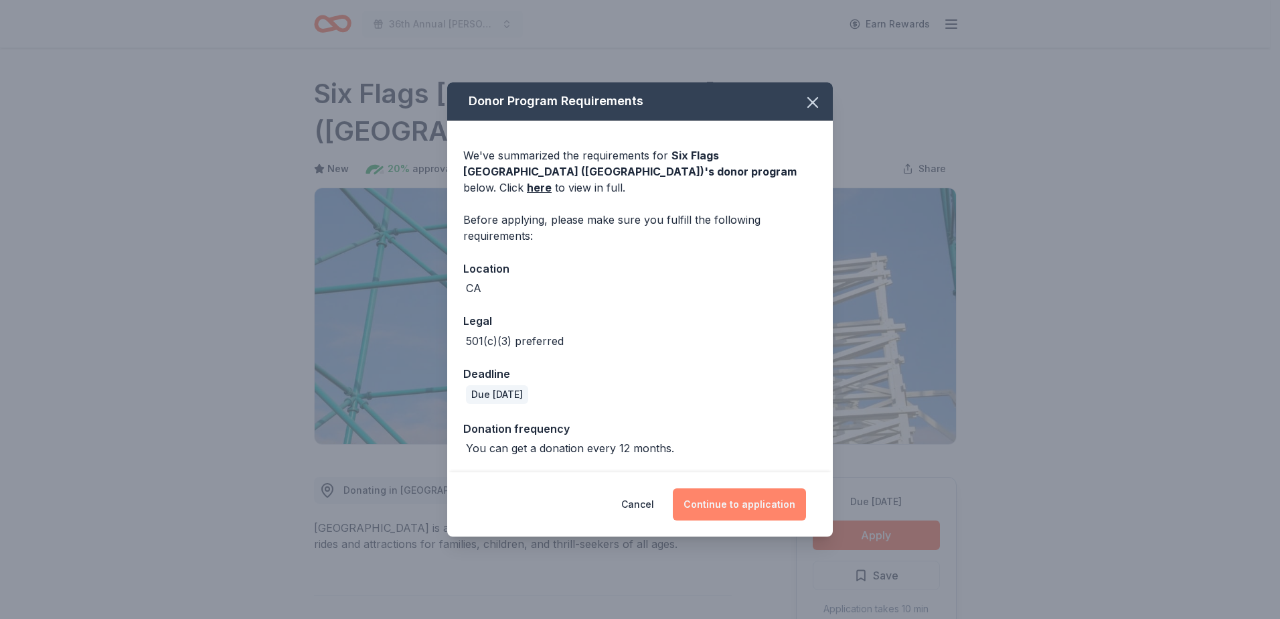
click at [763, 497] on button "Continue to application" at bounding box center [739, 504] width 133 height 32
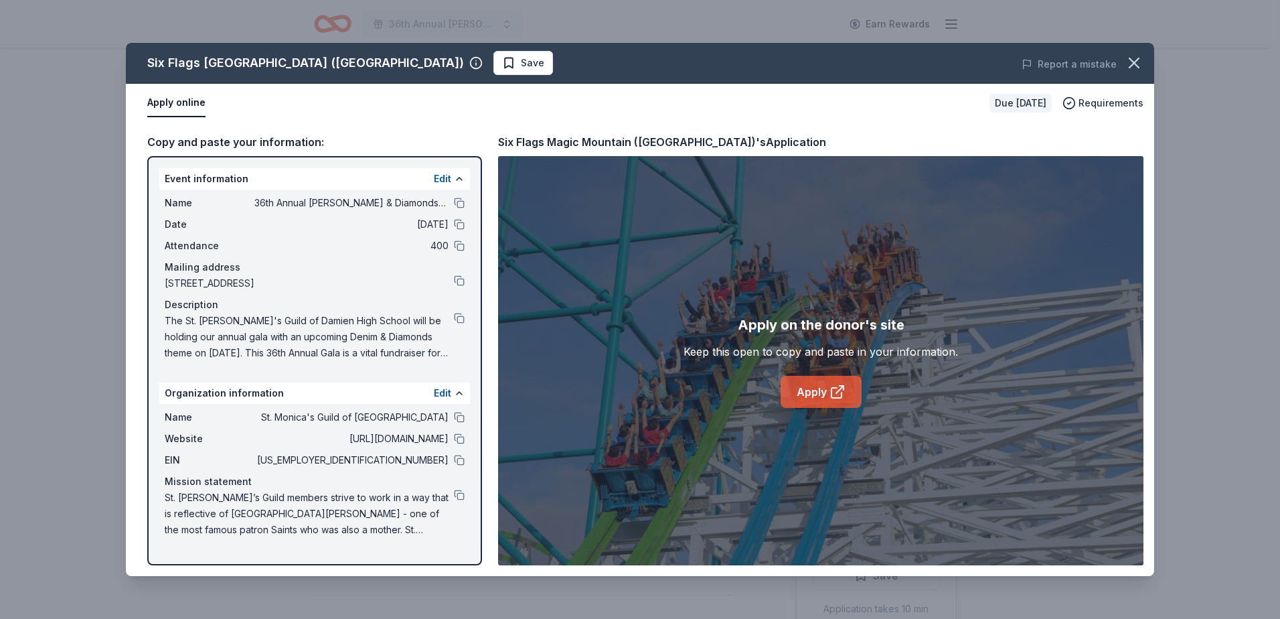
click at [810, 392] on link "Apply" at bounding box center [821, 392] width 81 height 32
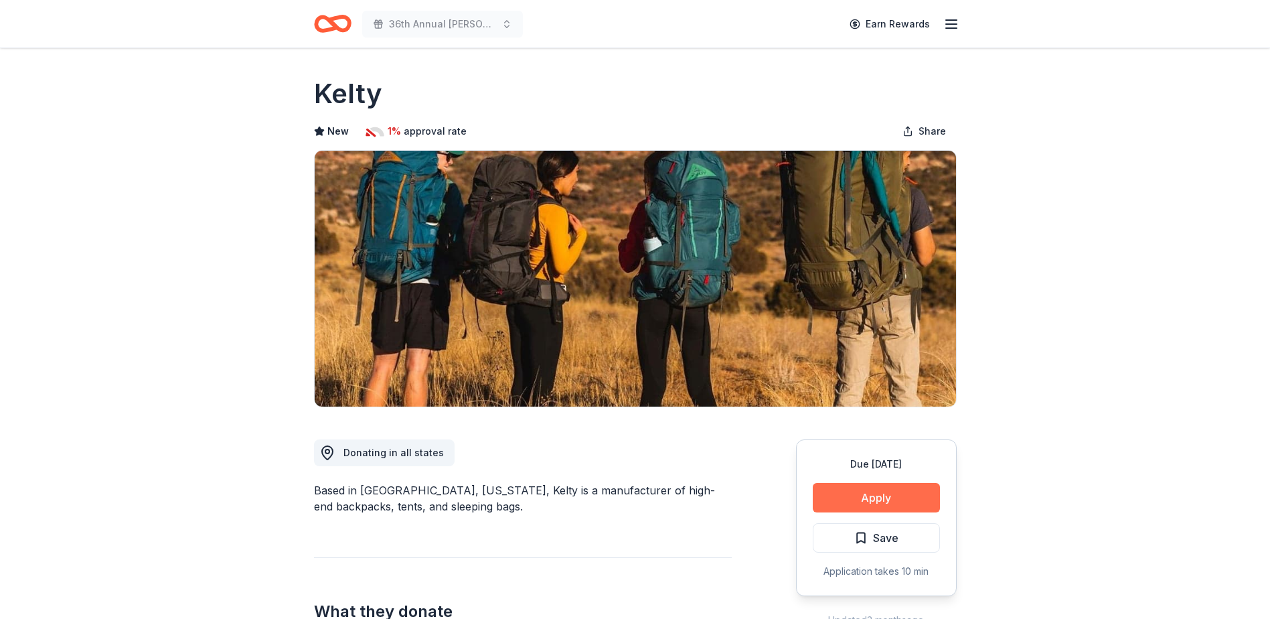
click at [850, 503] on button "Apply" at bounding box center [876, 497] width 127 height 29
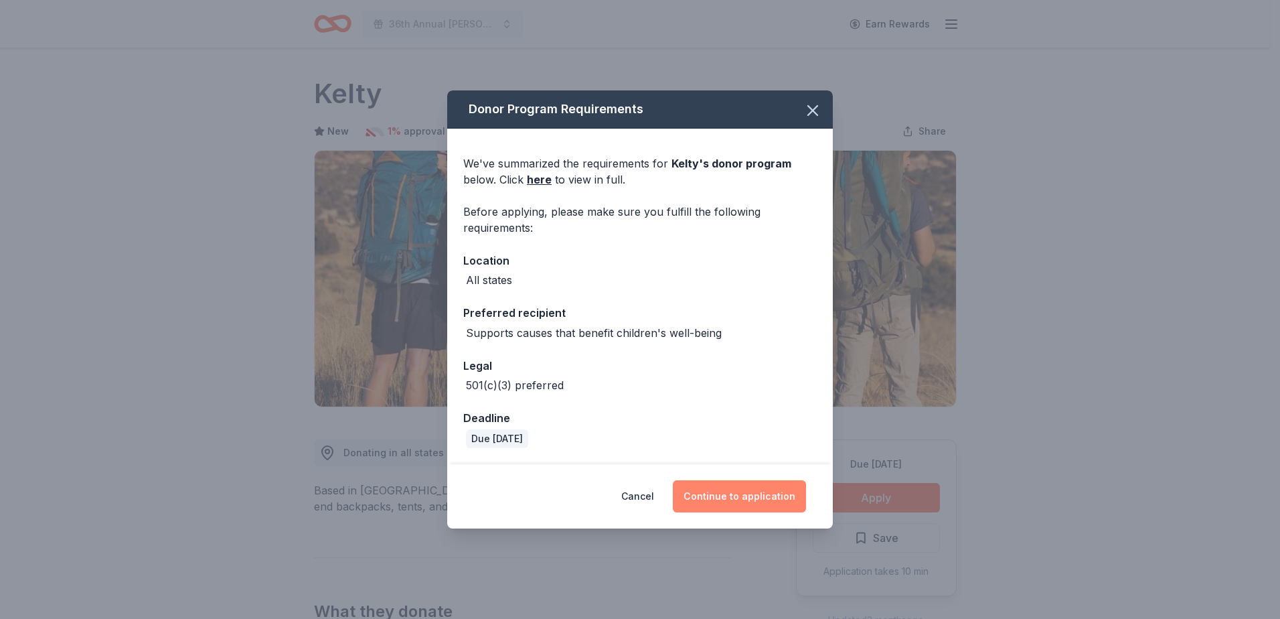
click at [747, 498] on button "Continue to application" at bounding box center [739, 496] width 133 height 32
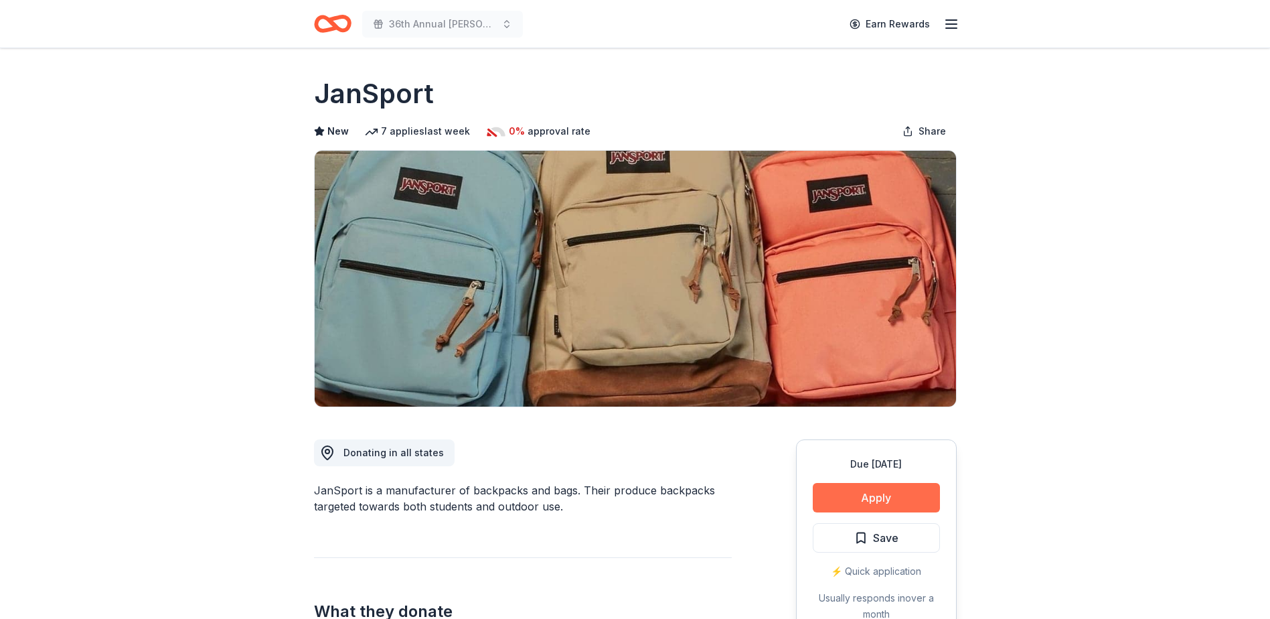
click at [851, 500] on button "Apply" at bounding box center [876, 497] width 127 height 29
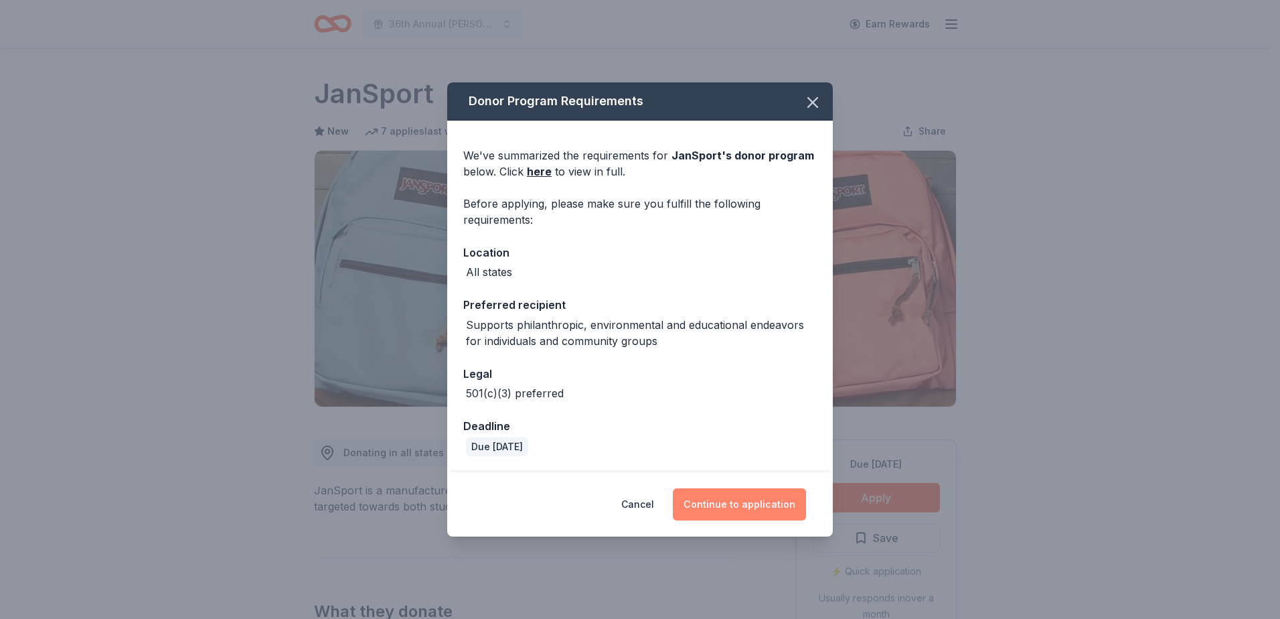
click at [765, 499] on button "Continue to application" at bounding box center [739, 504] width 133 height 32
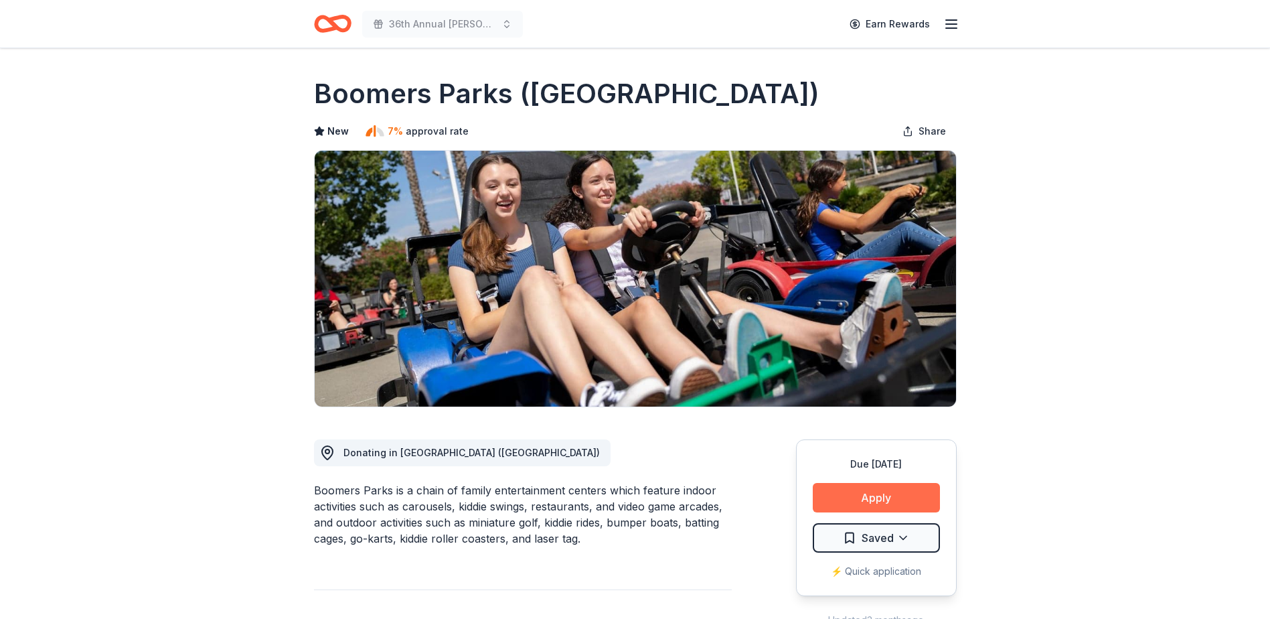
click at [888, 487] on button "Apply" at bounding box center [876, 497] width 127 height 29
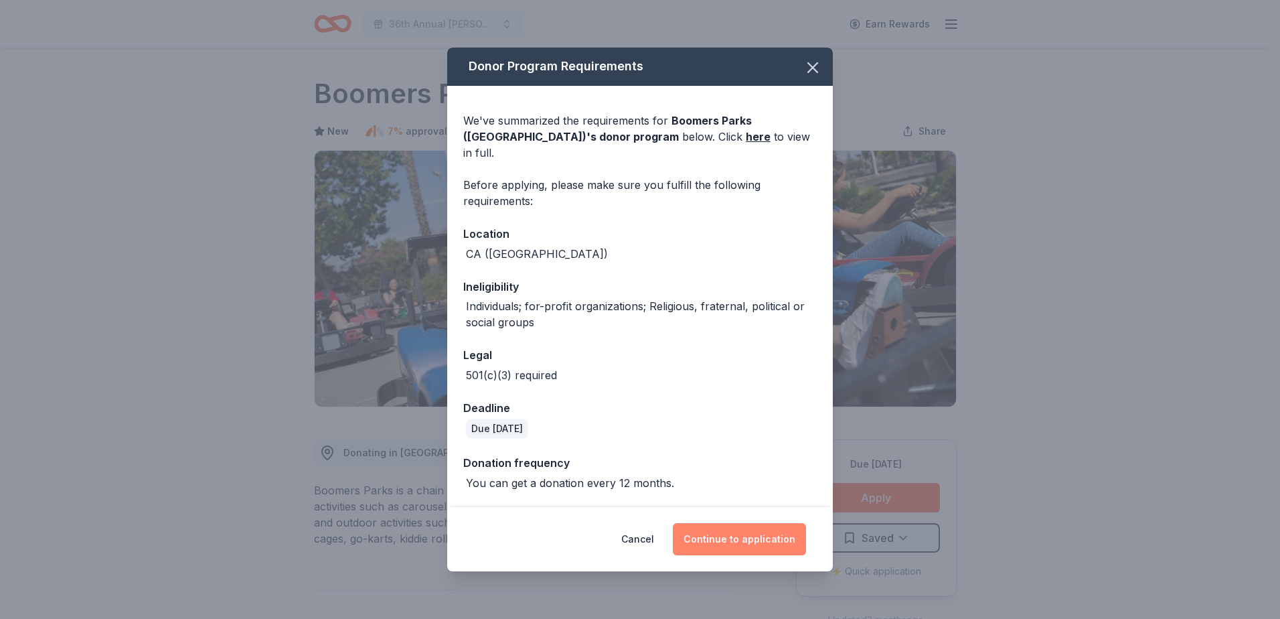
click at [775, 530] on button "Continue to application" at bounding box center [739, 539] width 133 height 32
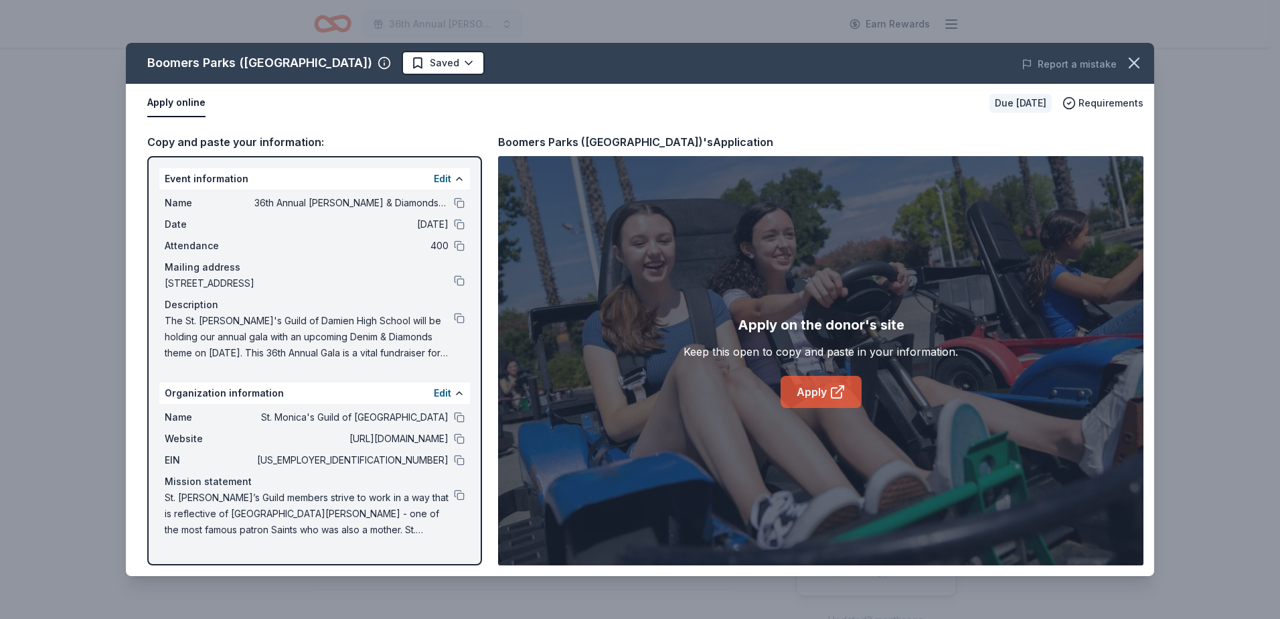
click at [822, 389] on link "Apply" at bounding box center [821, 392] width 81 height 32
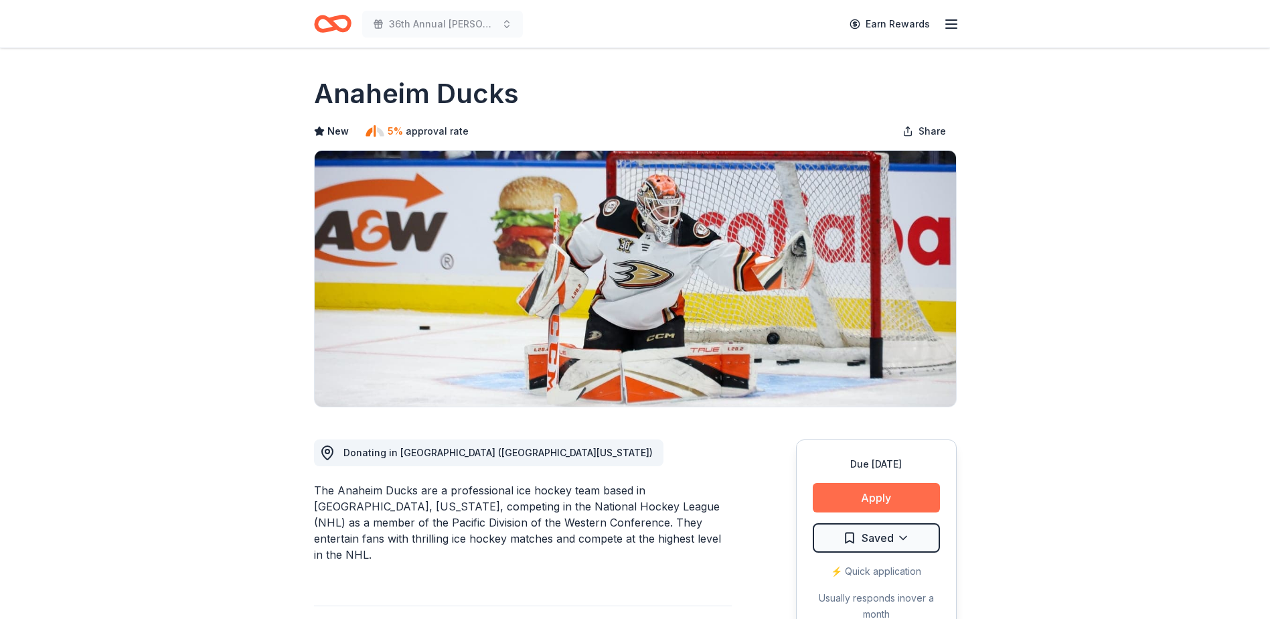
click at [856, 501] on button "Apply" at bounding box center [876, 497] width 127 height 29
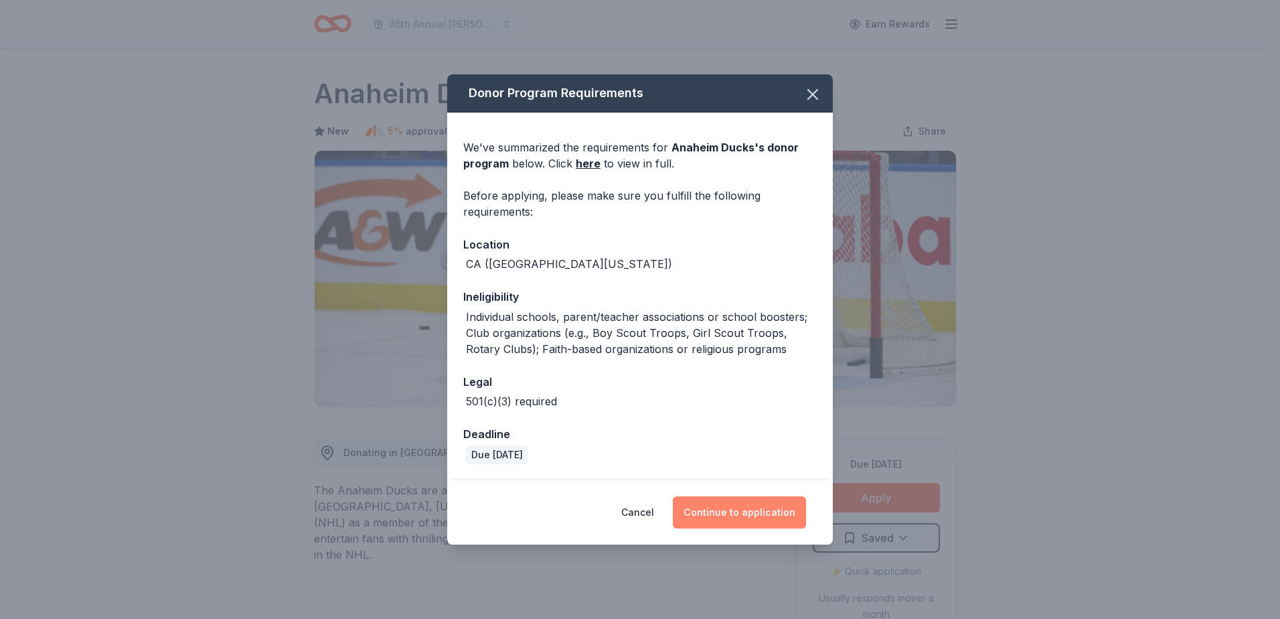
click at [747, 511] on button "Continue to application" at bounding box center [739, 512] width 133 height 32
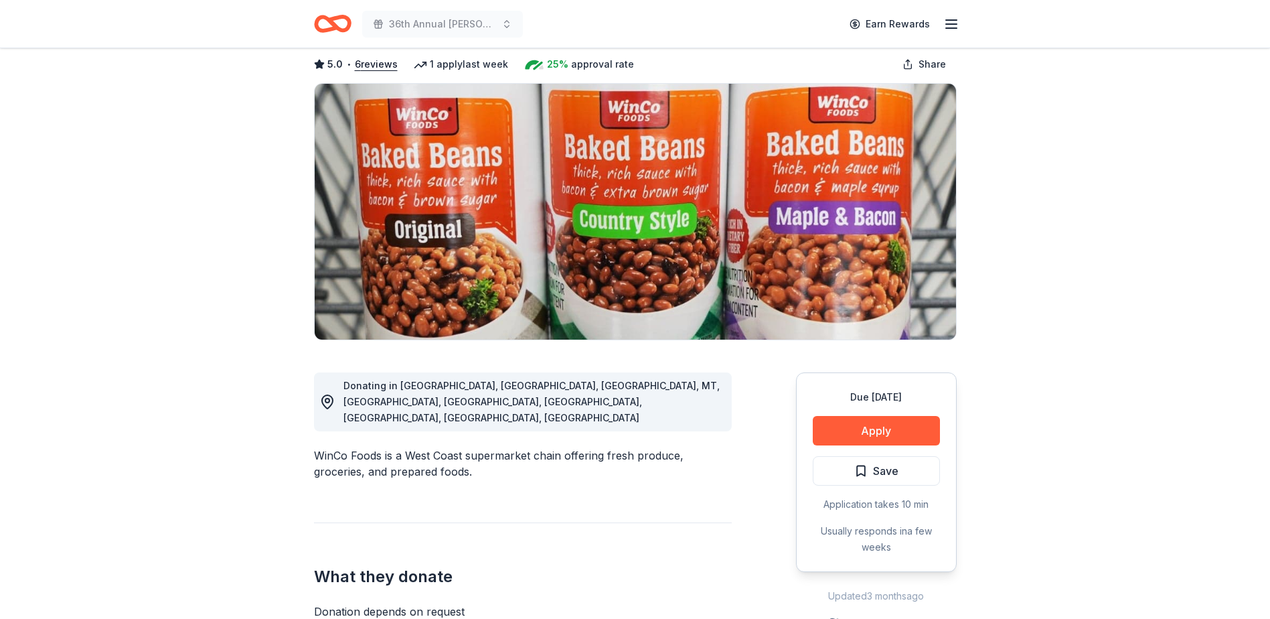
scroll to position [67, 0]
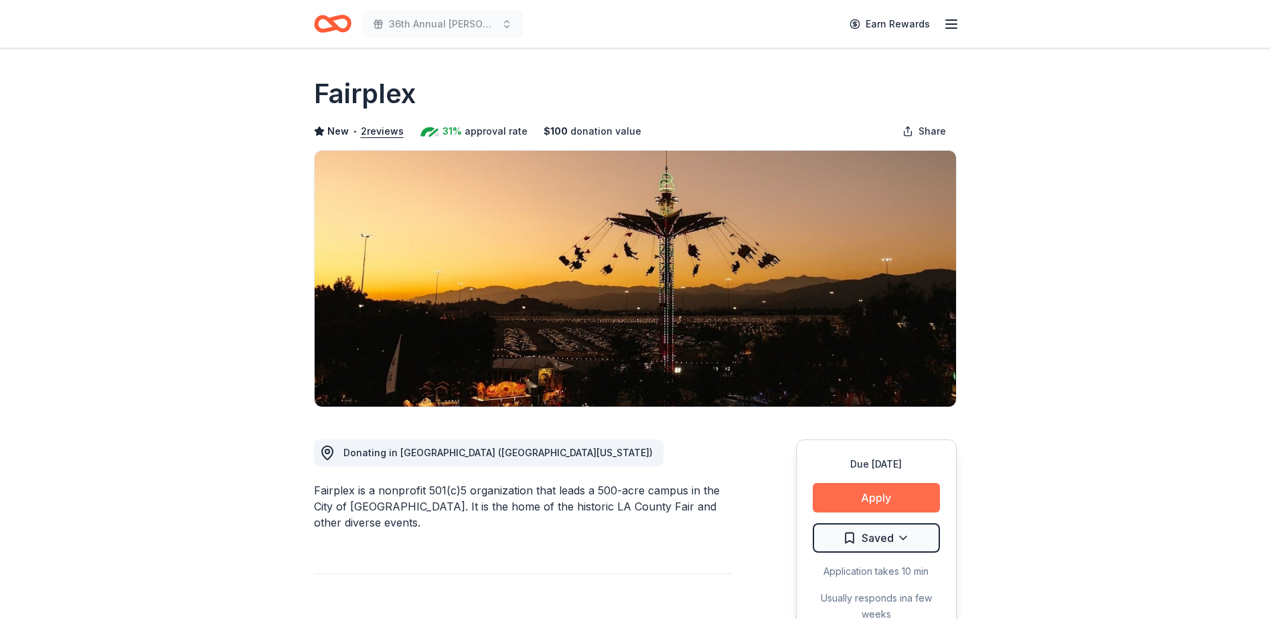
click at [858, 503] on button "Apply" at bounding box center [876, 497] width 127 height 29
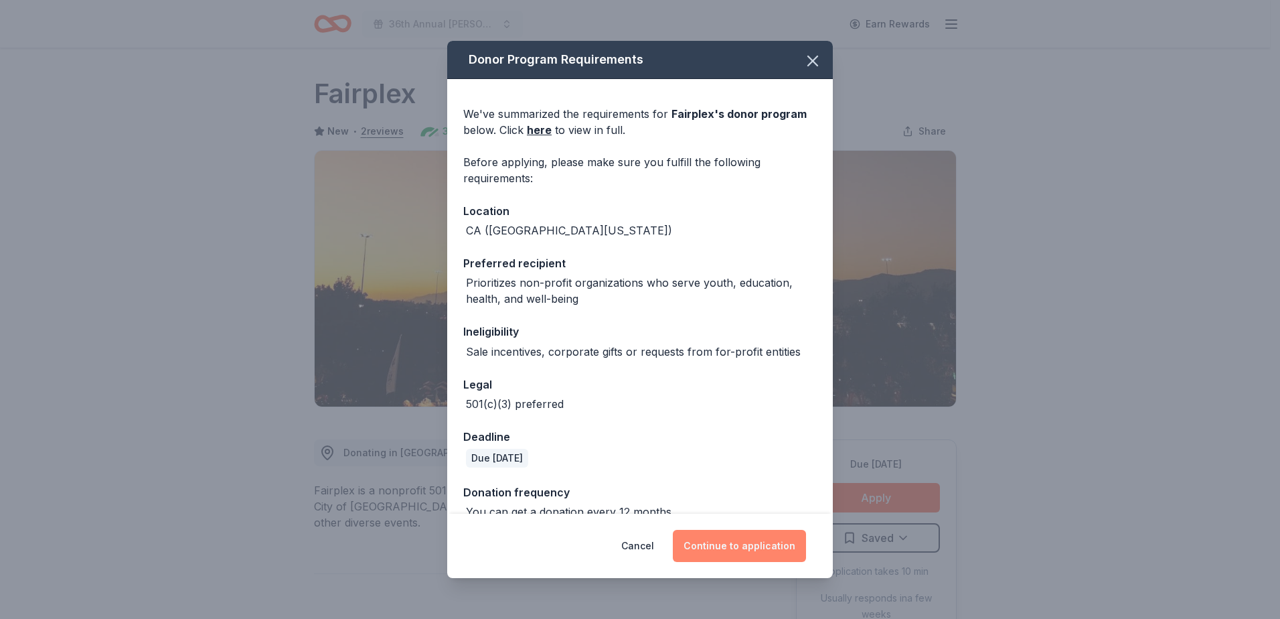
click at [740, 542] on button "Continue to application" at bounding box center [739, 546] width 133 height 32
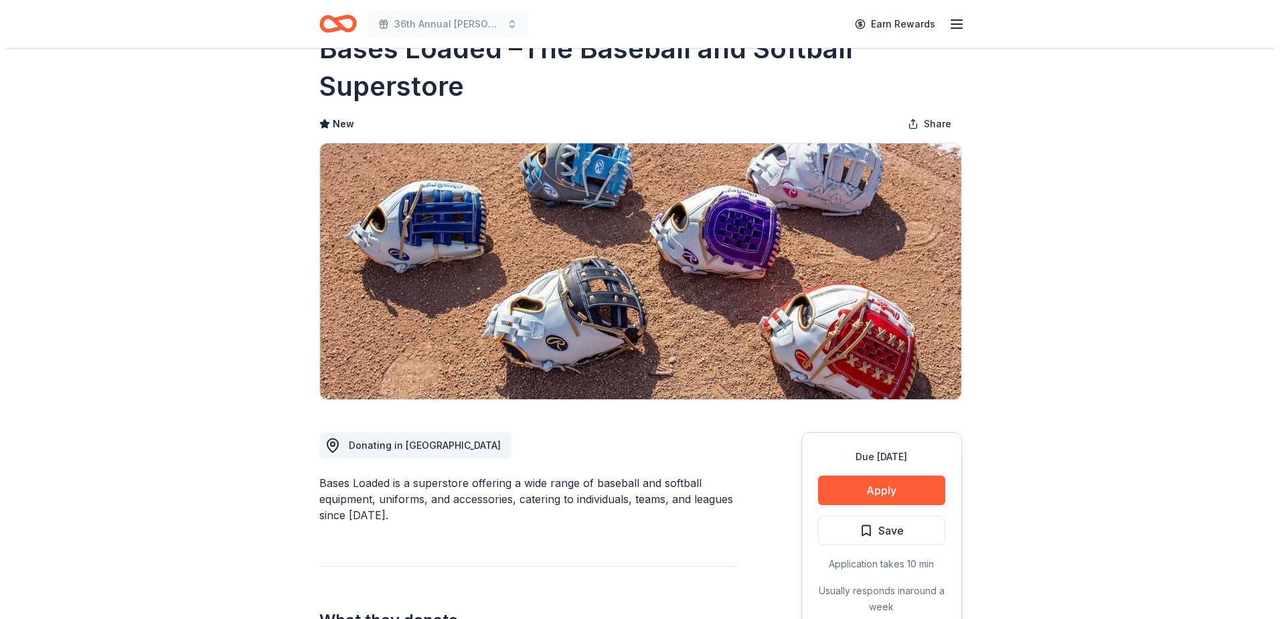
scroll to position [134, 0]
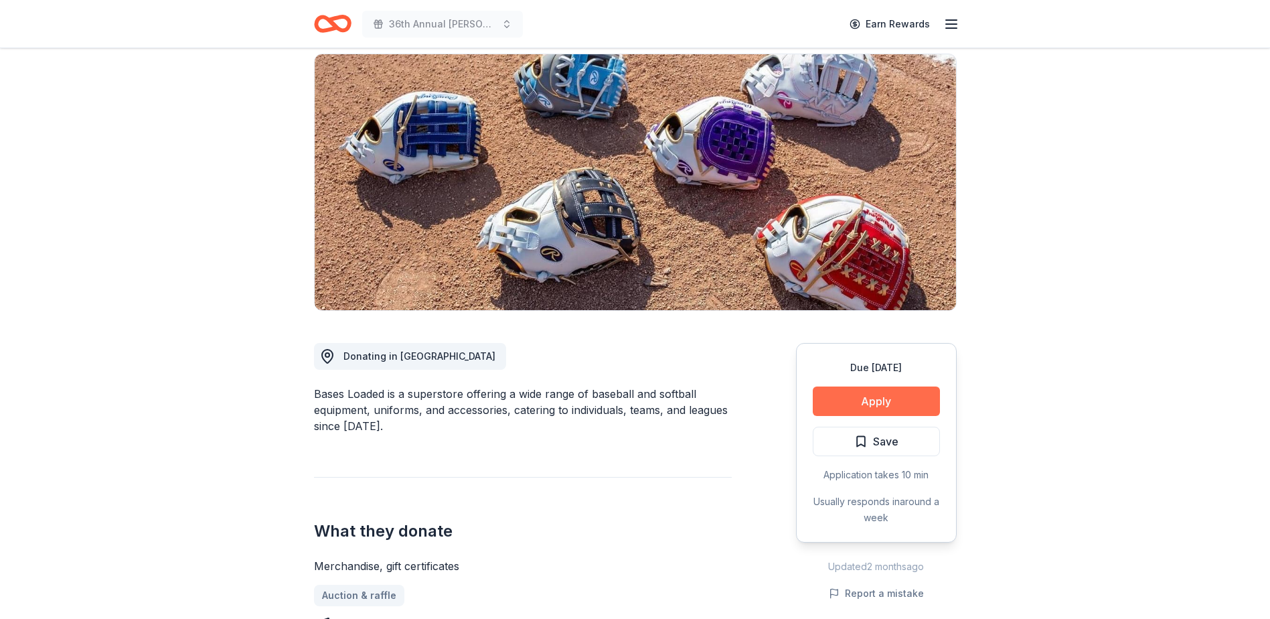
click at [874, 402] on button "Apply" at bounding box center [876, 400] width 127 height 29
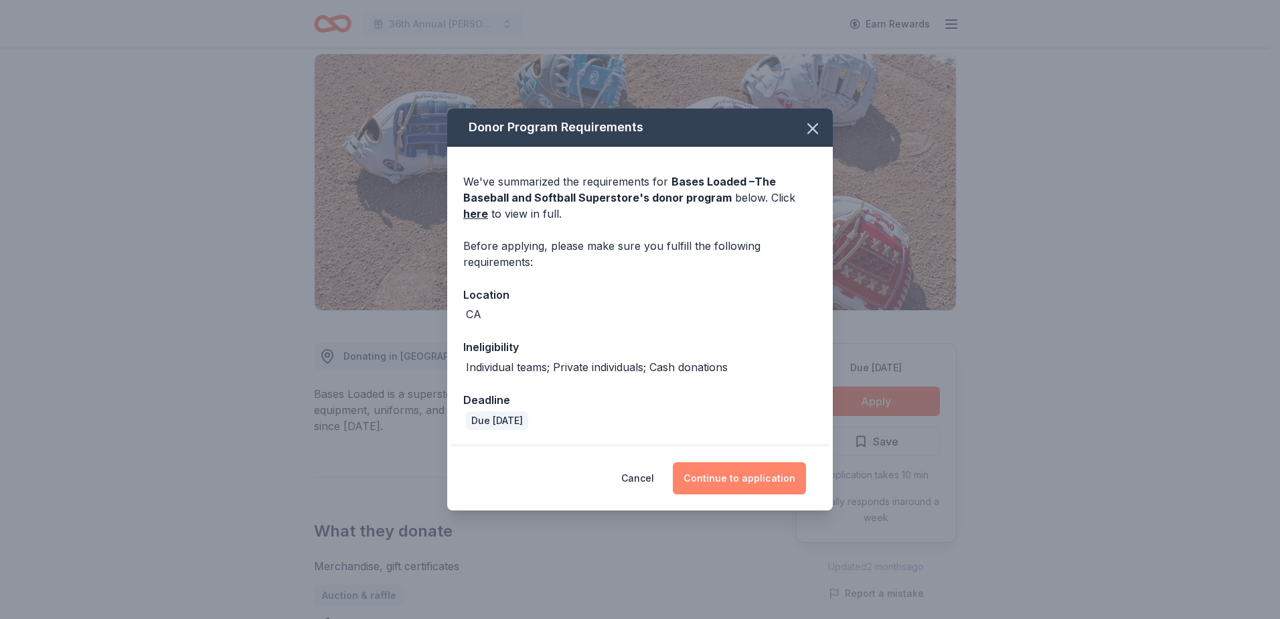
click at [763, 481] on button "Continue to application" at bounding box center [739, 478] width 133 height 32
